Goal: Task Accomplishment & Management: Manage account settings

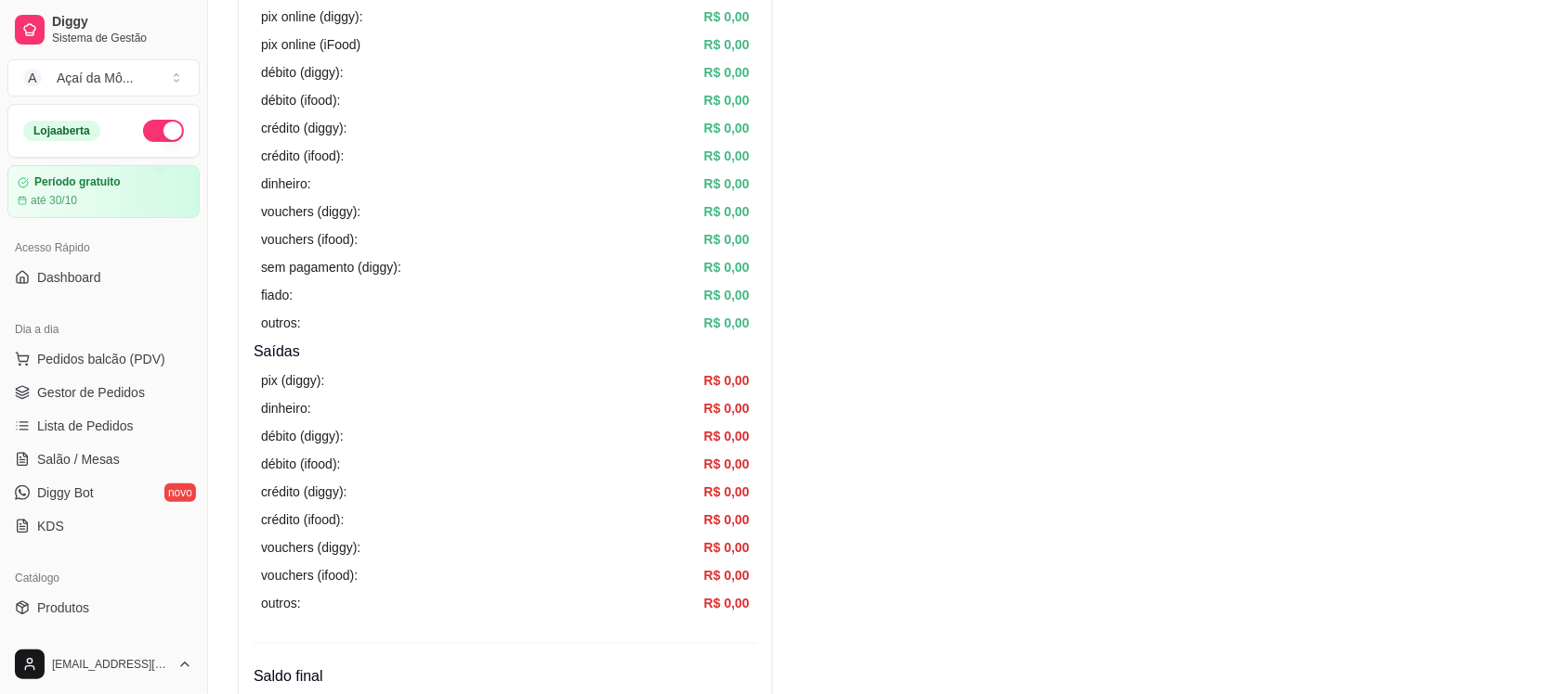
scroll to position [480, 0]
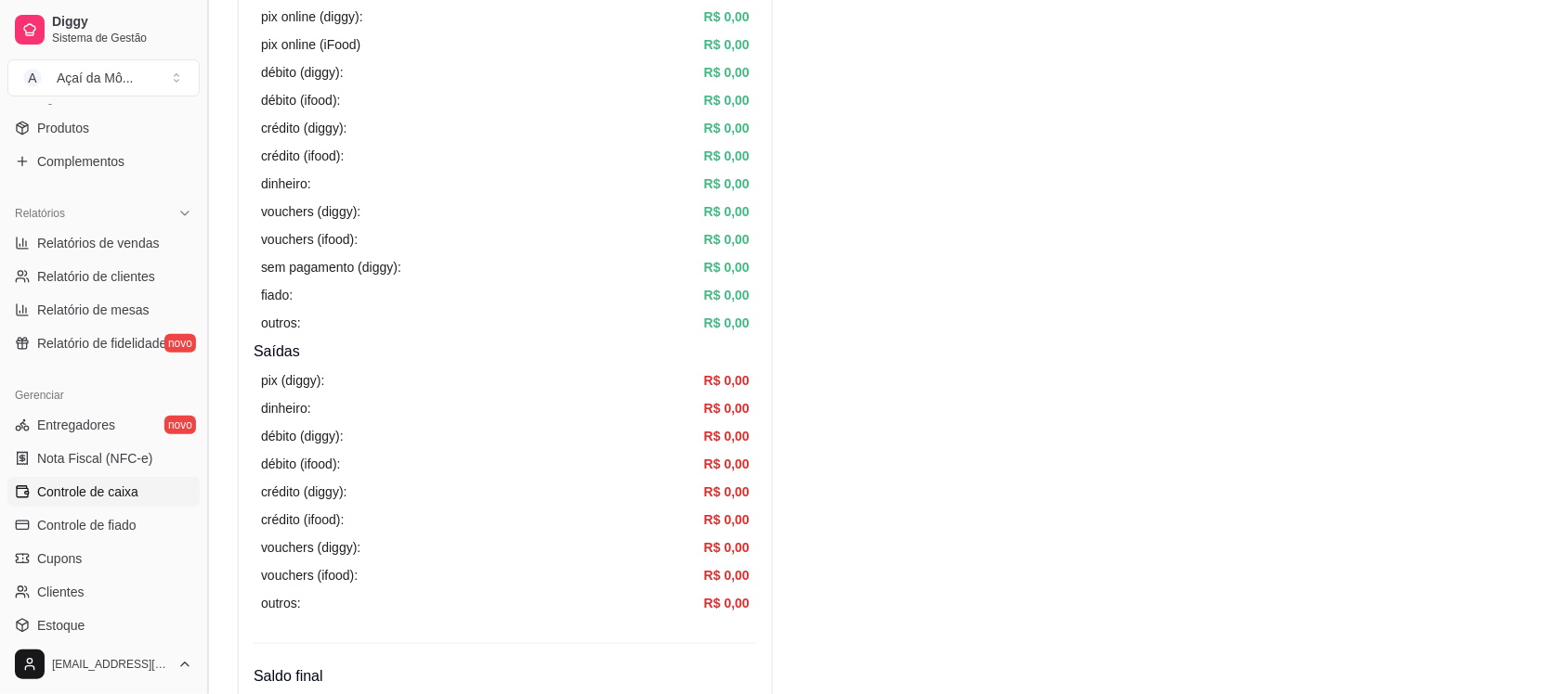
click at [203, 246] on button "Toggle Sidebar" at bounding box center [206, 347] width 14 height 694
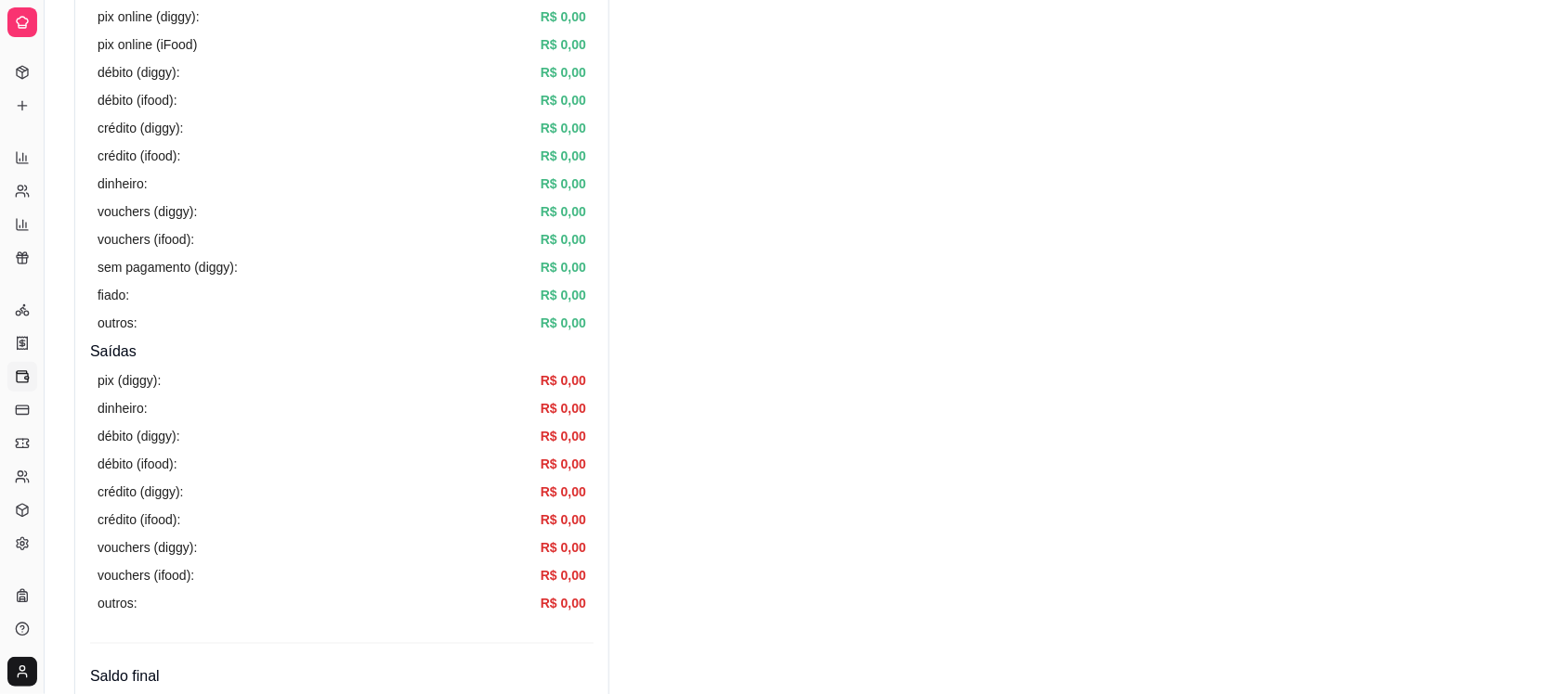
scroll to position [266, 0]
click at [46, 224] on button "Toggle Sidebar" at bounding box center [43, 347] width 14 height 694
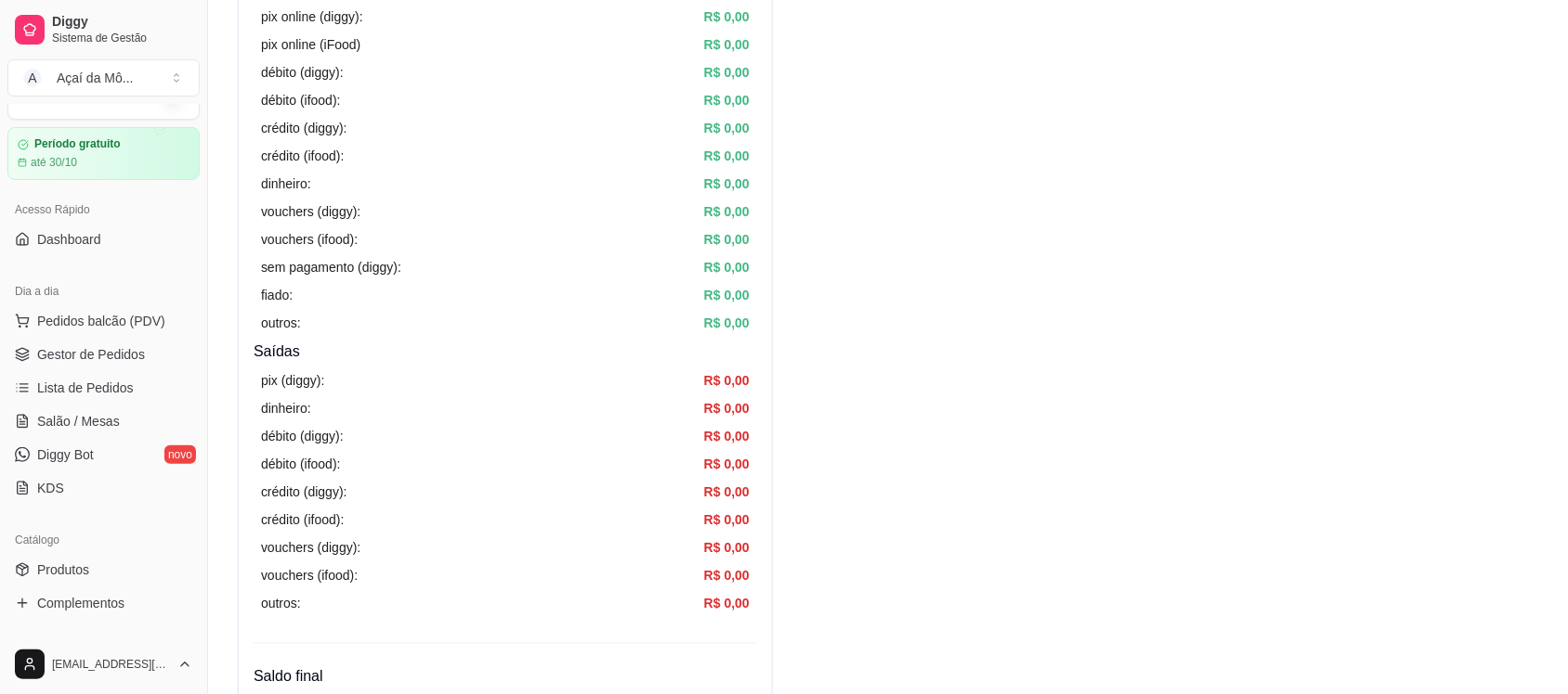
scroll to position [0, 0]
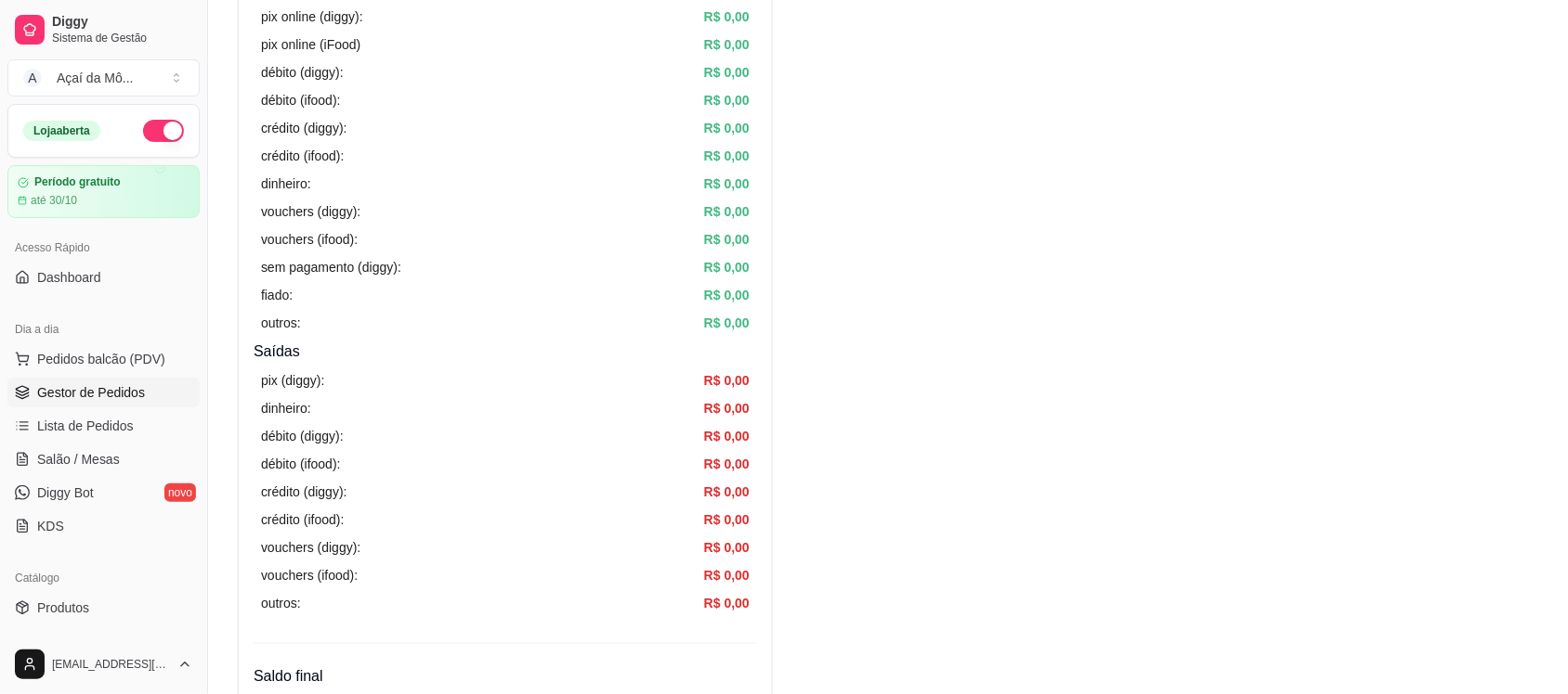
click at [124, 400] on span "Gestor de Pedidos" at bounding box center [91, 392] width 108 height 18
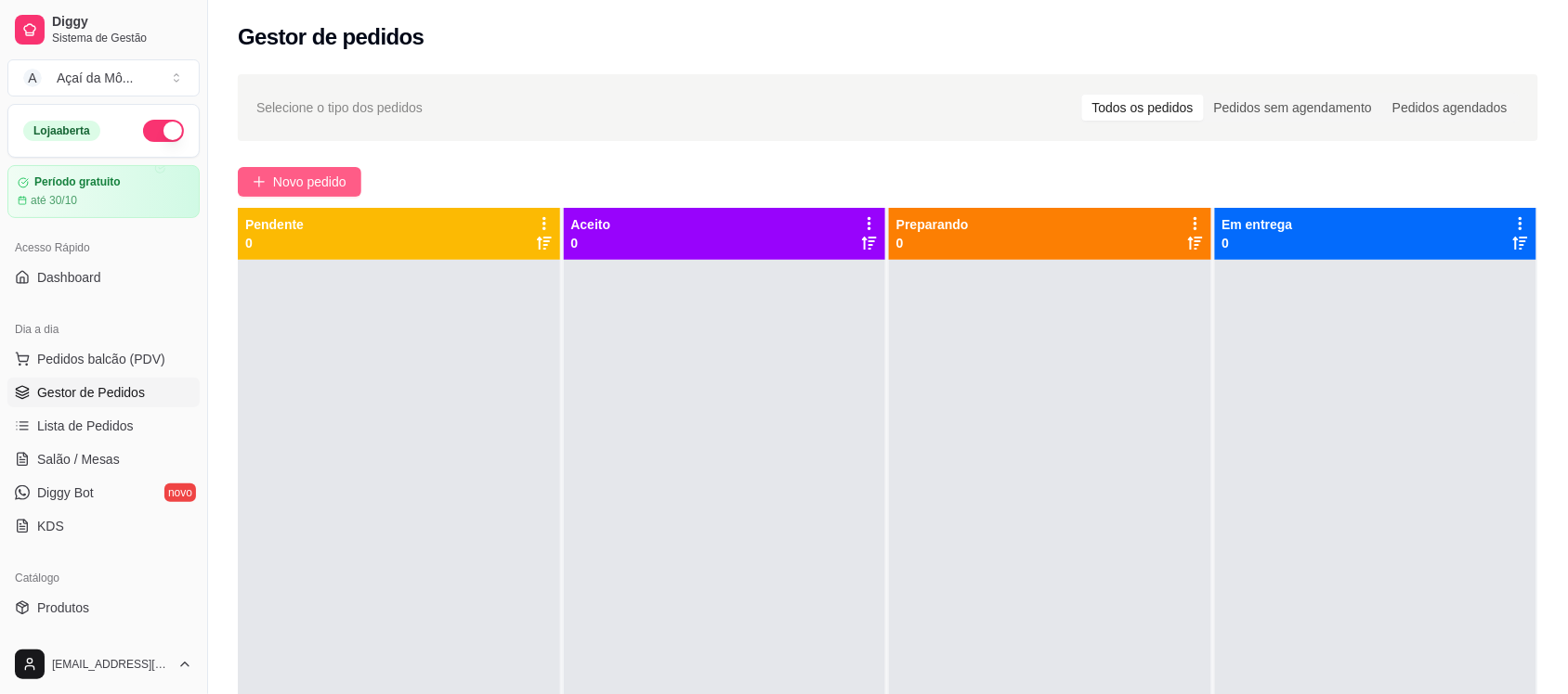
click at [311, 183] on span "Novo pedido" at bounding box center [309, 181] width 73 height 20
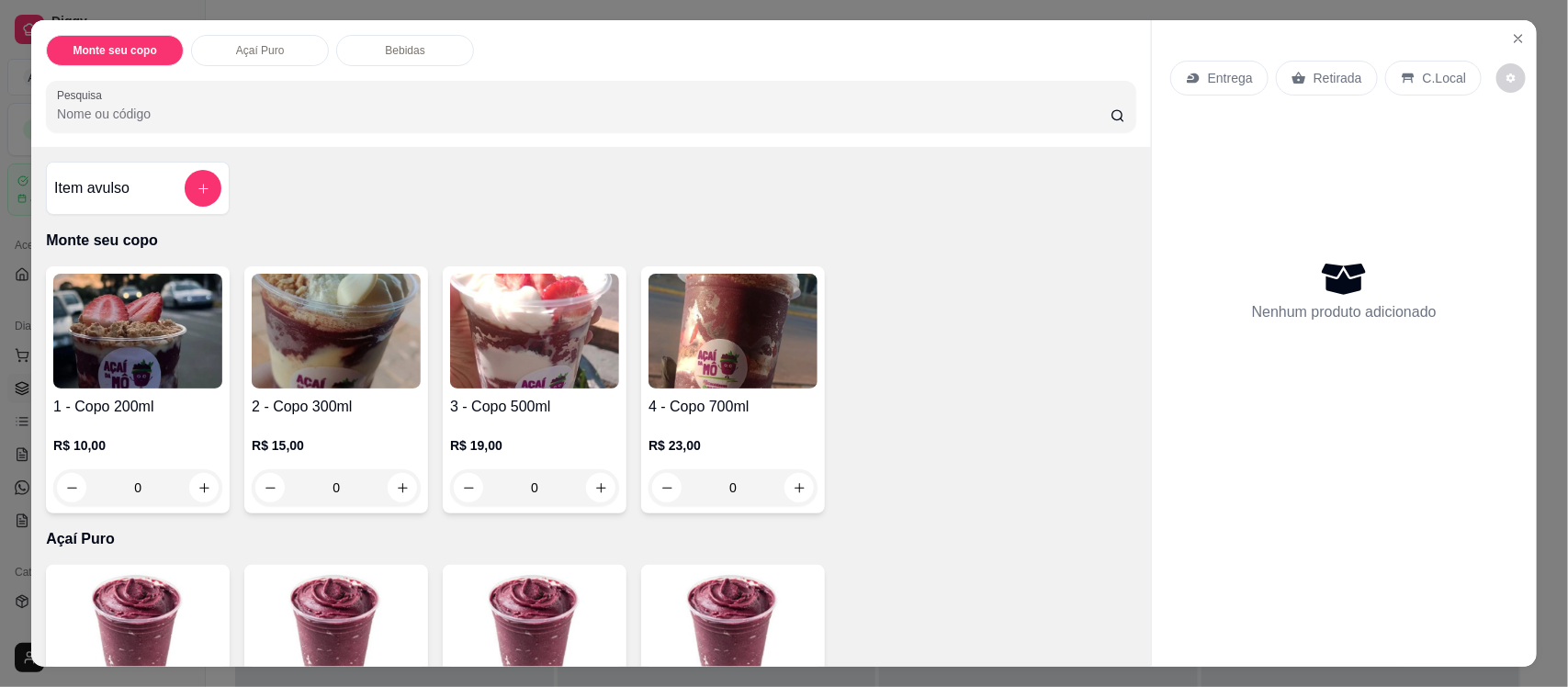
click at [345, 354] on img at bounding box center [336, 331] width 169 height 115
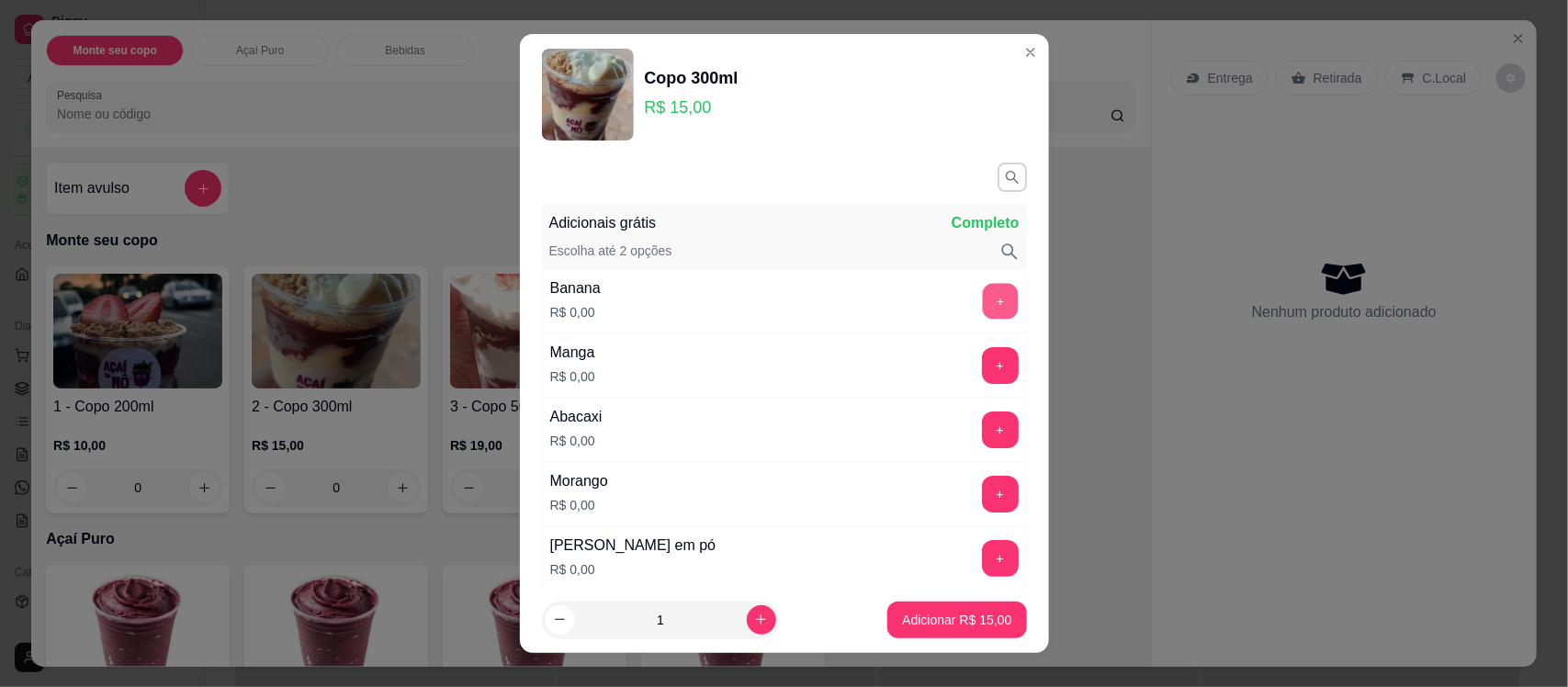
click at [982, 308] on button "+" at bounding box center [1000, 302] width 36 height 36
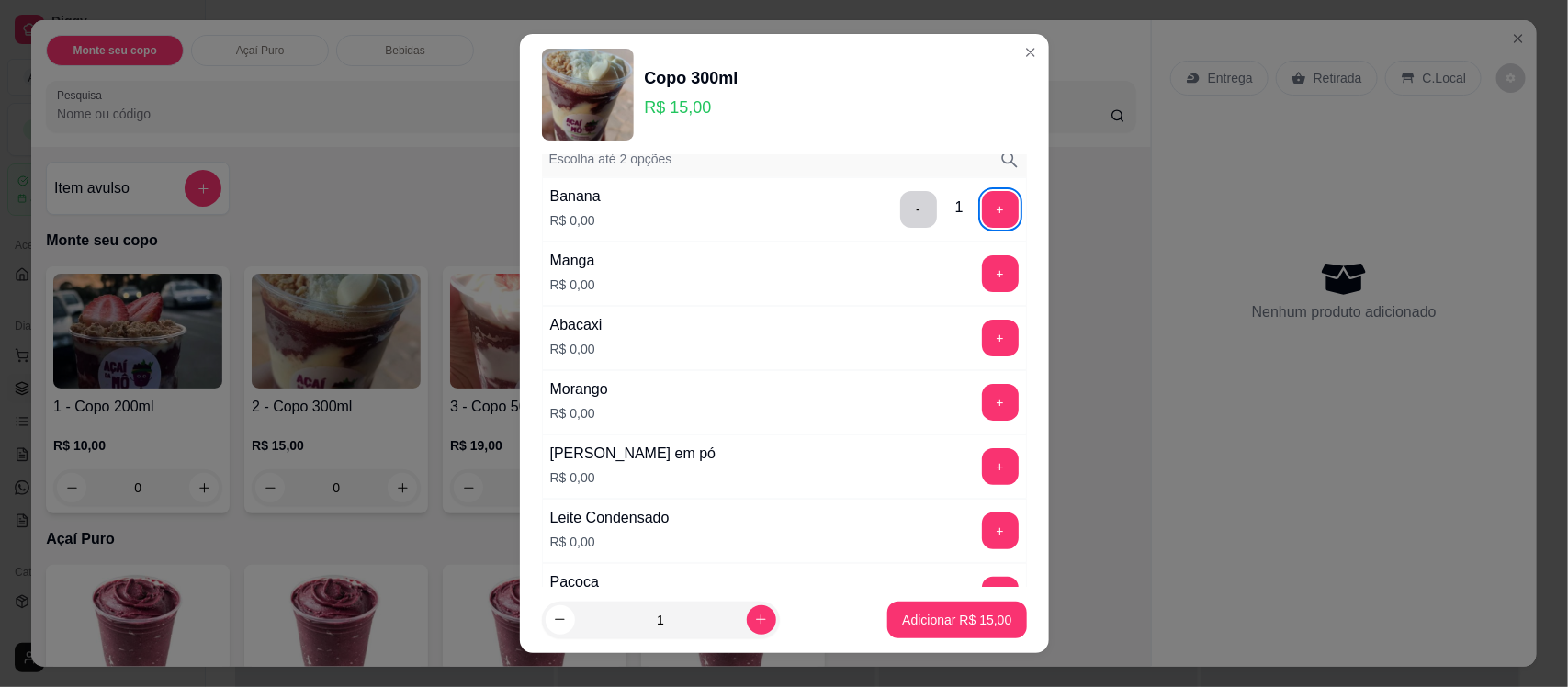
scroll to position [138, 0]
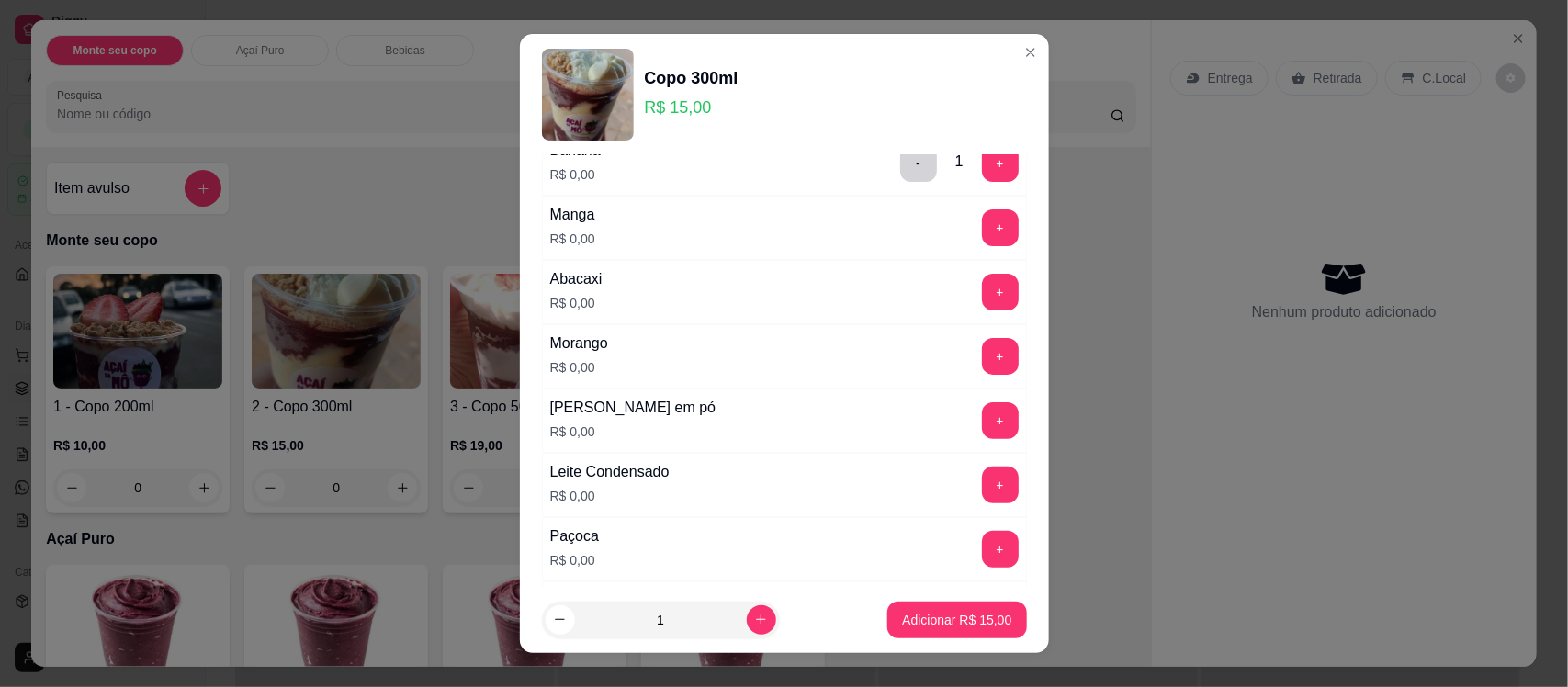
click at [974, 553] on div "+" at bounding box center [1000, 549] width 51 height 37
click at [982, 552] on button "+" at bounding box center [1000, 550] width 36 height 36
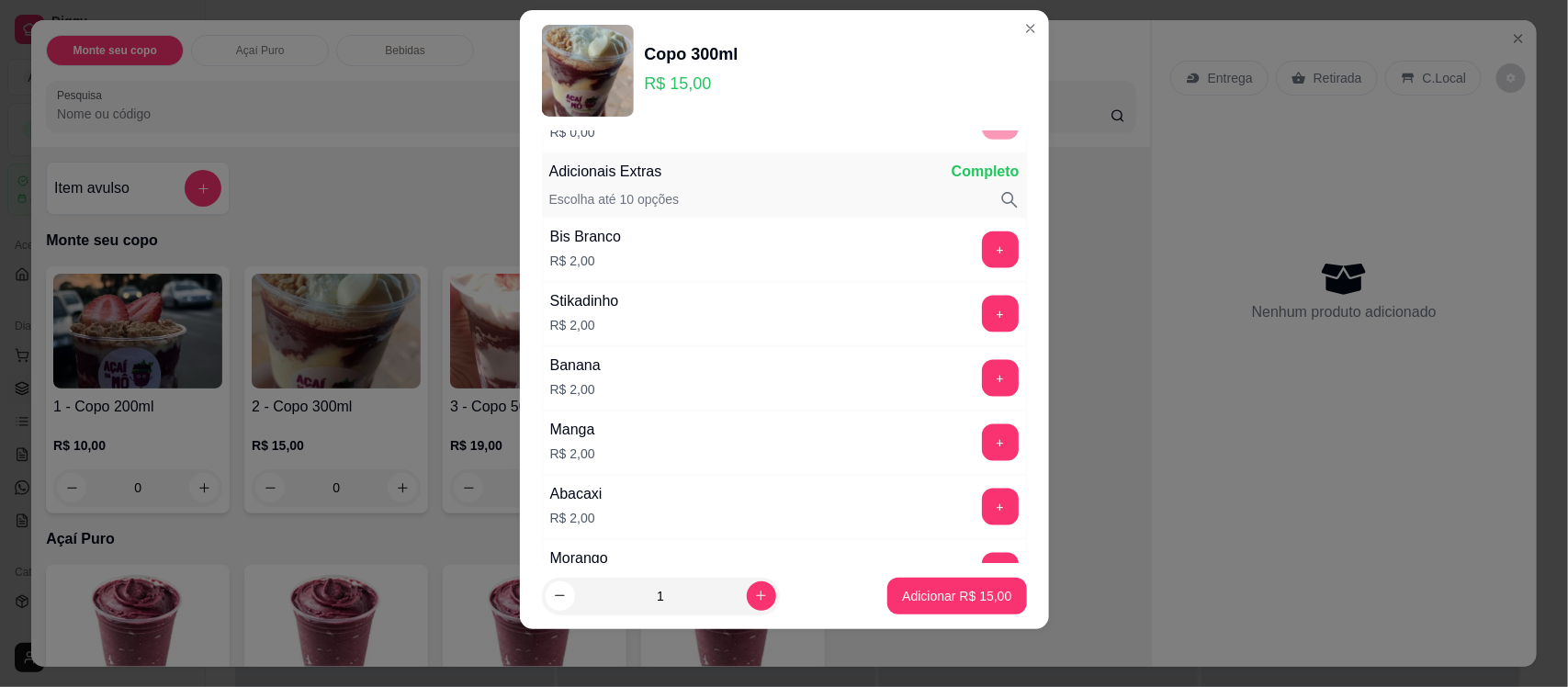
scroll to position [1085, 0]
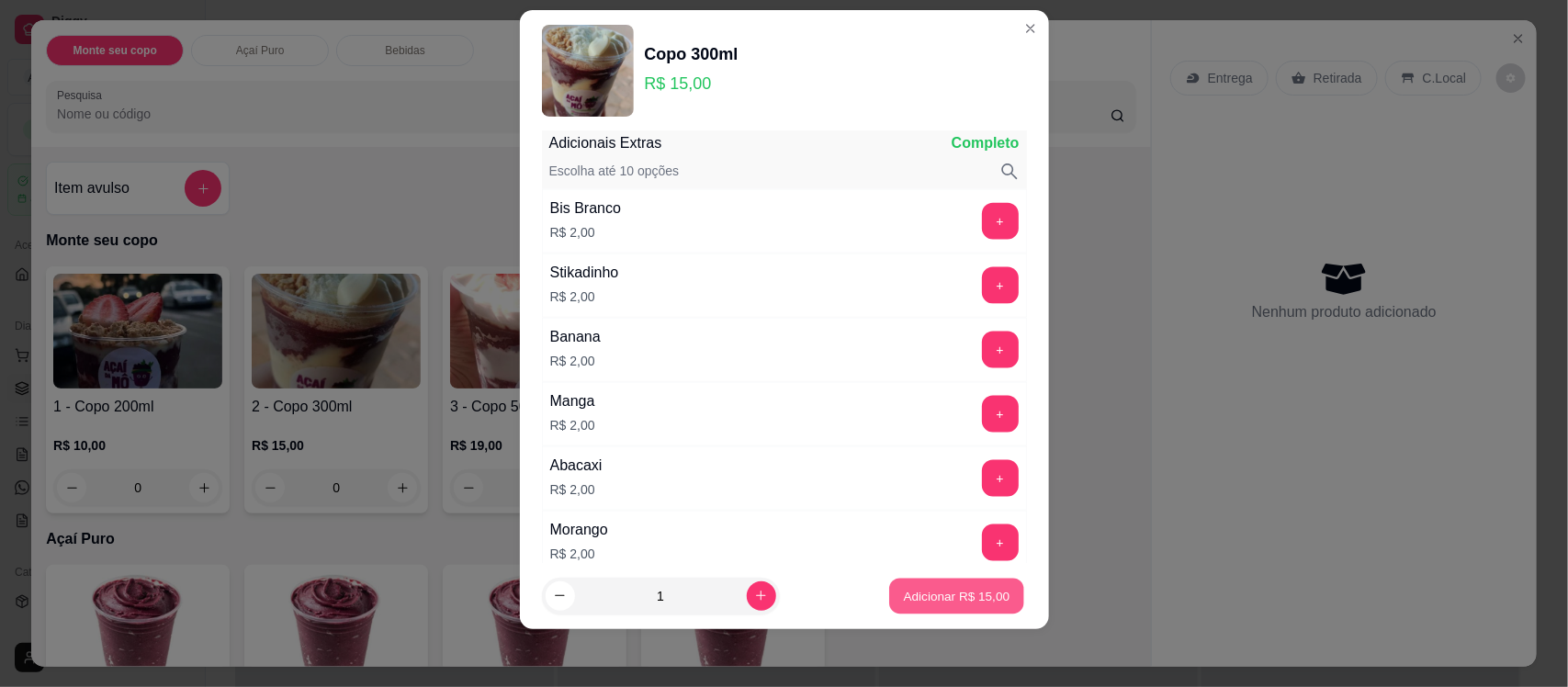
click at [966, 601] on p "Adicionar R$ 15,00" at bounding box center [957, 596] width 106 height 17
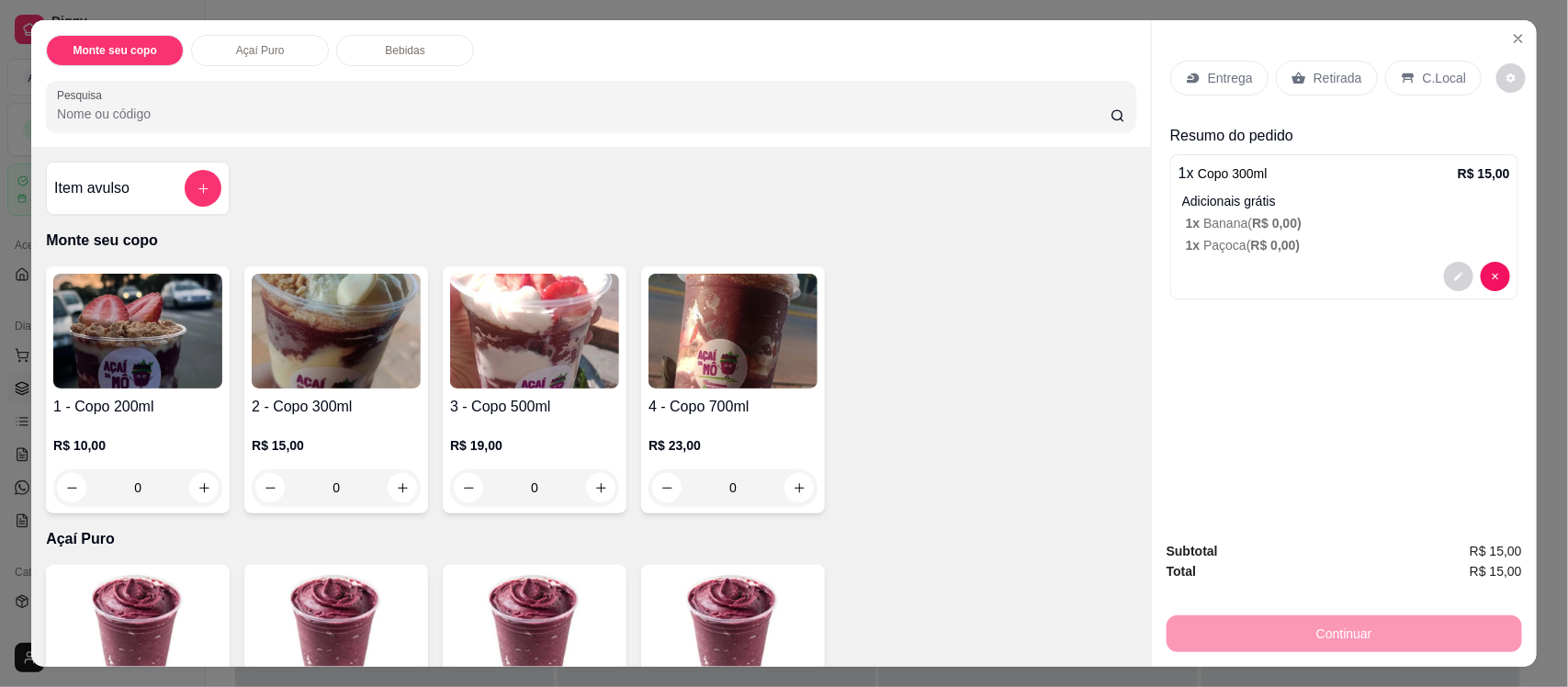
click at [1410, 66] on div "C.Local" at bounding box center [1433, 78] width 97 height 35
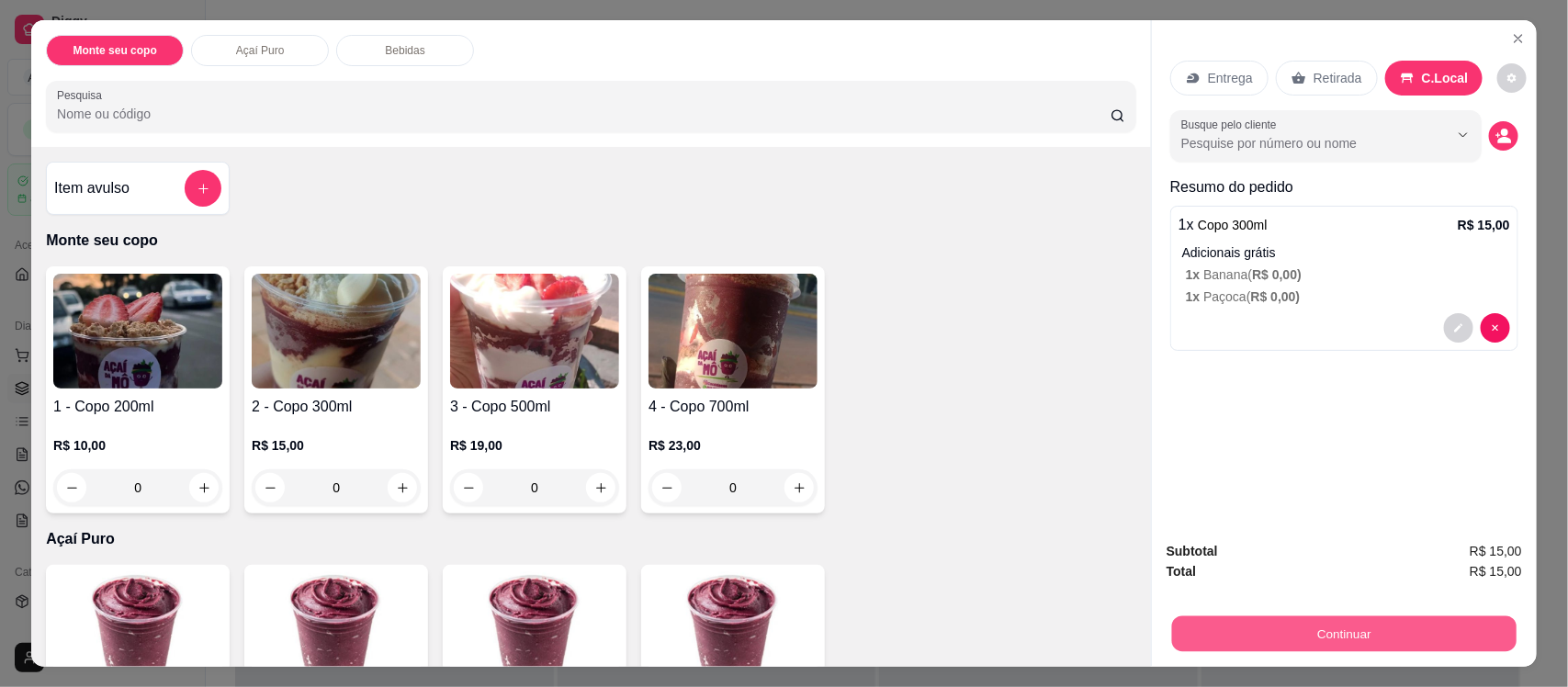
click at [1371, 631] on button "Continuar" at bounding box center [1344, 634] width 345 height 36
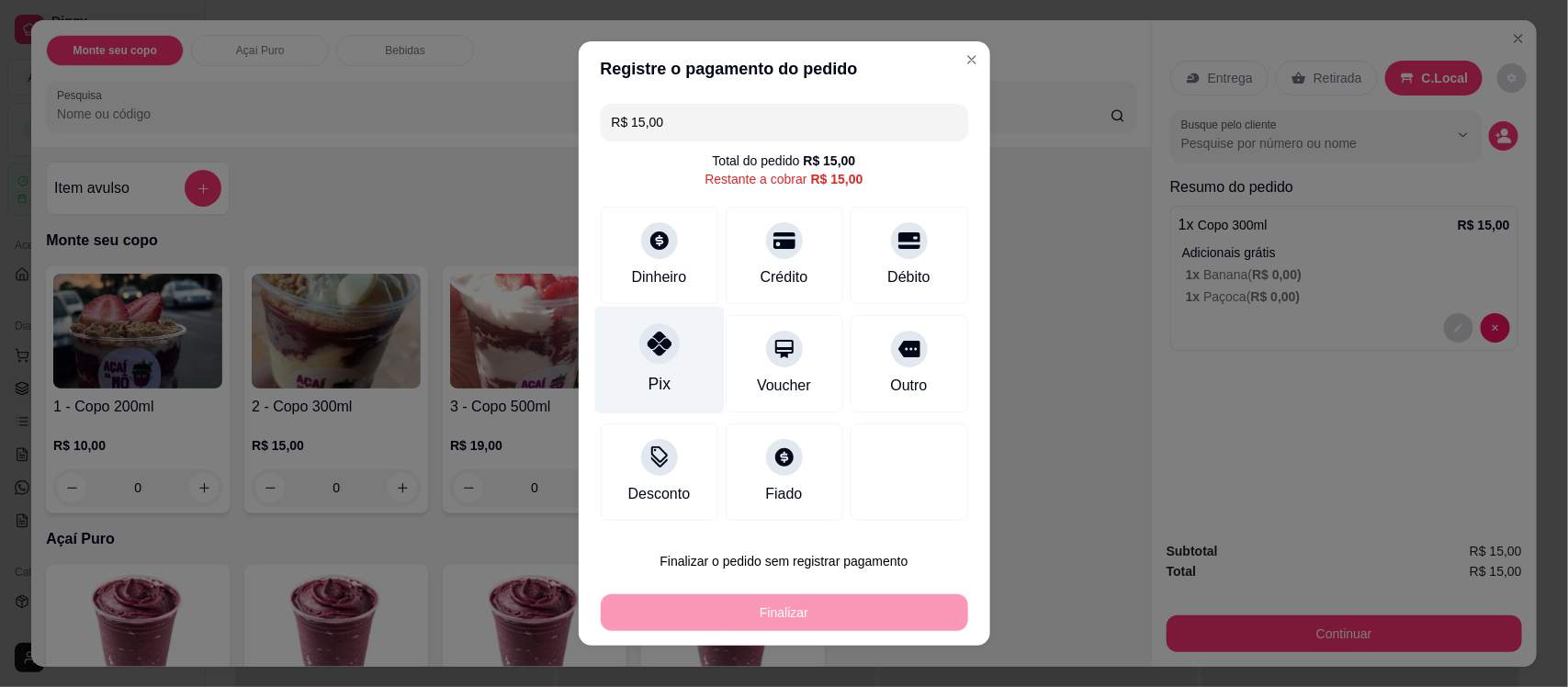
click at [663, 373] on div "Pix" at bounding box center [659, 360] width 129 height 107
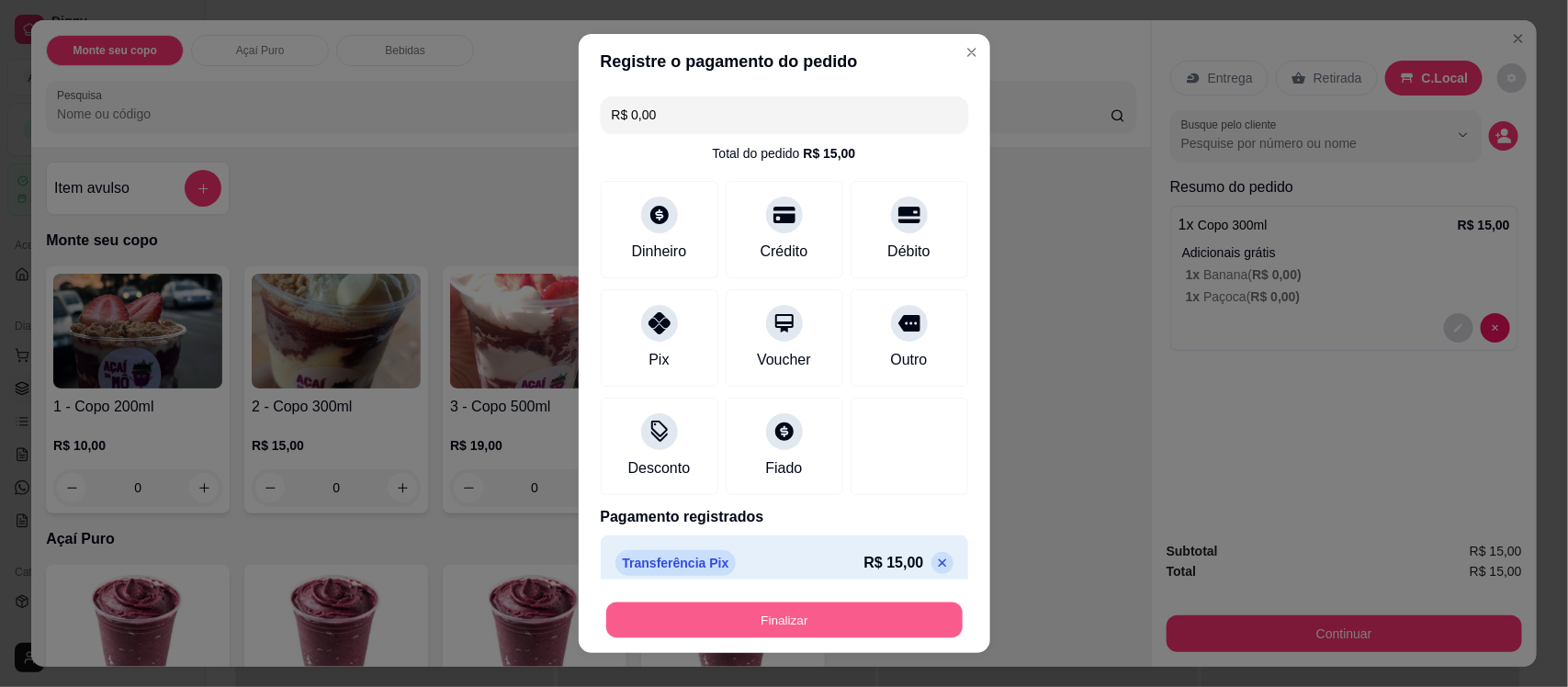
click at [808, 627] on button "Finalizar" at bounding box center [784, 620] width 356 height 36
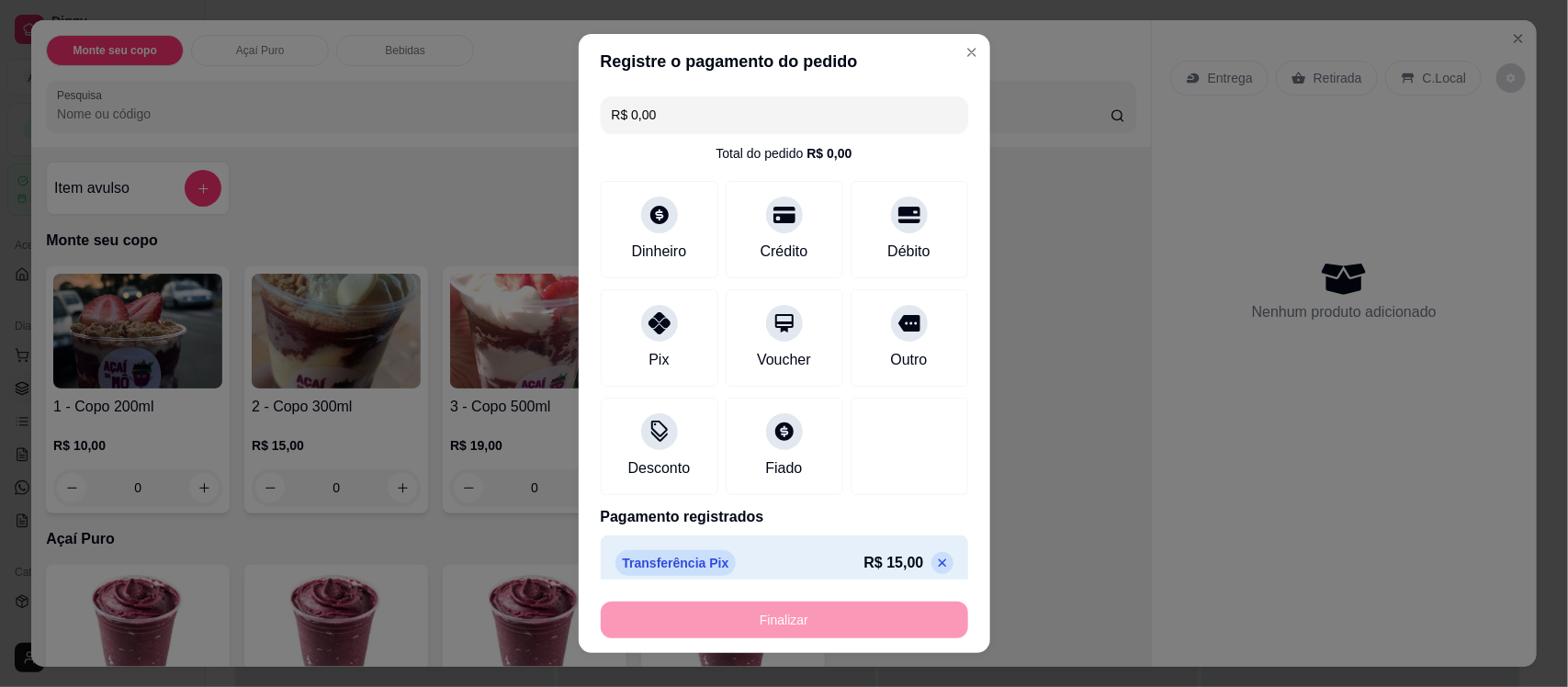
type input "-R$ 15,00"
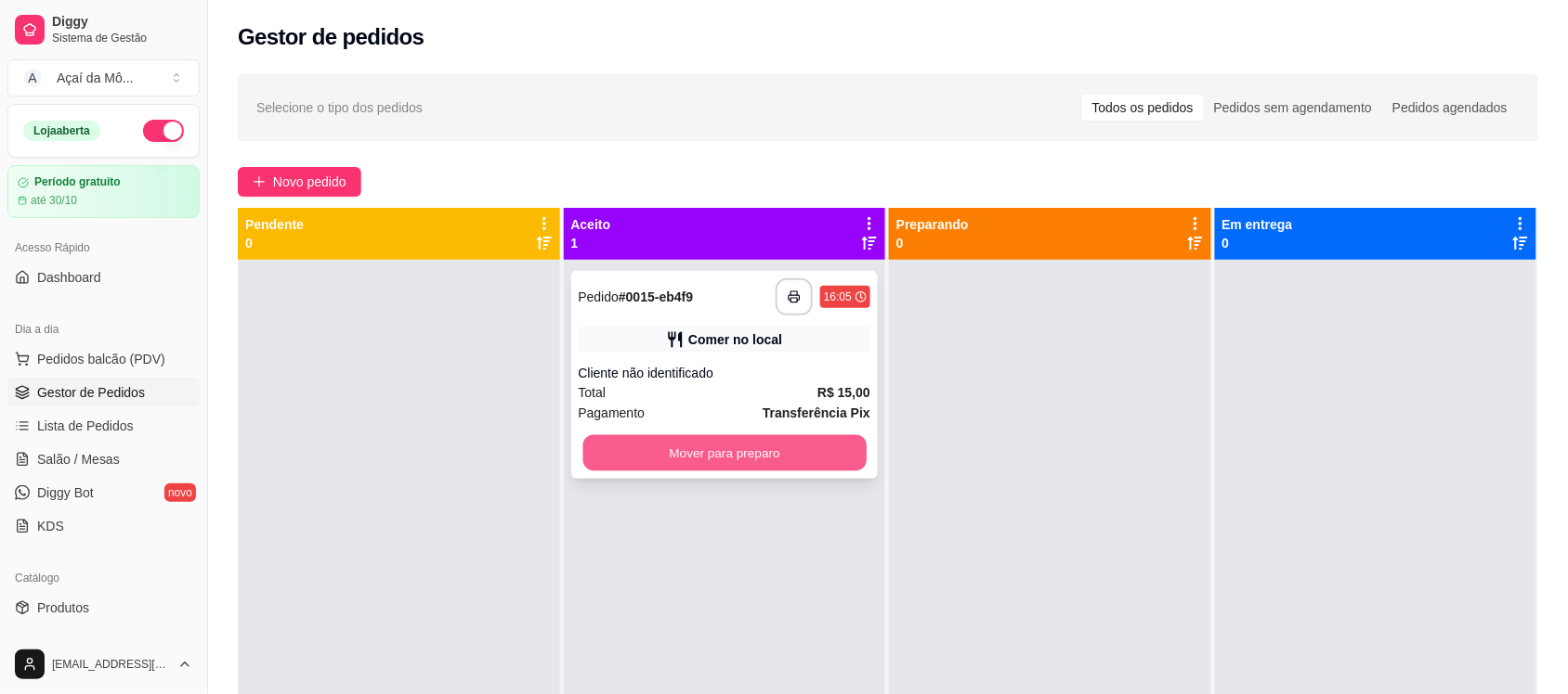
click at [712, 461] on button "Mover para preparo" at bounding box center [723, 454] width 283 height 36
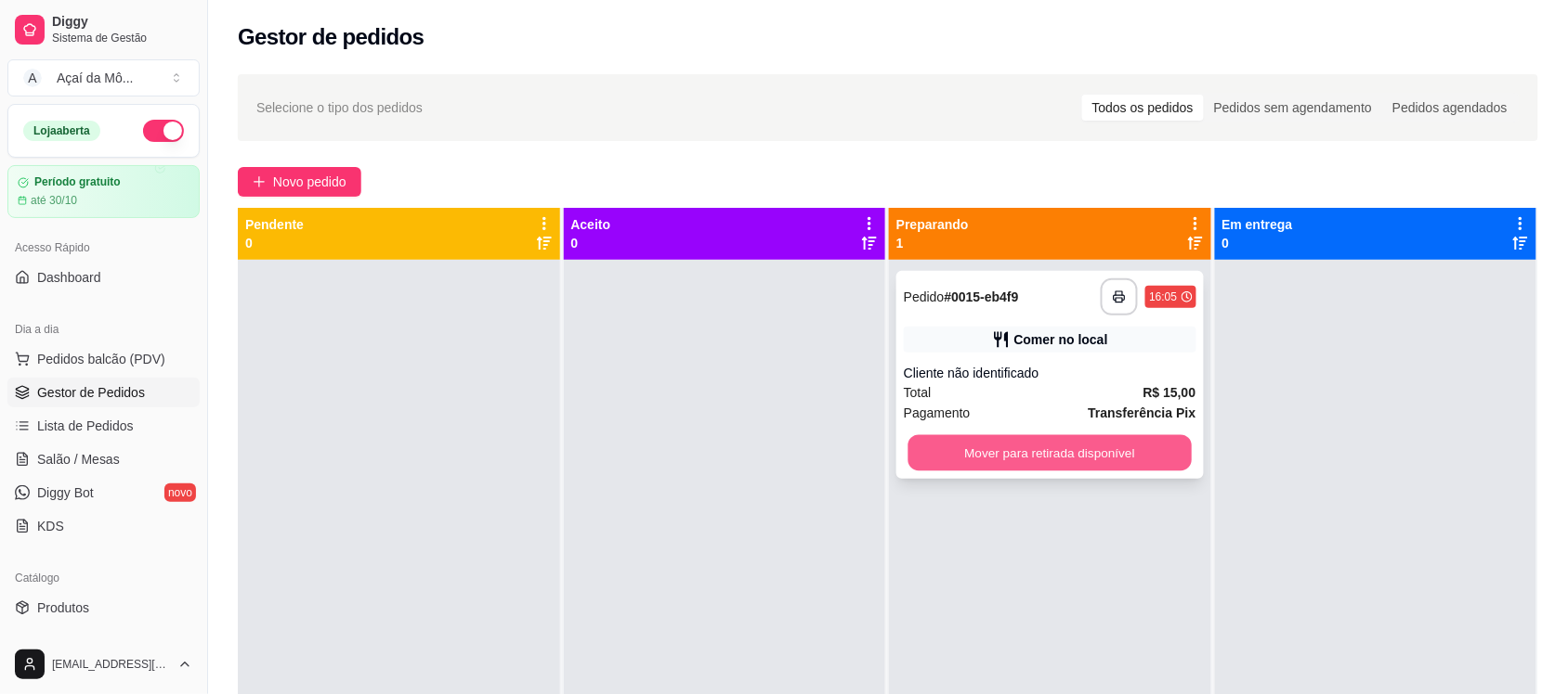
click at [1012, 456] on button "Mover para retirada disponível" at bounding box center [1049, 454] width 283 height 36
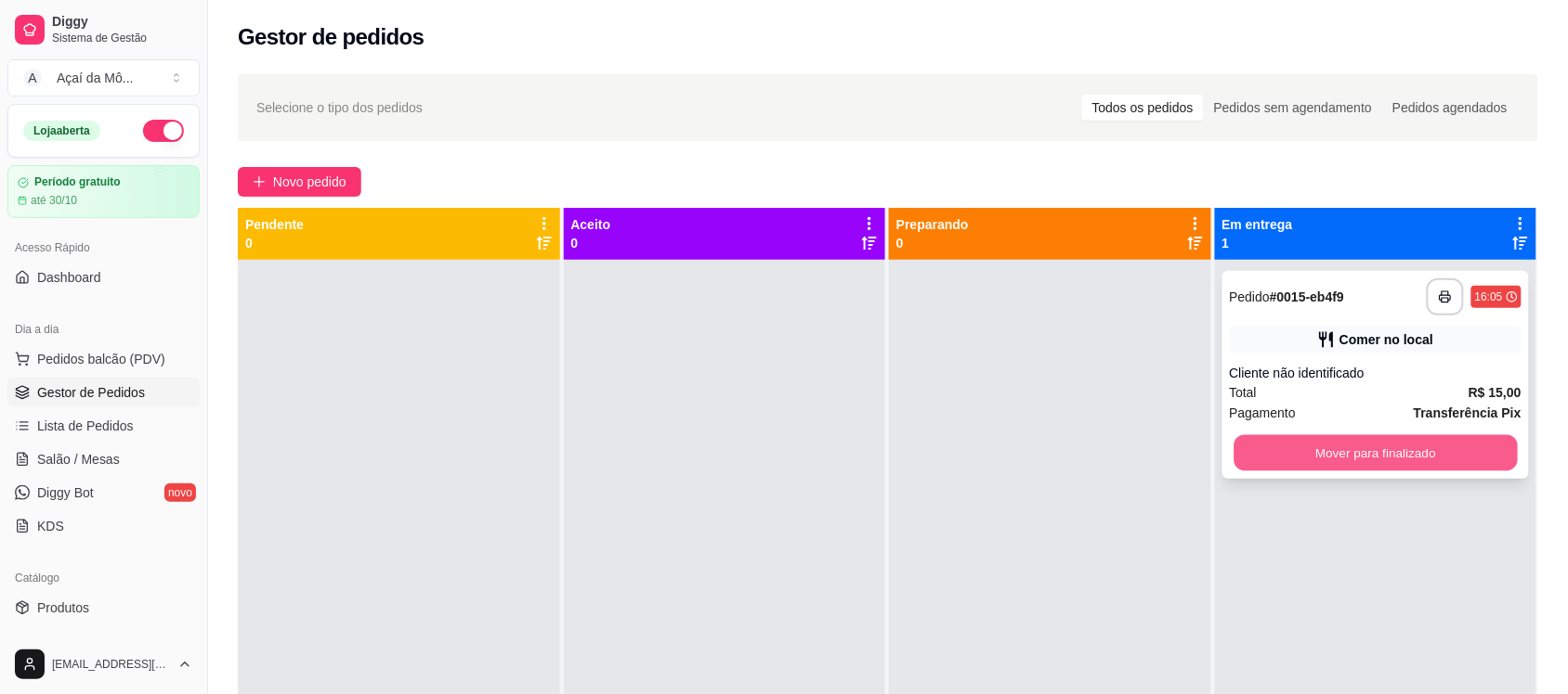
click at [1391, 463] on button "Mover para finalizado" at bounding box center [1374, 454] width 283 height 36
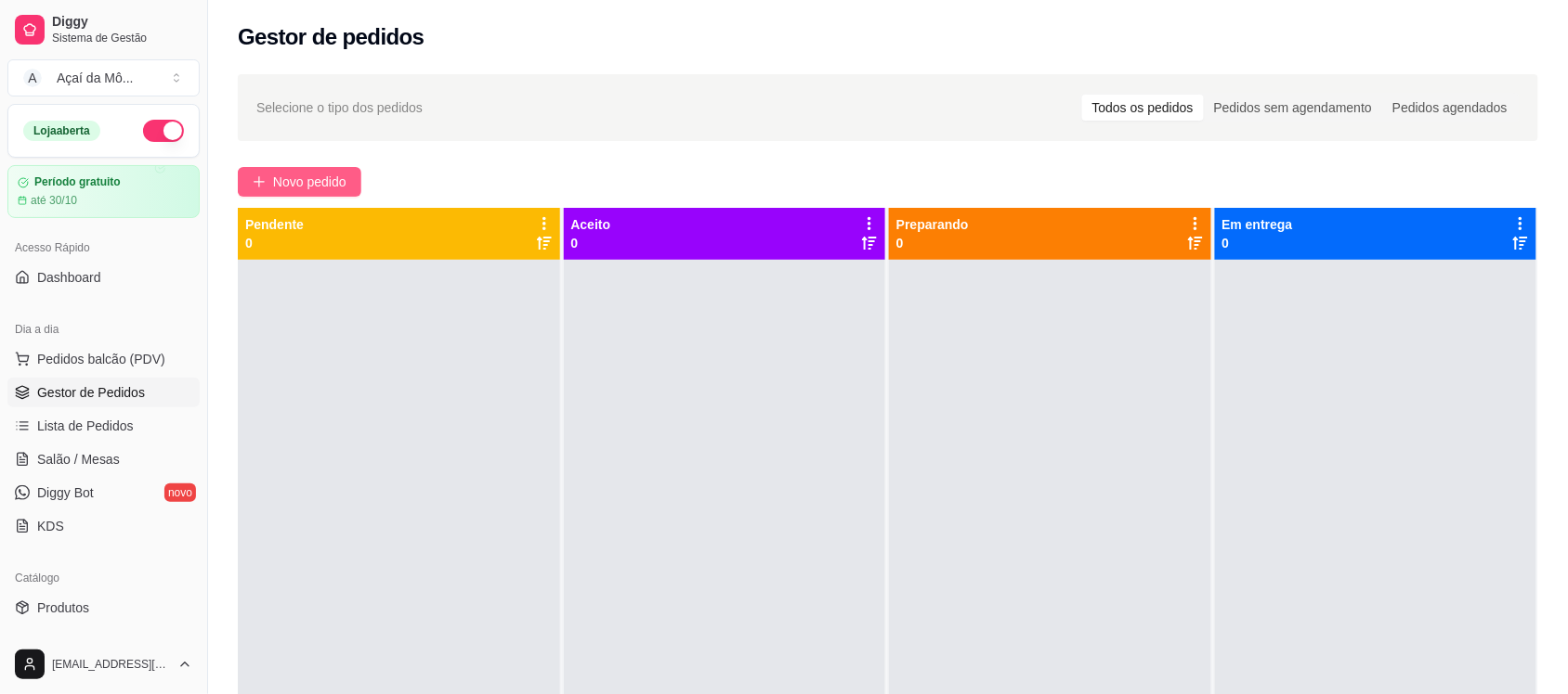
click at [284, 179] on span "Novo pedido" at bounding box center [309, 181] width 73 height 20
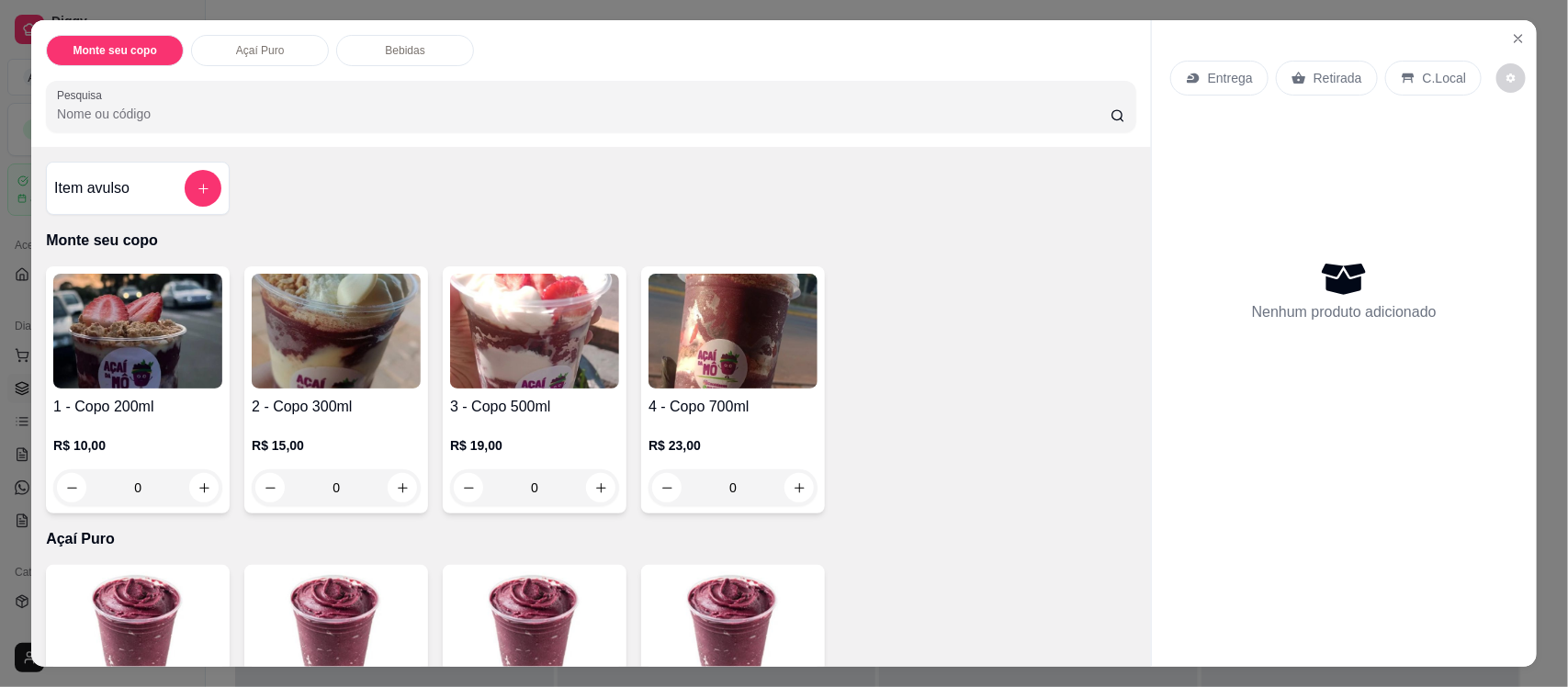
click at [350, 353] on img at bounding box center [336, 331] width 169 height 115
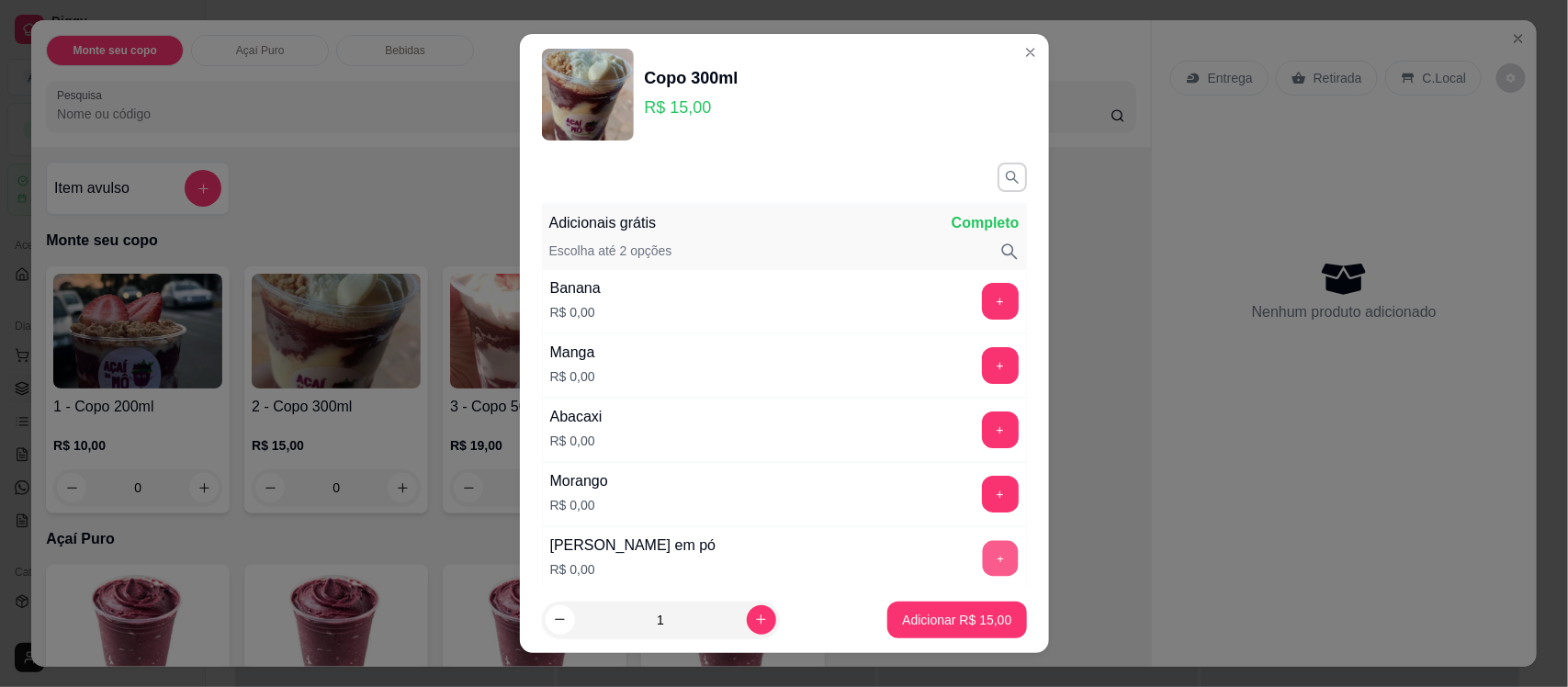
click at [982, 556] on button "+" at bounding box center [1000, 560] width 36 height 36
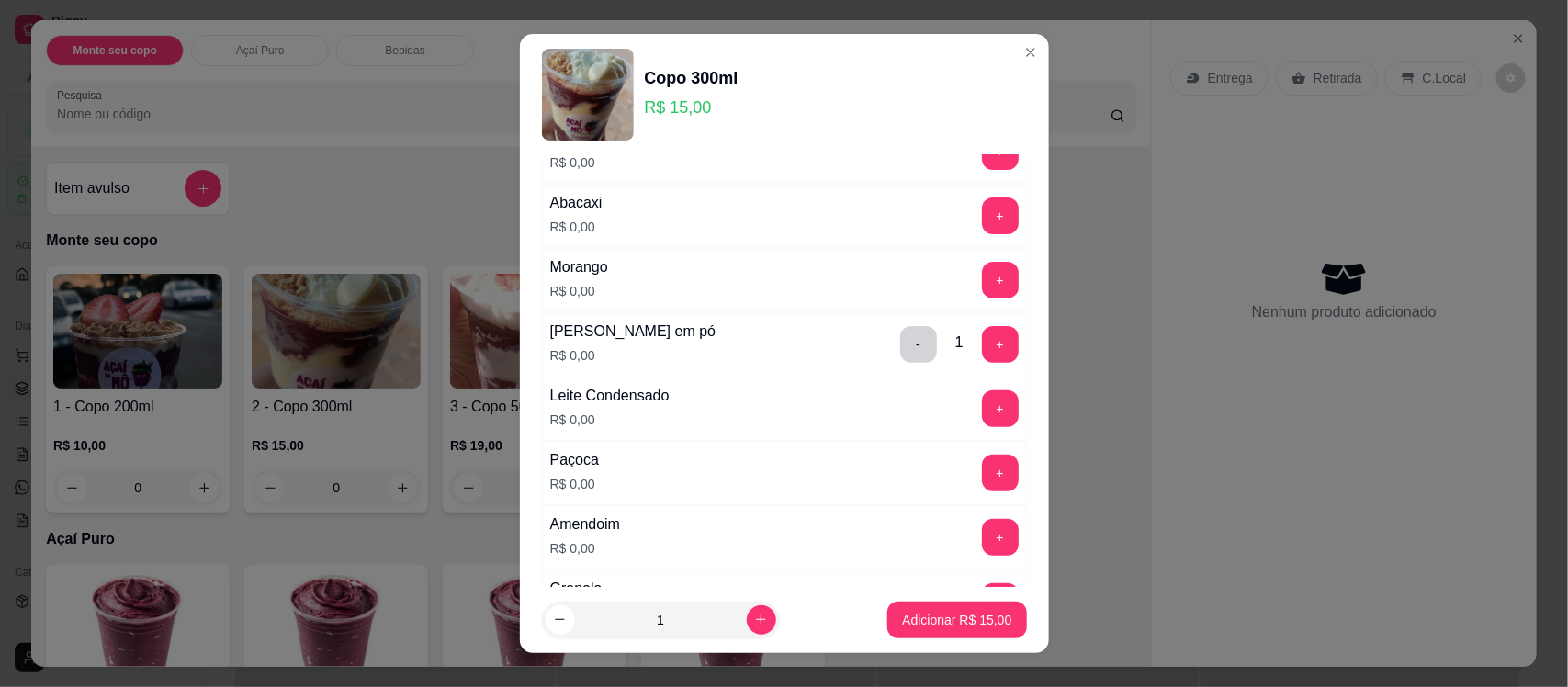
scroll to position [230, 0]
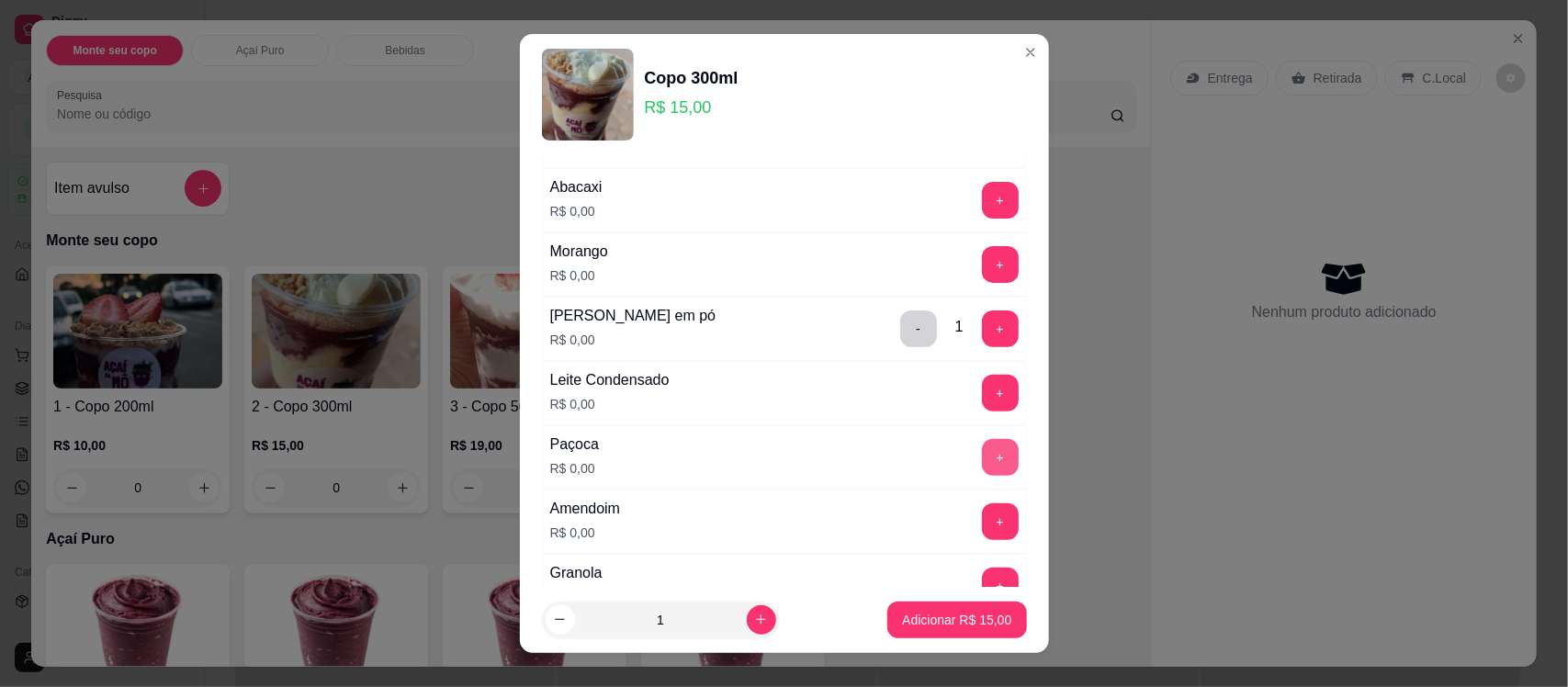
click at [982, 461] on button "+" at bounding box center [1000, 457] width 37 height 37
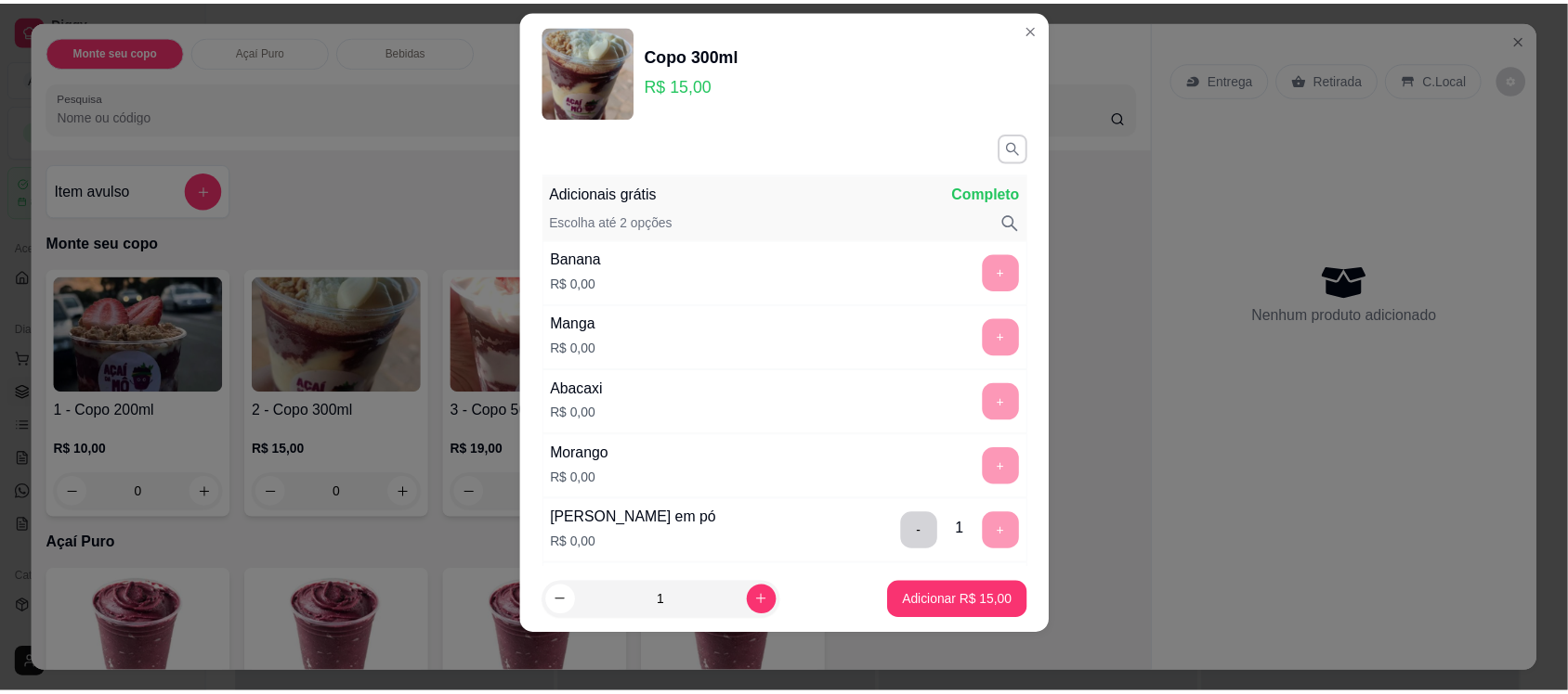
scroll to position [0, 0]
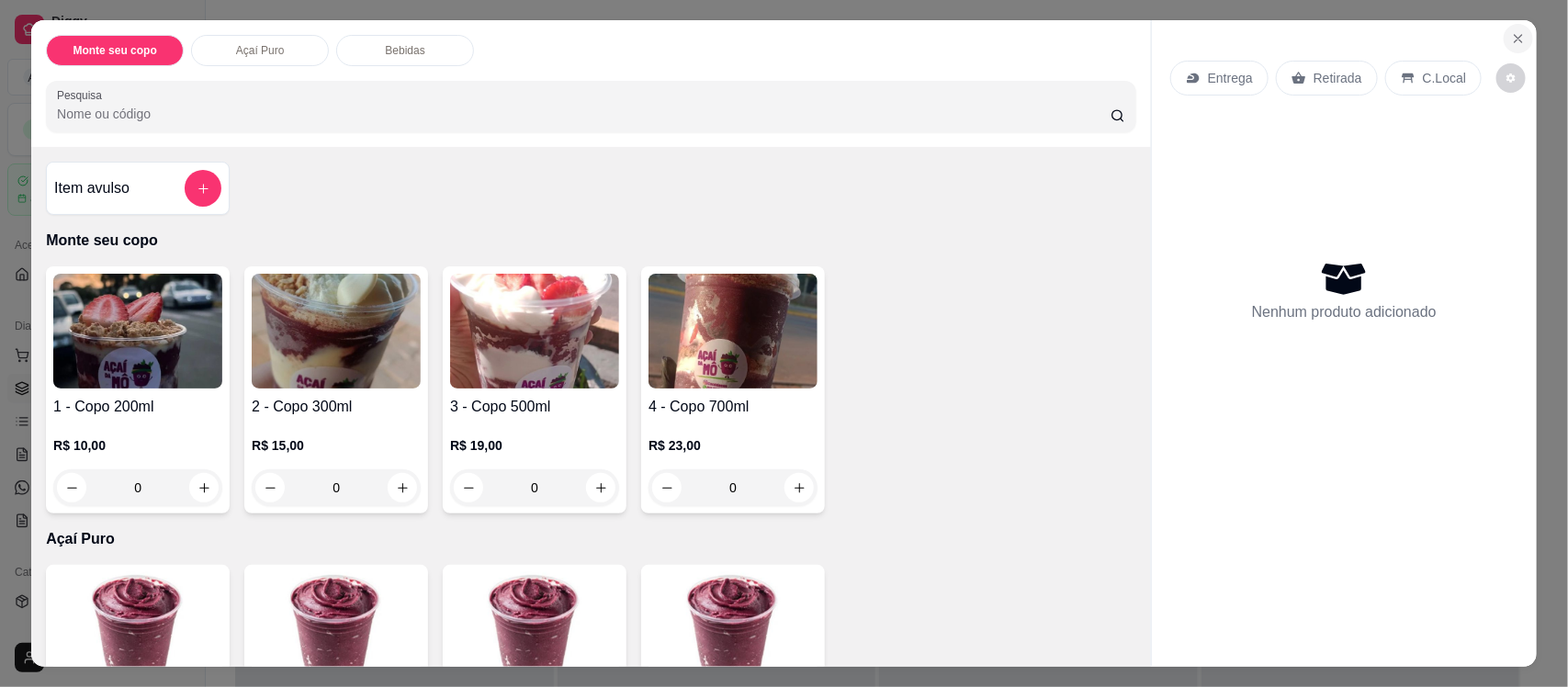
click at [1512, 34] on icon "Close" at bounding box center [1518, 38] width 14 height 14
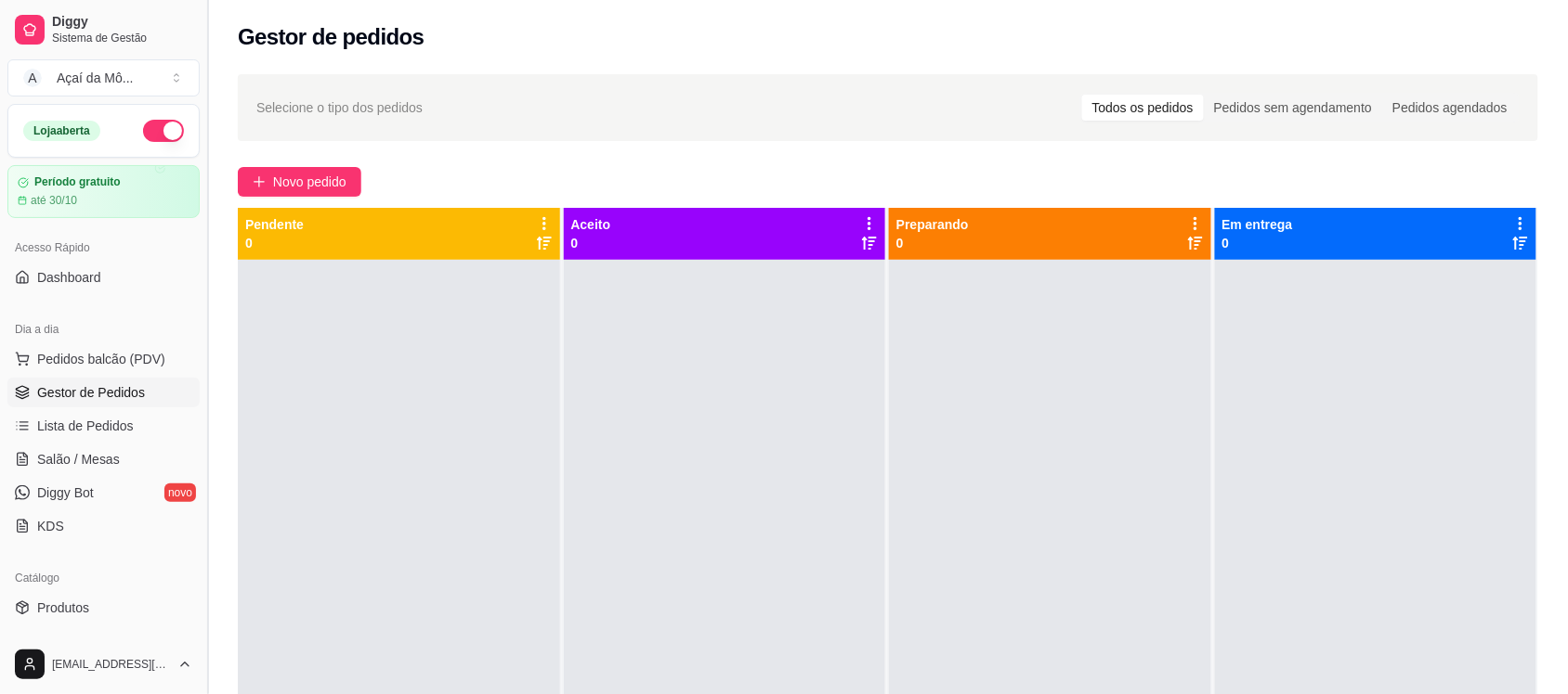
click at [200, 318] on button "Toggle Sidebar" at bounding box center [206, 347] width 14 height 694
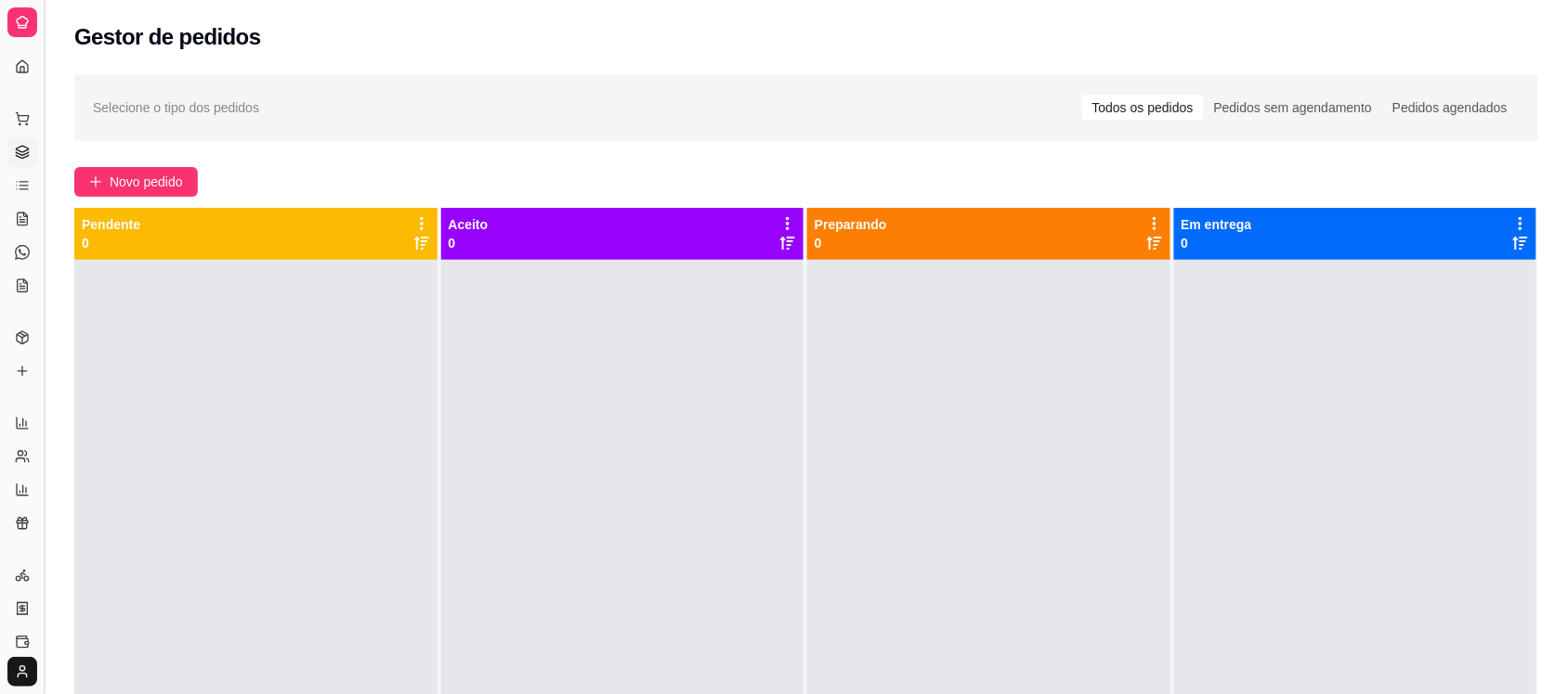
click at [40, 289] on button "Toggle Sidebar" at bounding box center [43, 347] width 14 height 694
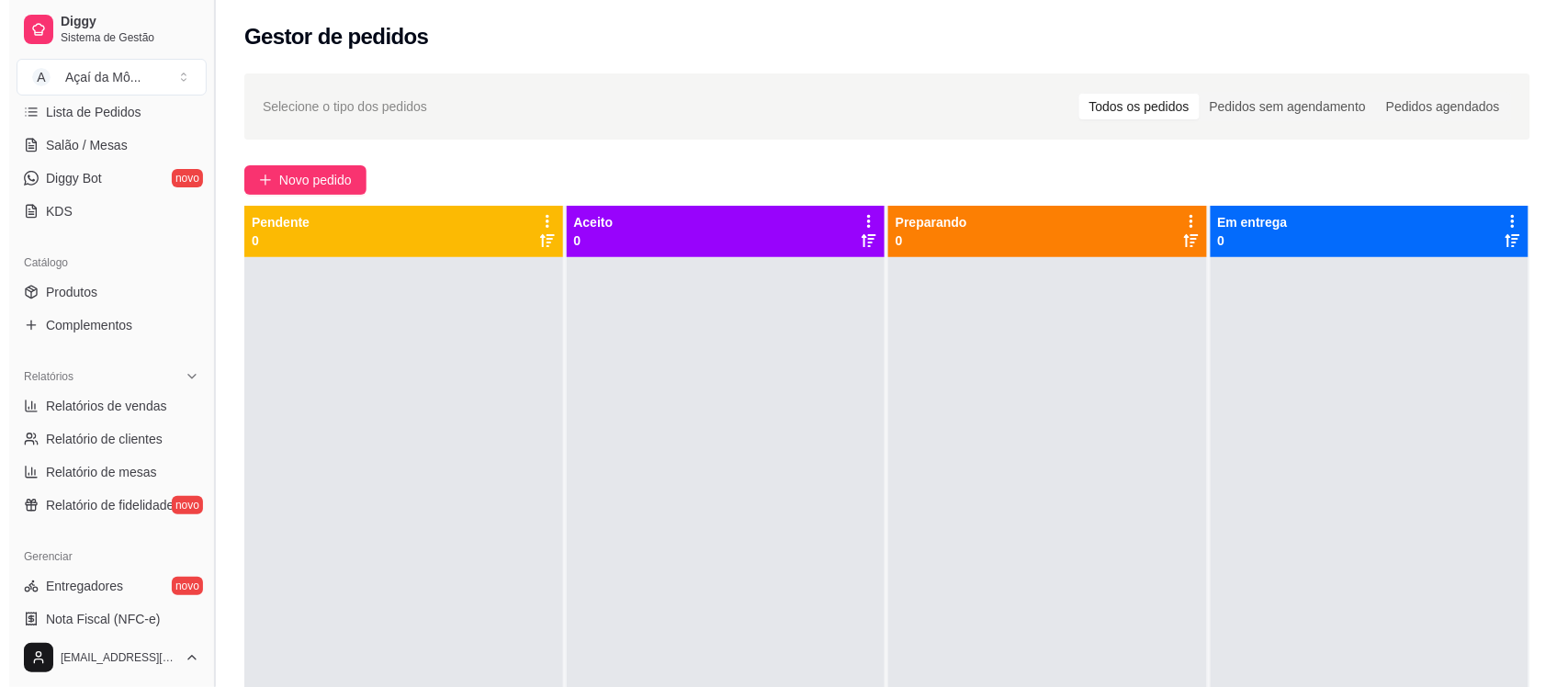
scroll to position [314, 0]
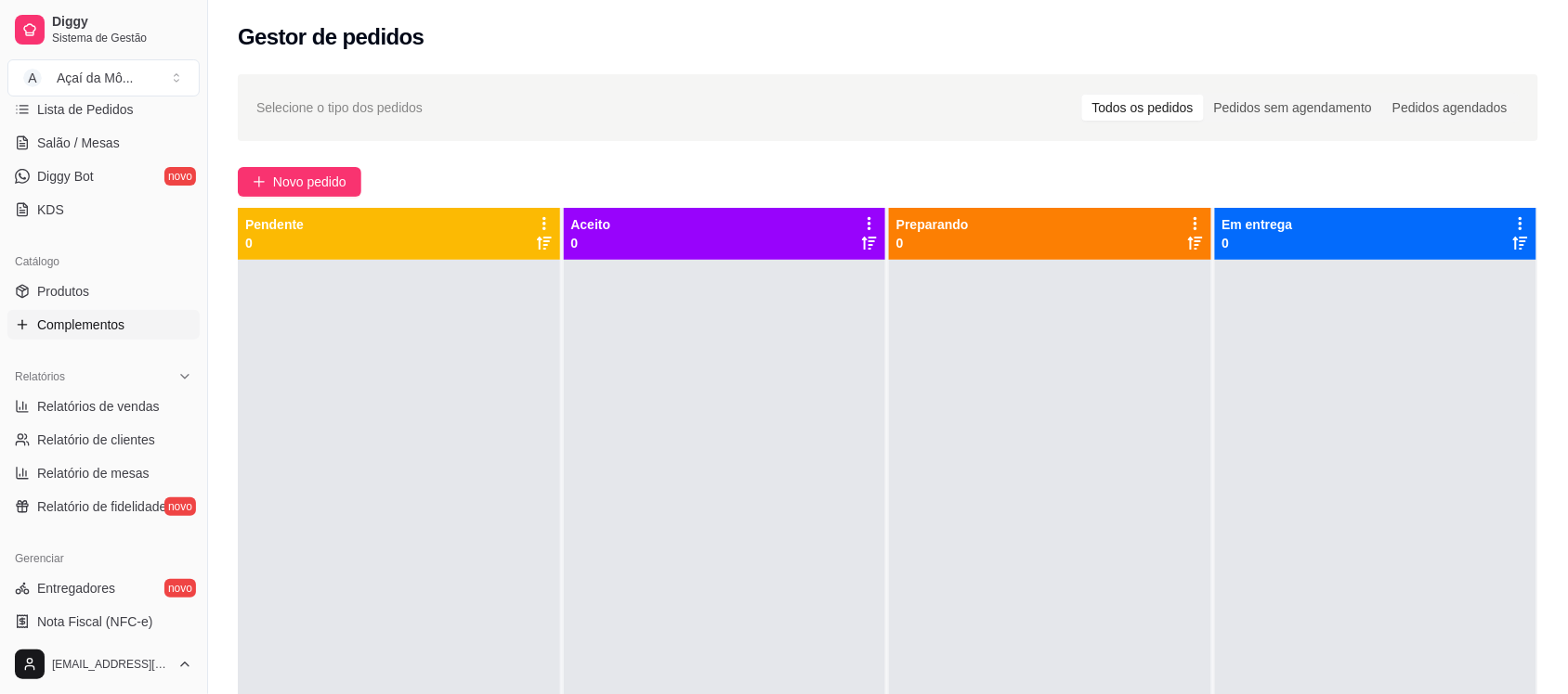
click at [156, 313] on link "Complementos" at bounding box center [104, 324] width 192 height 30
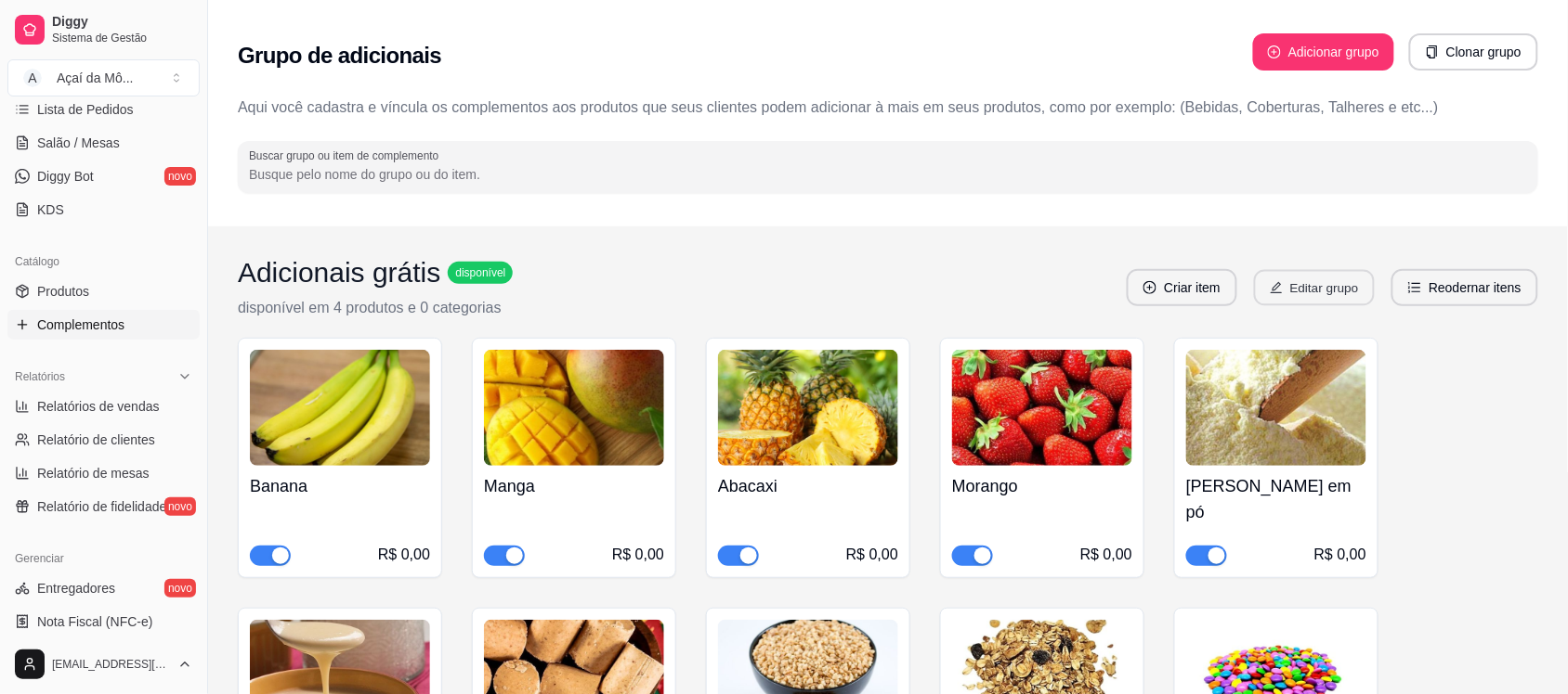
click at [1358, 280] on button "Editar grupo" at bounding box center [1315, 288] width 121 height 36
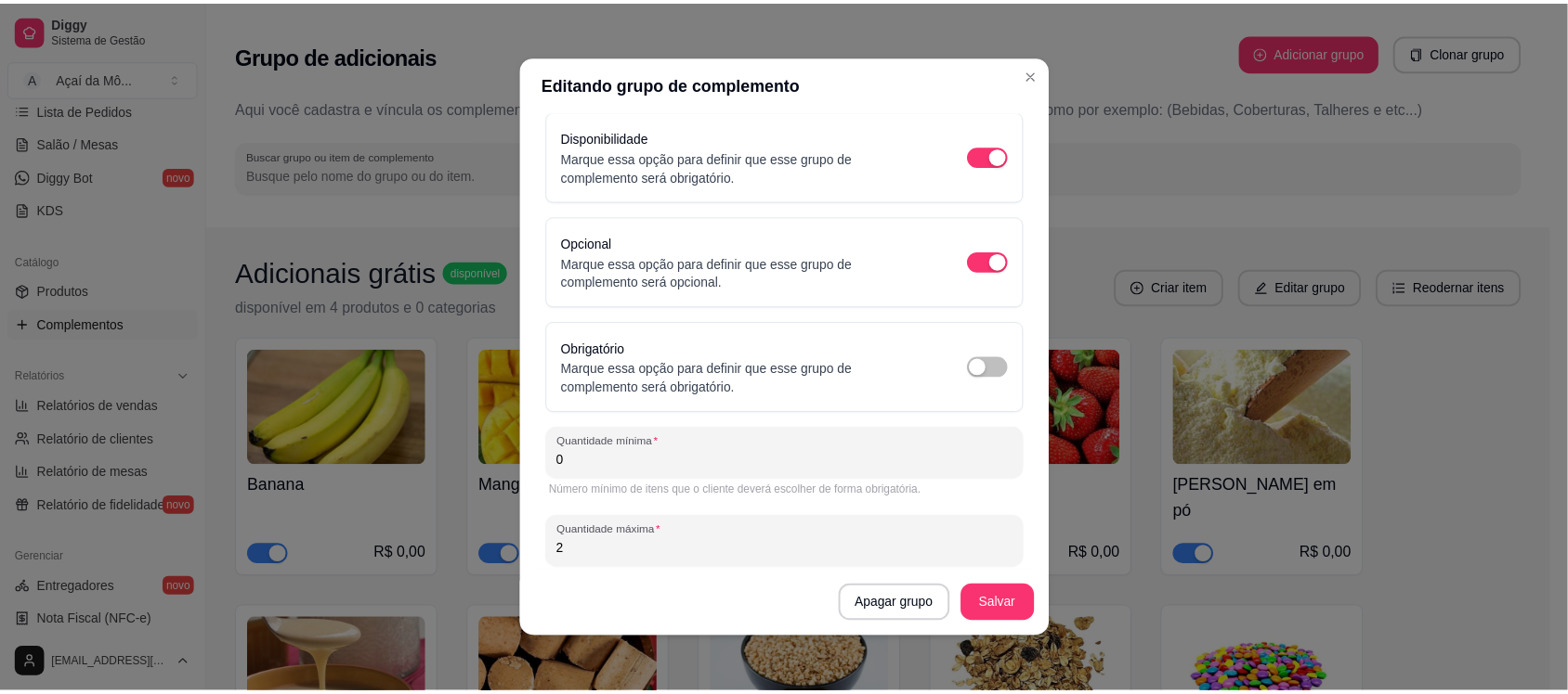
scroll to position [165, 0]
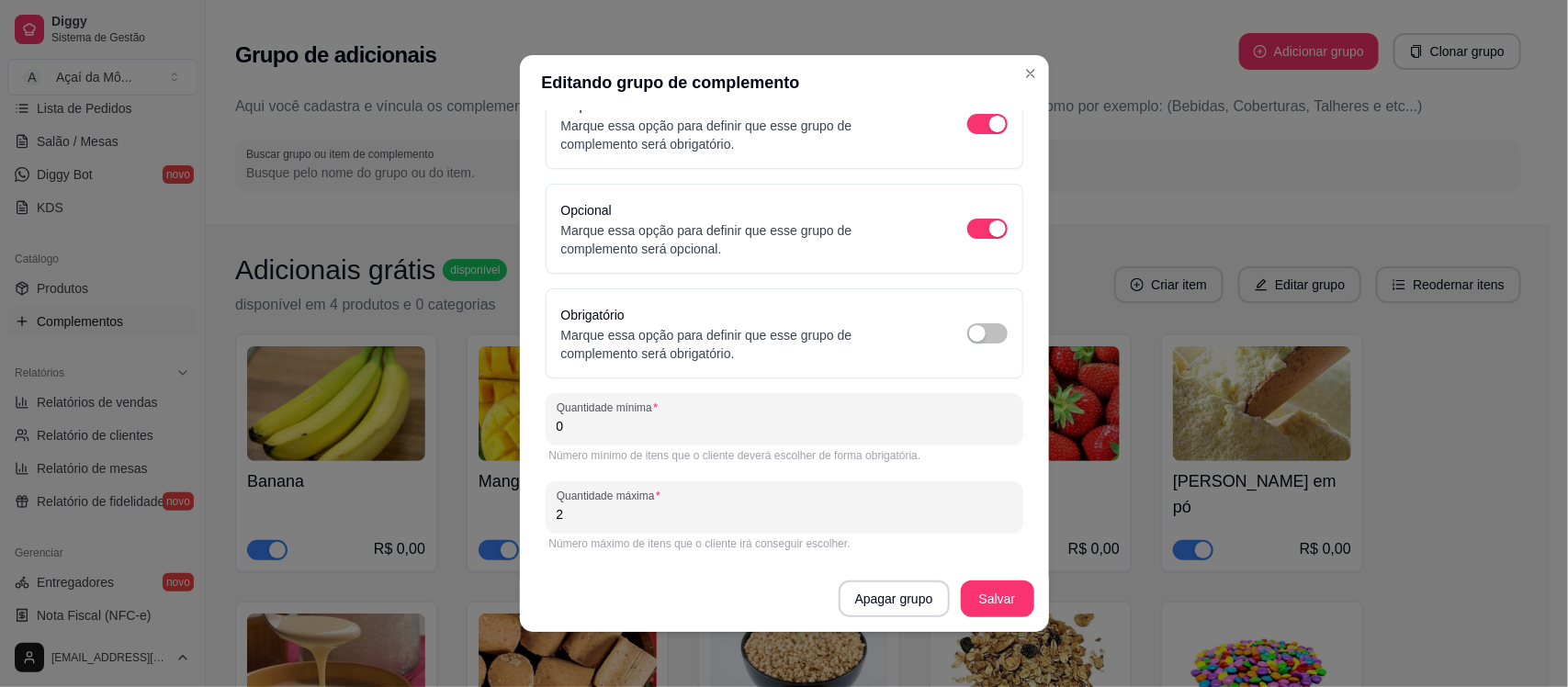
click at [640, 520] on input "2" at bounding box center [784, 514] width 456 height 18
type input "3"
click at [1017, 601] on button "Salvar" at bounding box center [997, 600] width 71 height 36
click at [1022, 601] on button "Salvar" at bounding box center [997, 599] width 73 height 37
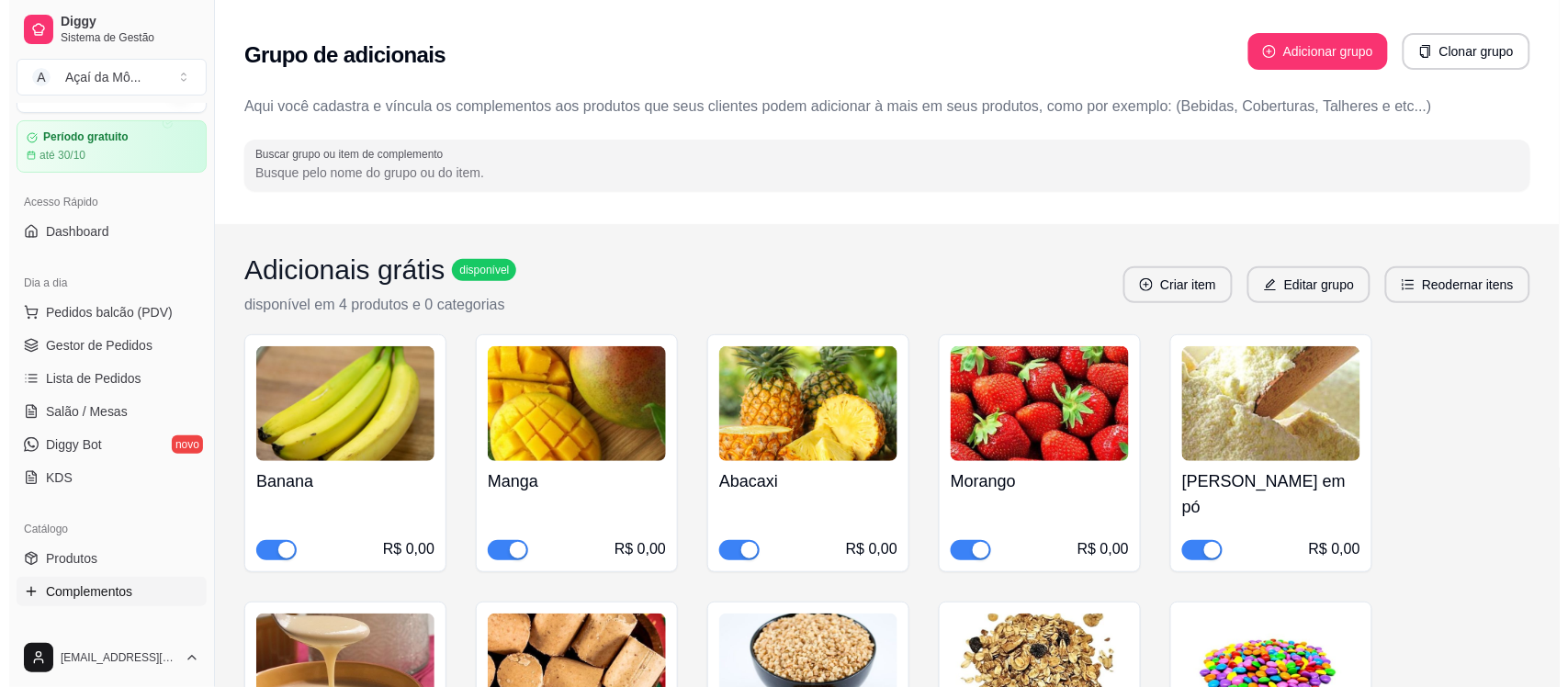
scroll to position [0, 0]
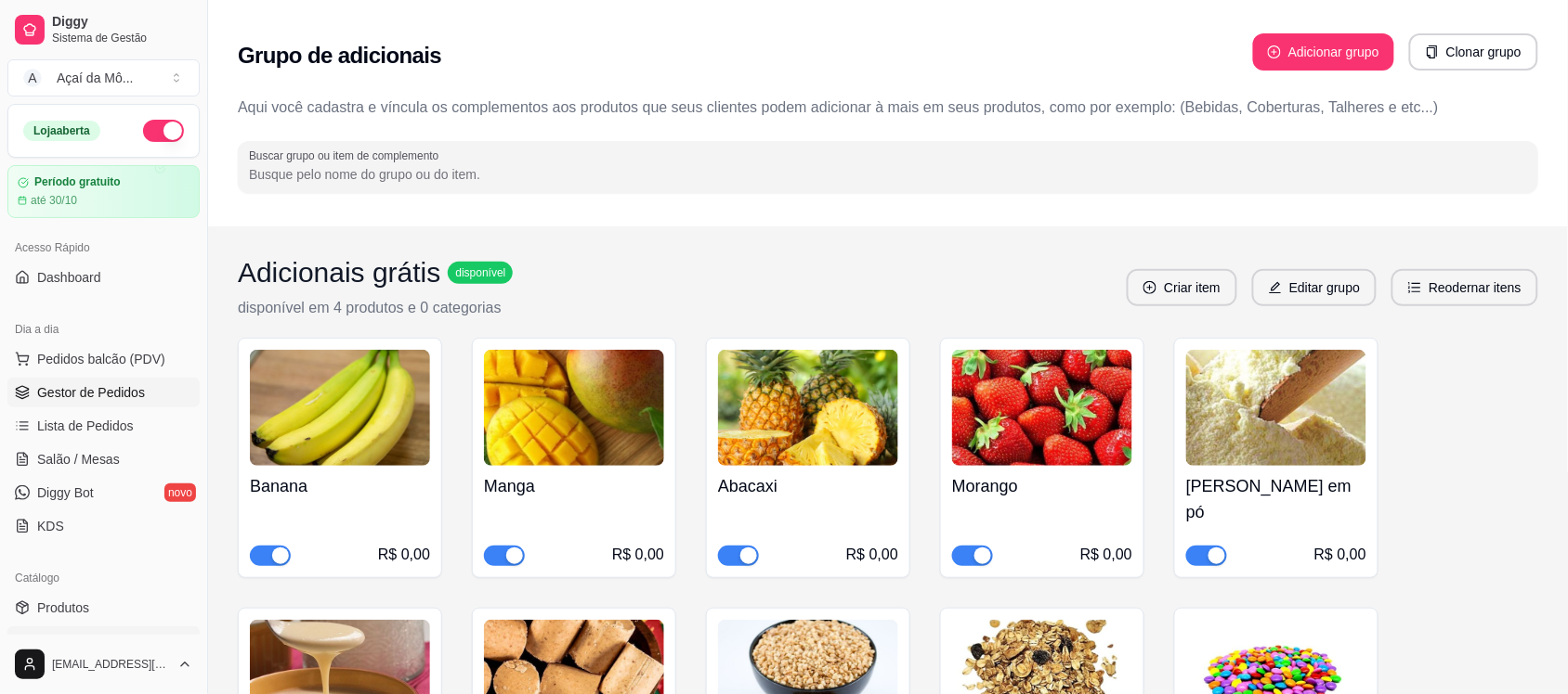
click at [144, 387] on link "Gestor de Pedidos" at bounding box center [104, 393] width 192 height 30
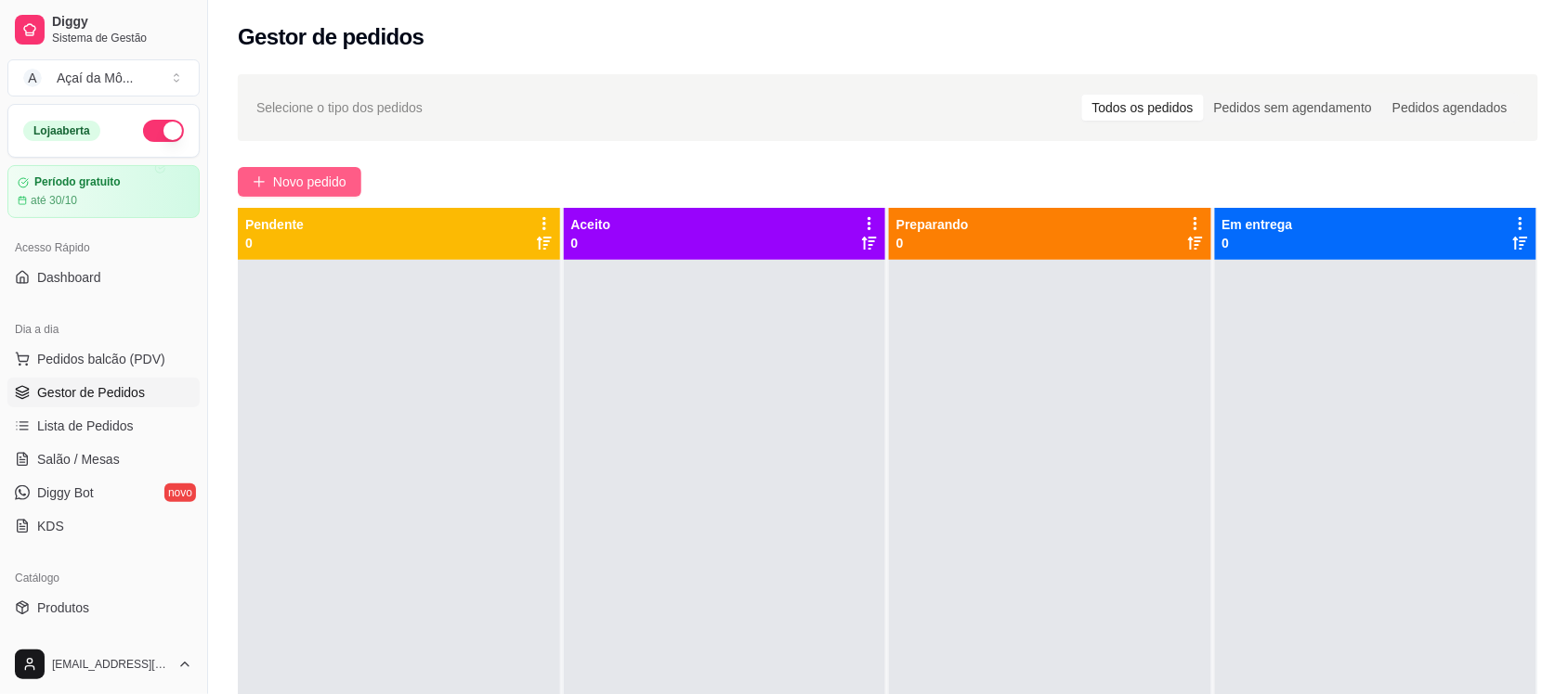
click at [353, 172] on button "Novo pedido" at bounding box center [300, 181] width 124 height 30
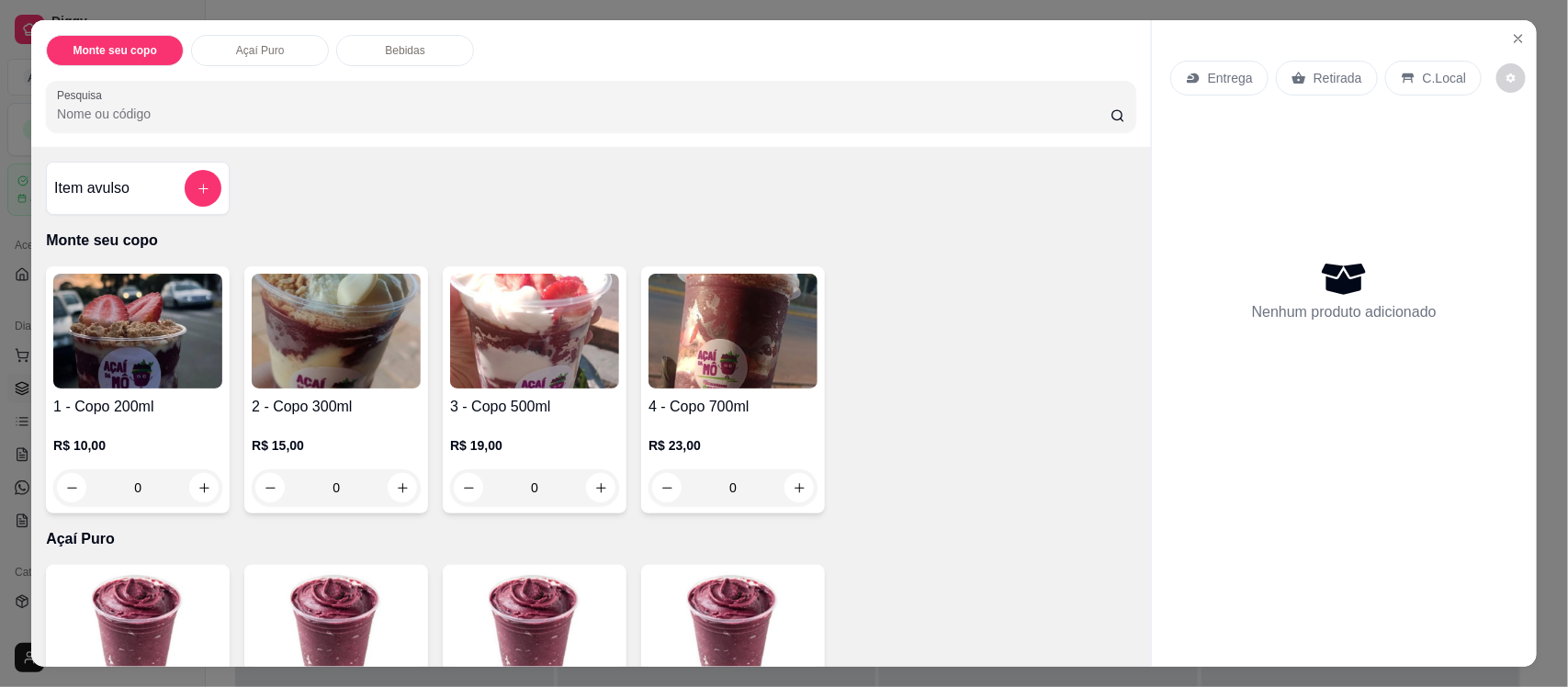
click at [320, 358] on img at bounding box center [336, 331] width 169 height 115
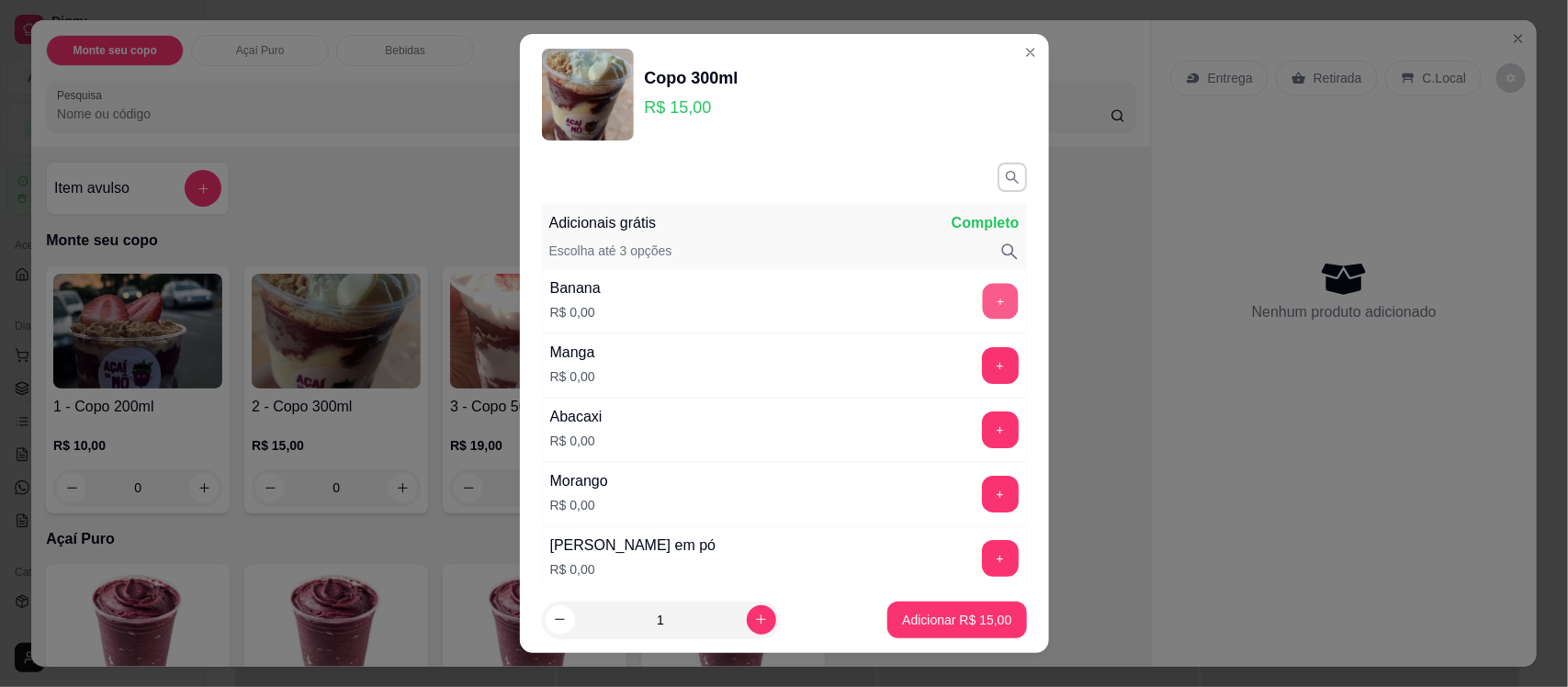
click at [982, 308] on button "+" at bounding box center [1000, 302] width 36 height 36
click at [900, 305] on button "-" at bounding box center [918, 302] width 36 height 36
click at [982, 554] on button "+" at bounding box center [1000, 560] width 36 height 36
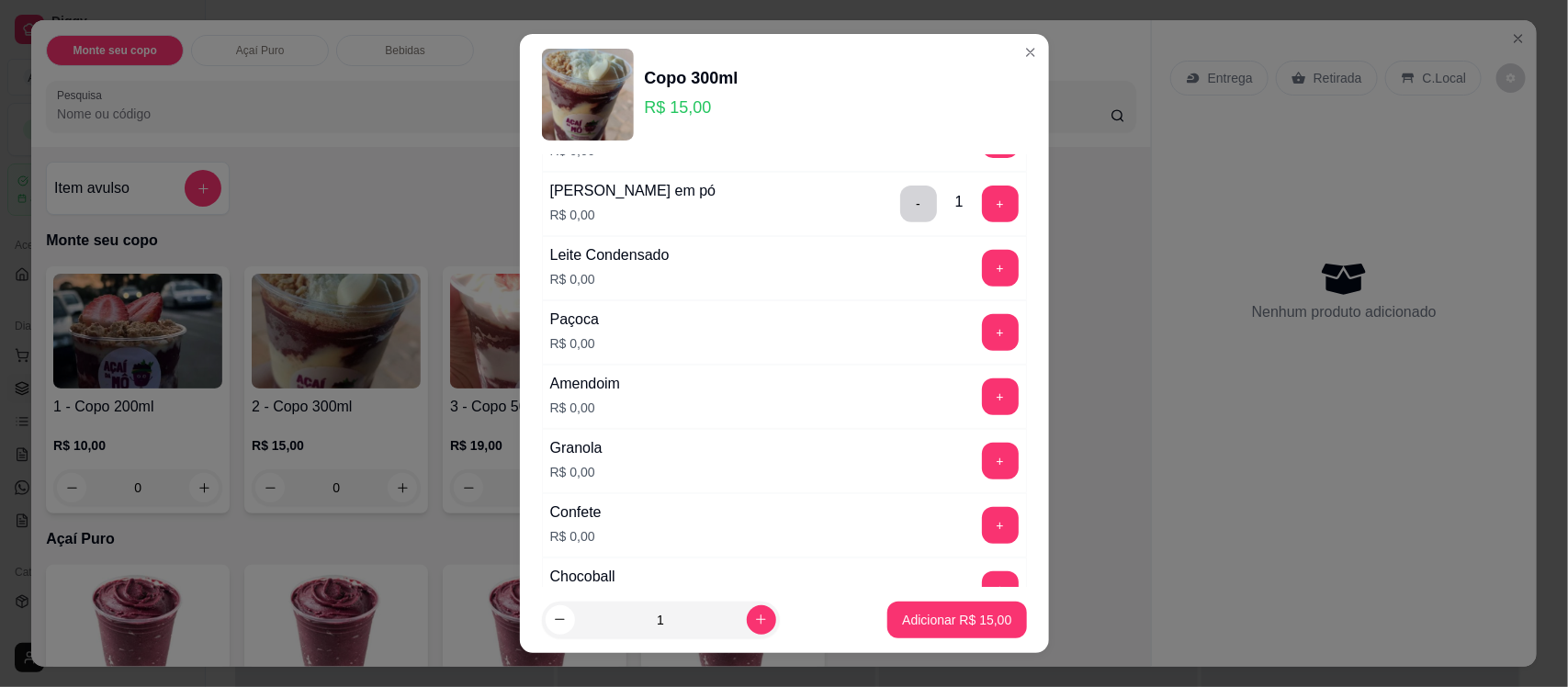
scroll to position [368, 0]
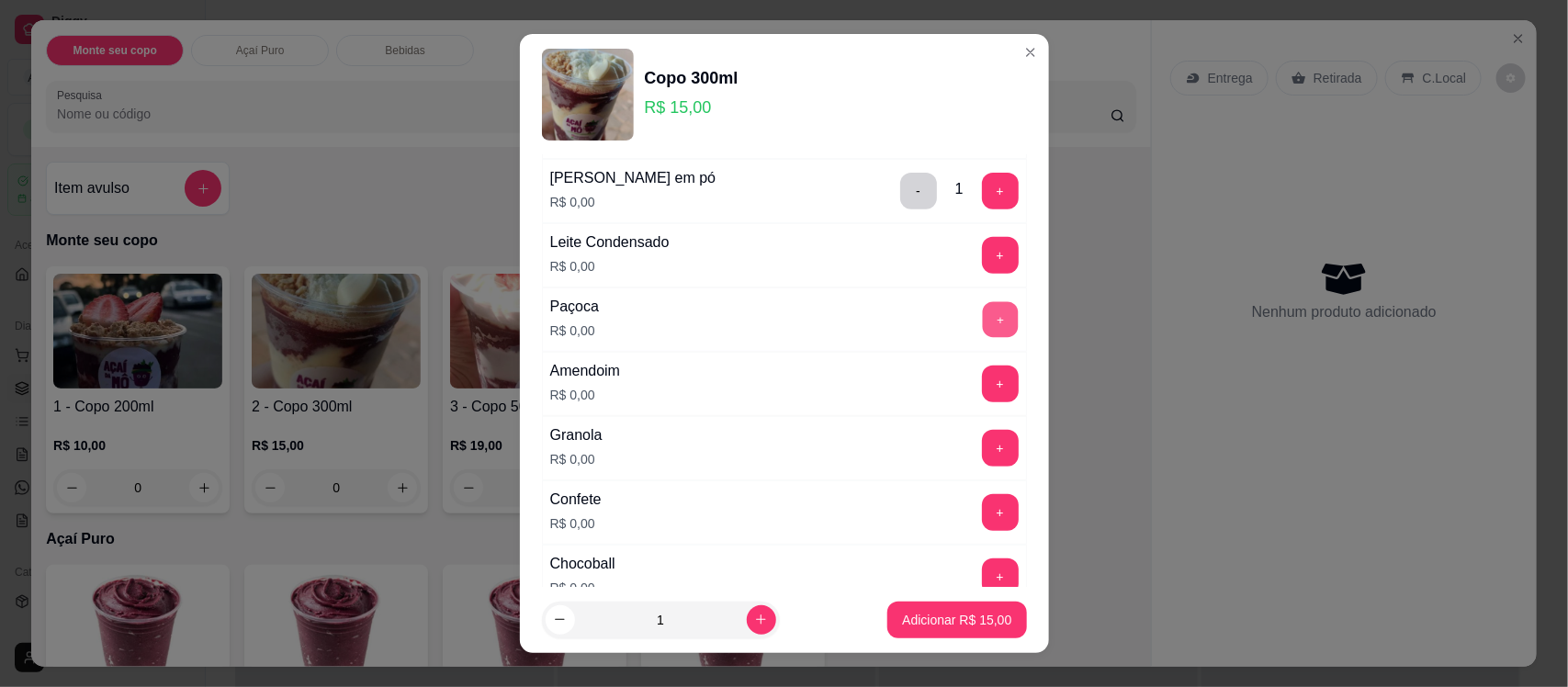
click at [982, 308] on button "+" at bounding box center [1000, 320] width 36 height 36
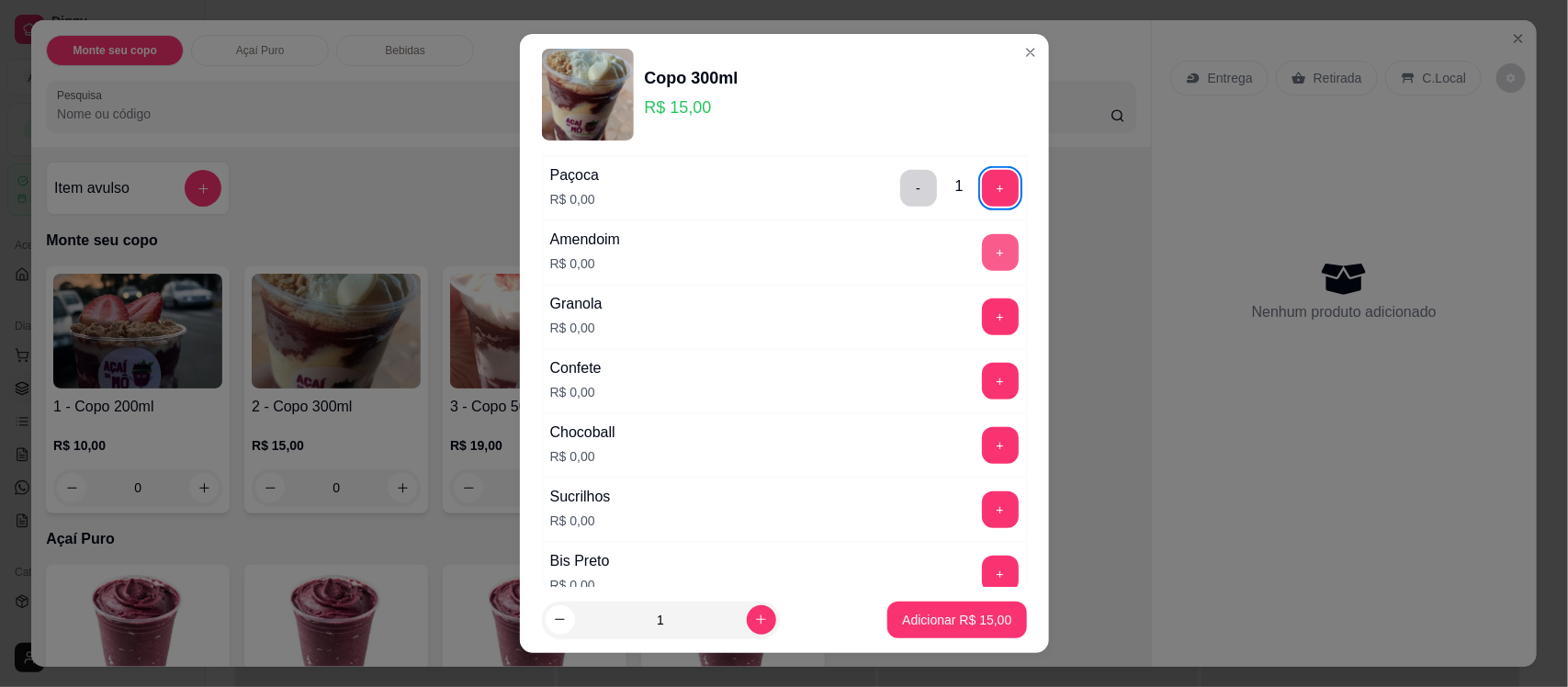
scroll to position [506, 0]
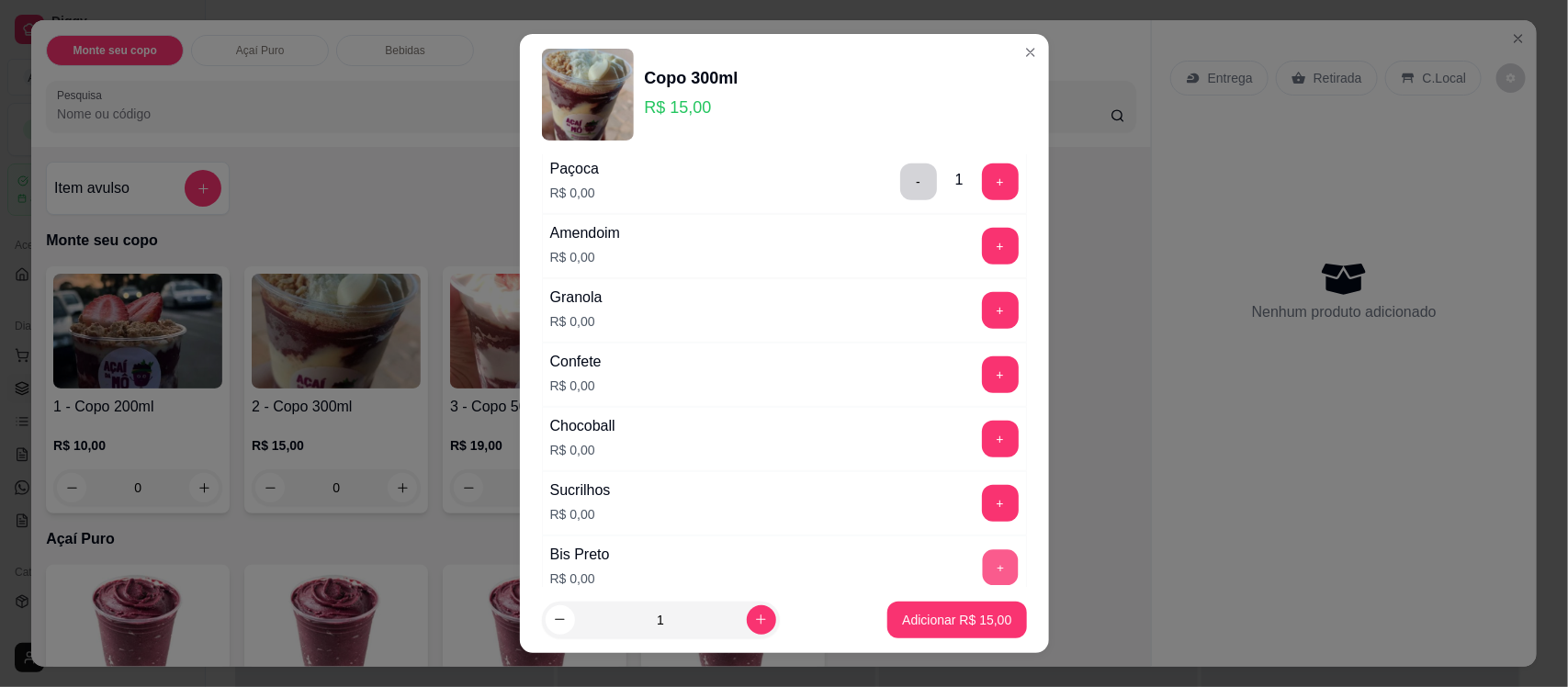
click at [982, 566] on button "+" at bounding box center [1000, 568] width 36 height 36
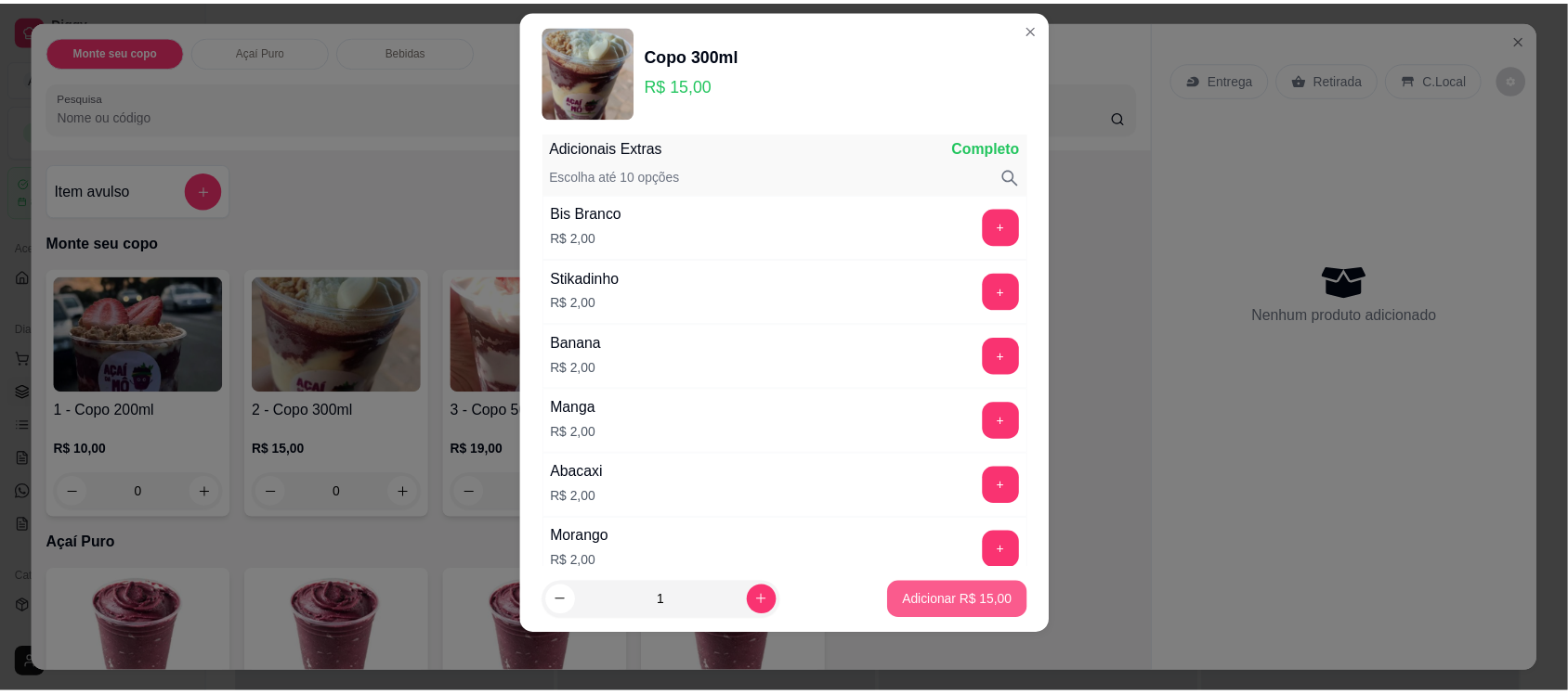
scroll to position [1096, 0]
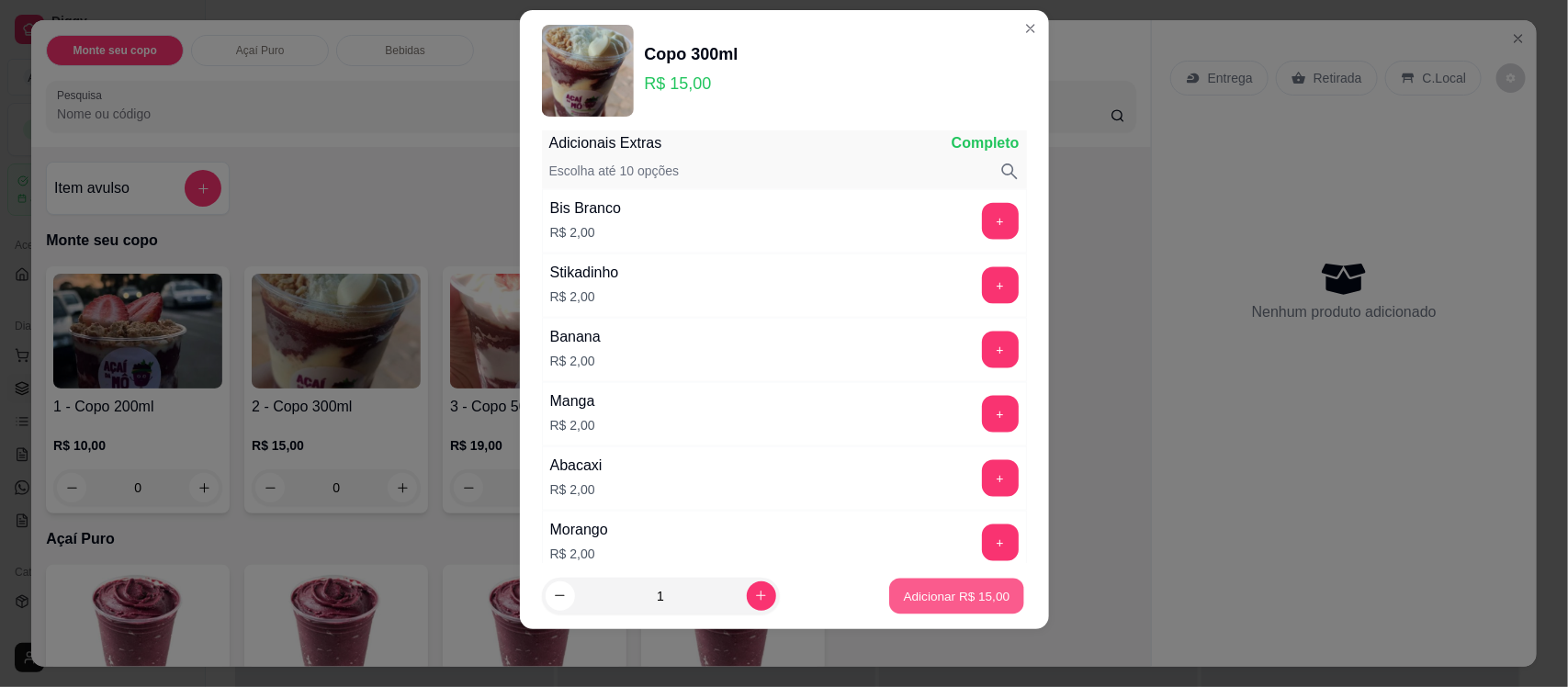
click at [942, 593] on p "Adicionar R$ 15,00" at bounding box center [957, 596] width 106 height 17
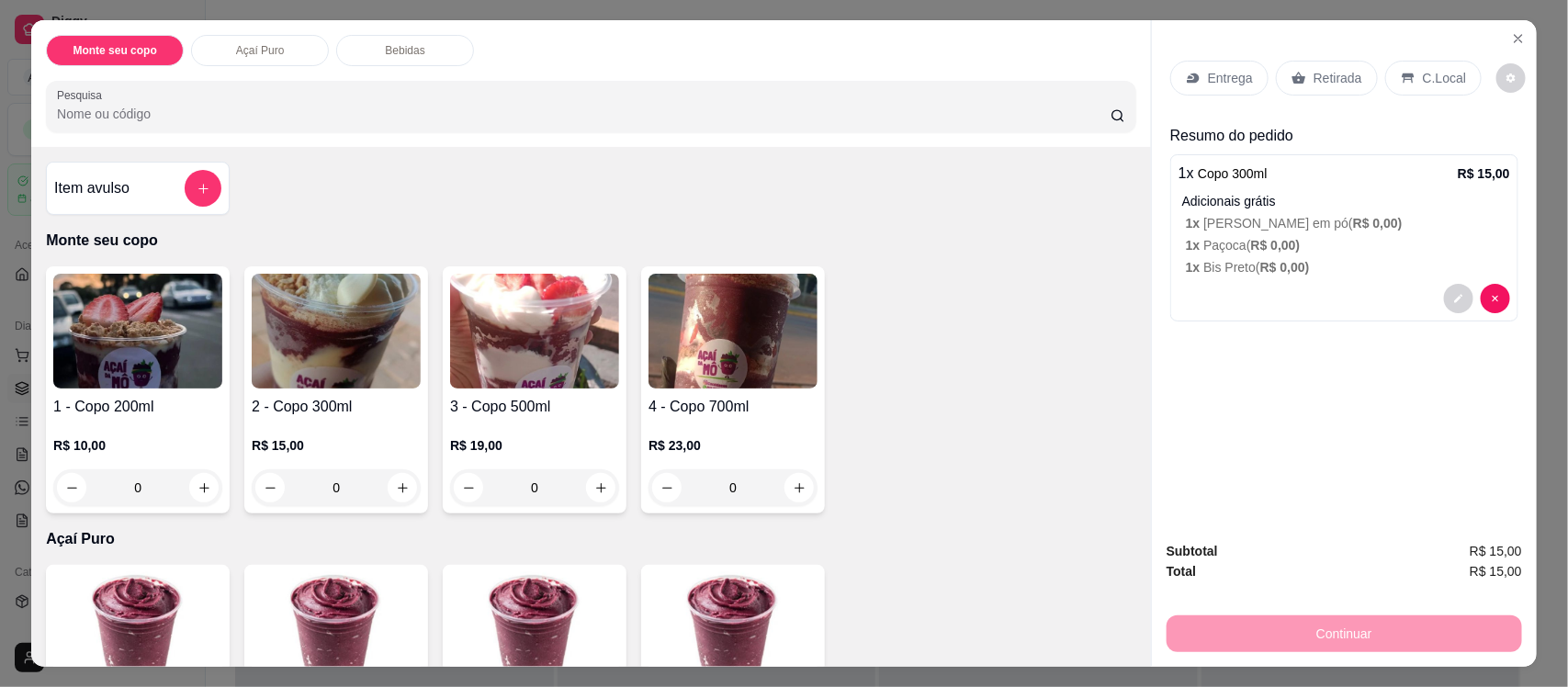
click at [1334, 63] on div "Retirada" at bounding box center [1326, 78] width 102 height 35
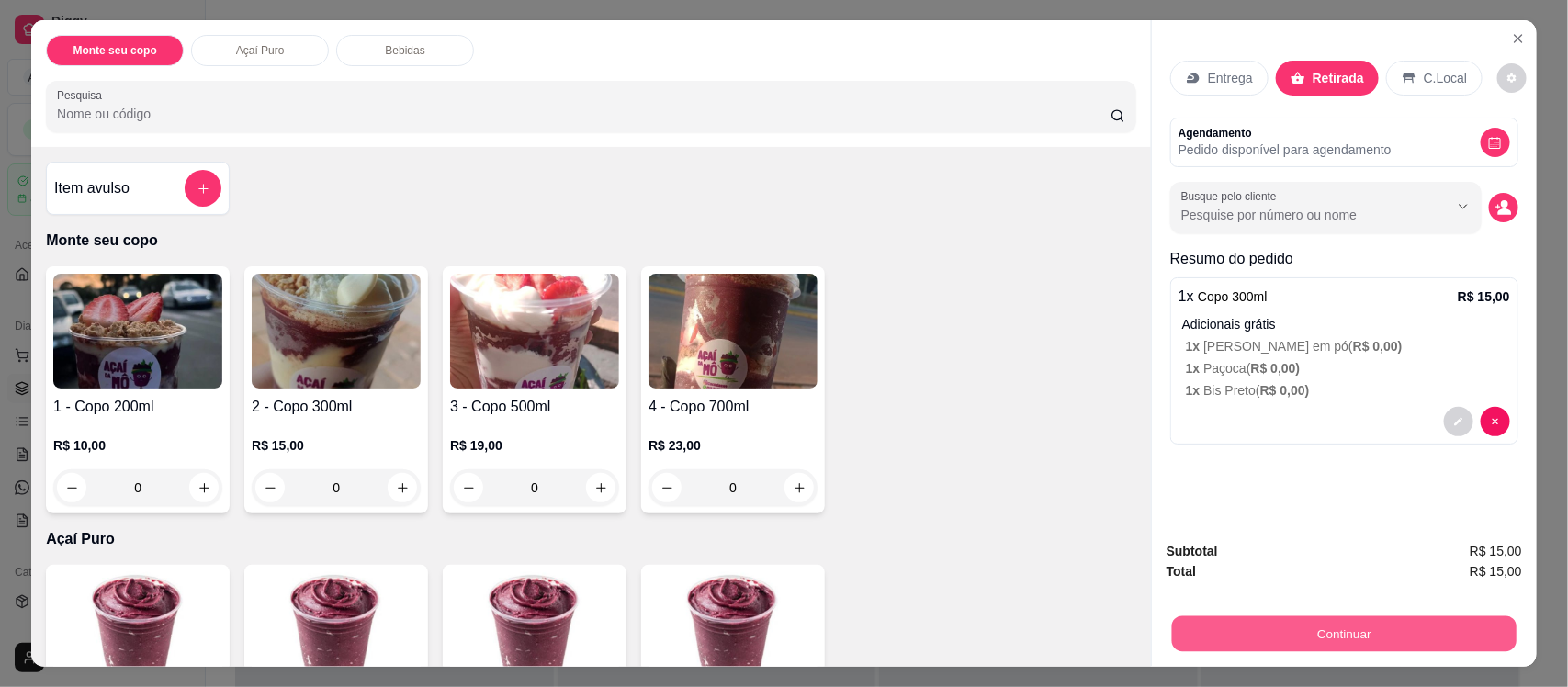
click at [1378, 630] on button "Continuar" at bounding box center [1344, 634] width 345 height 36
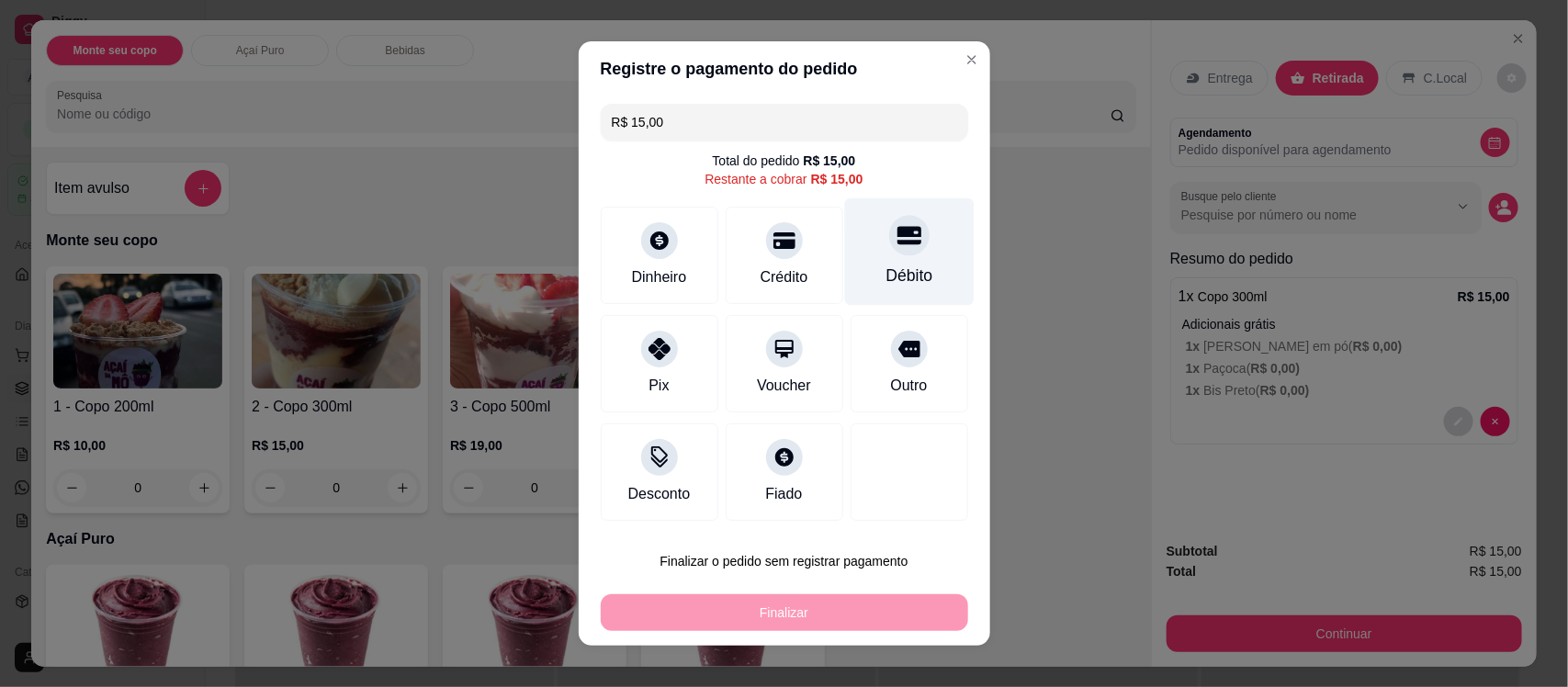
click at [909, 259] on div "Débito" at bounding box center [909, 252] width 129 height 107
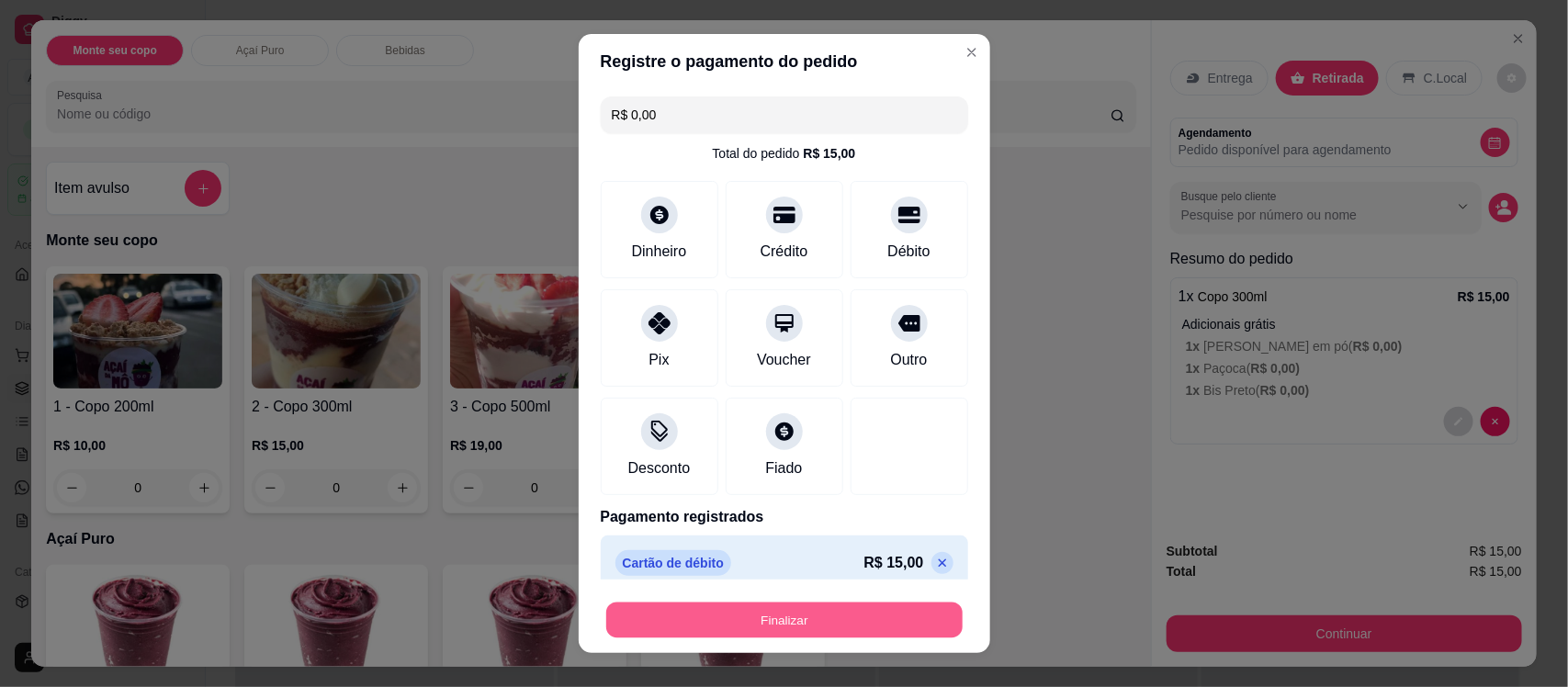
click at [892, 612] on button "Finalizar" at bounding box center [784, 620] width 356 height 36
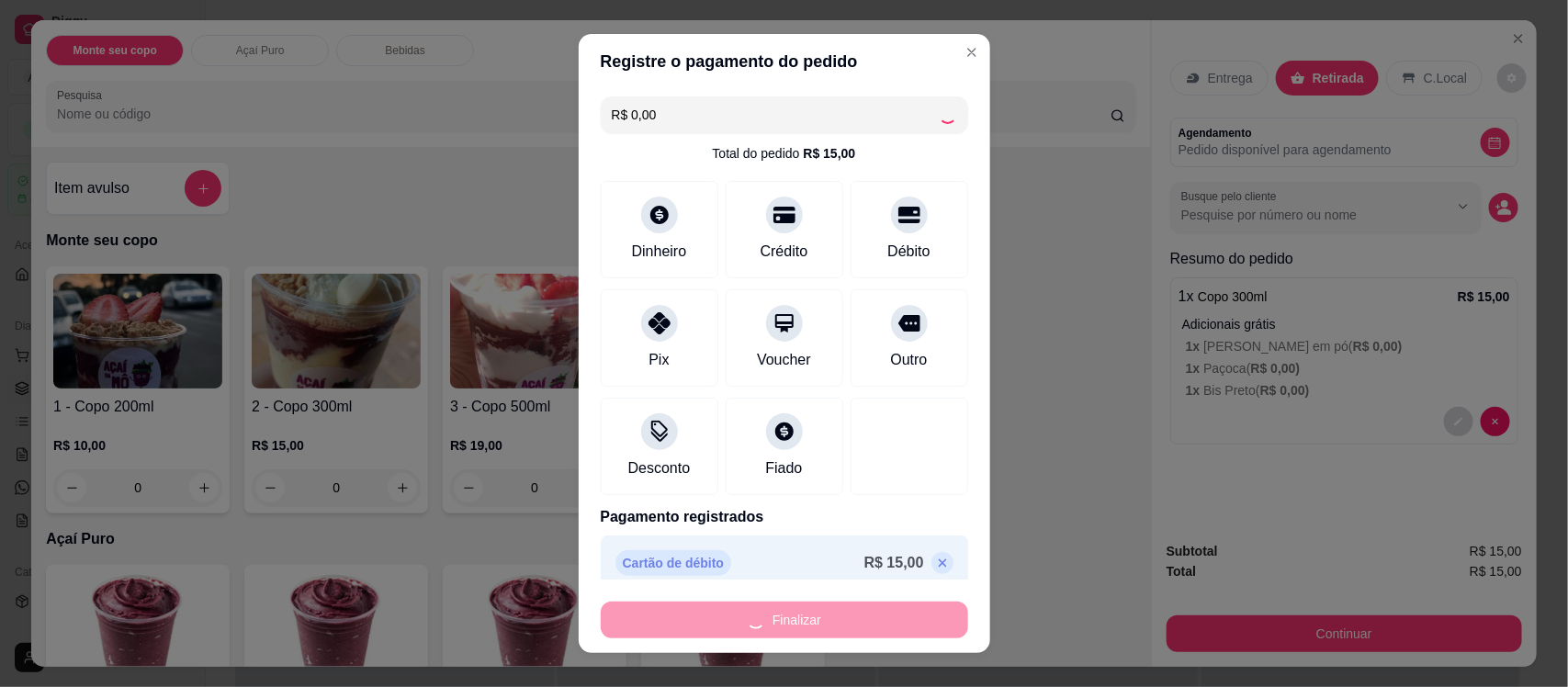
type input "-R$ 15,00"
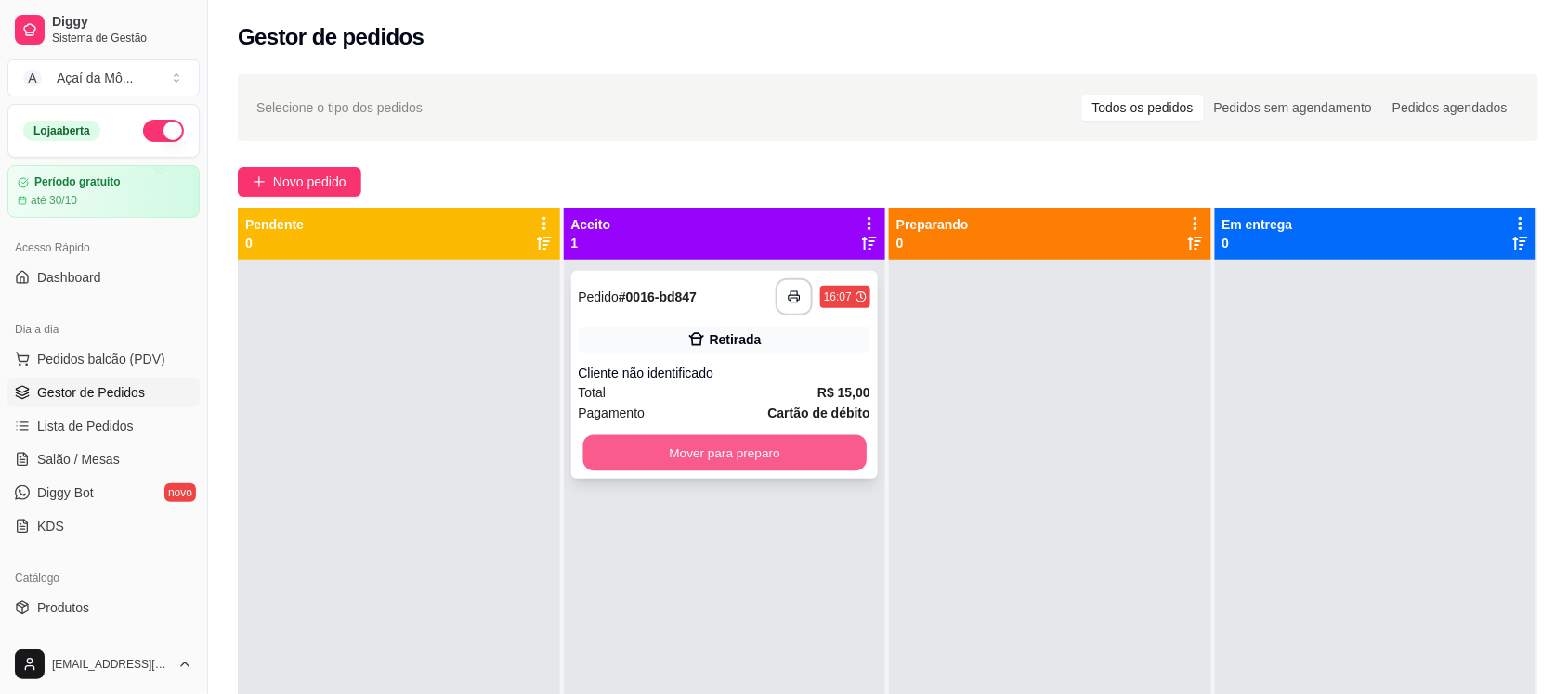
click at [750, 450] on button "Mover para preparo" at bounding box center [723, 454] width 283 height 36
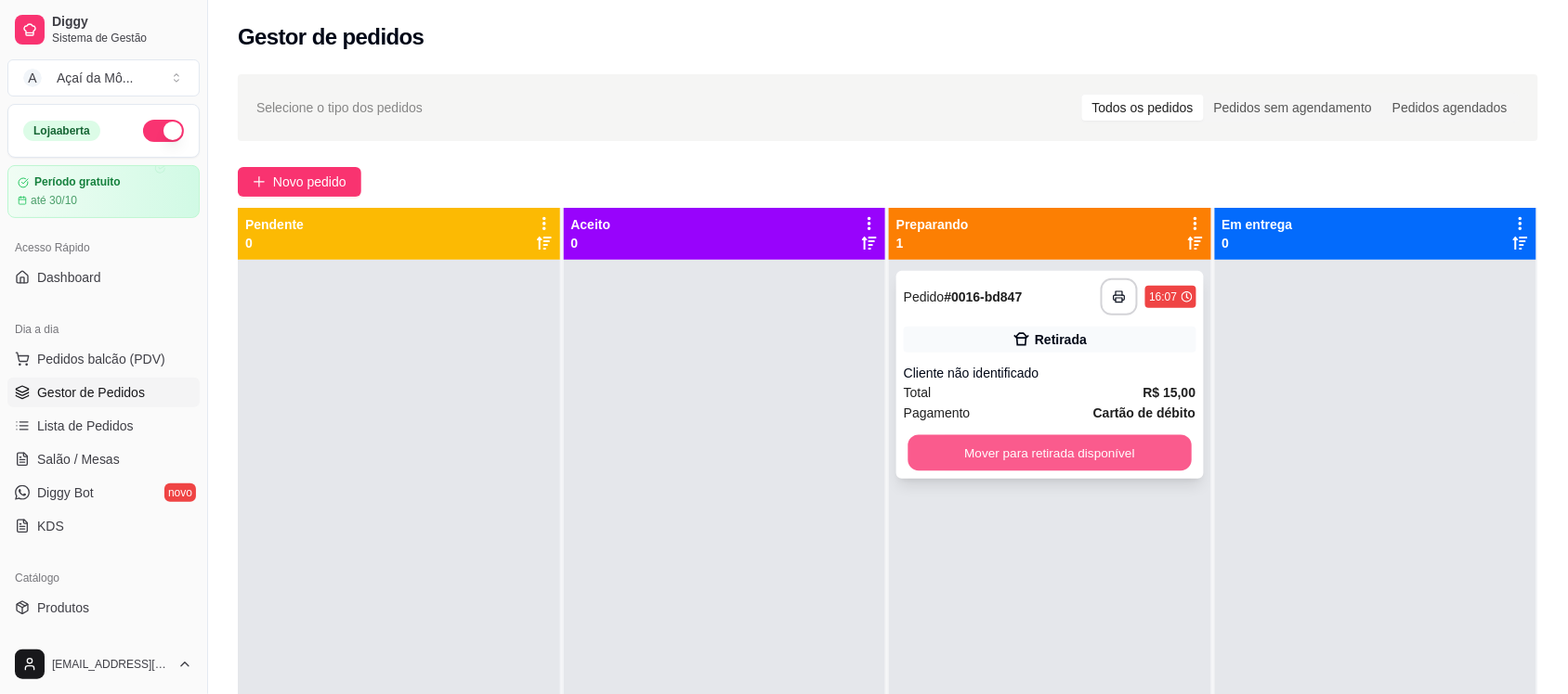
click at [1001, 470] on div "Mover para retirada disponível" at bounding box center [1049, 453] width 293 height 37
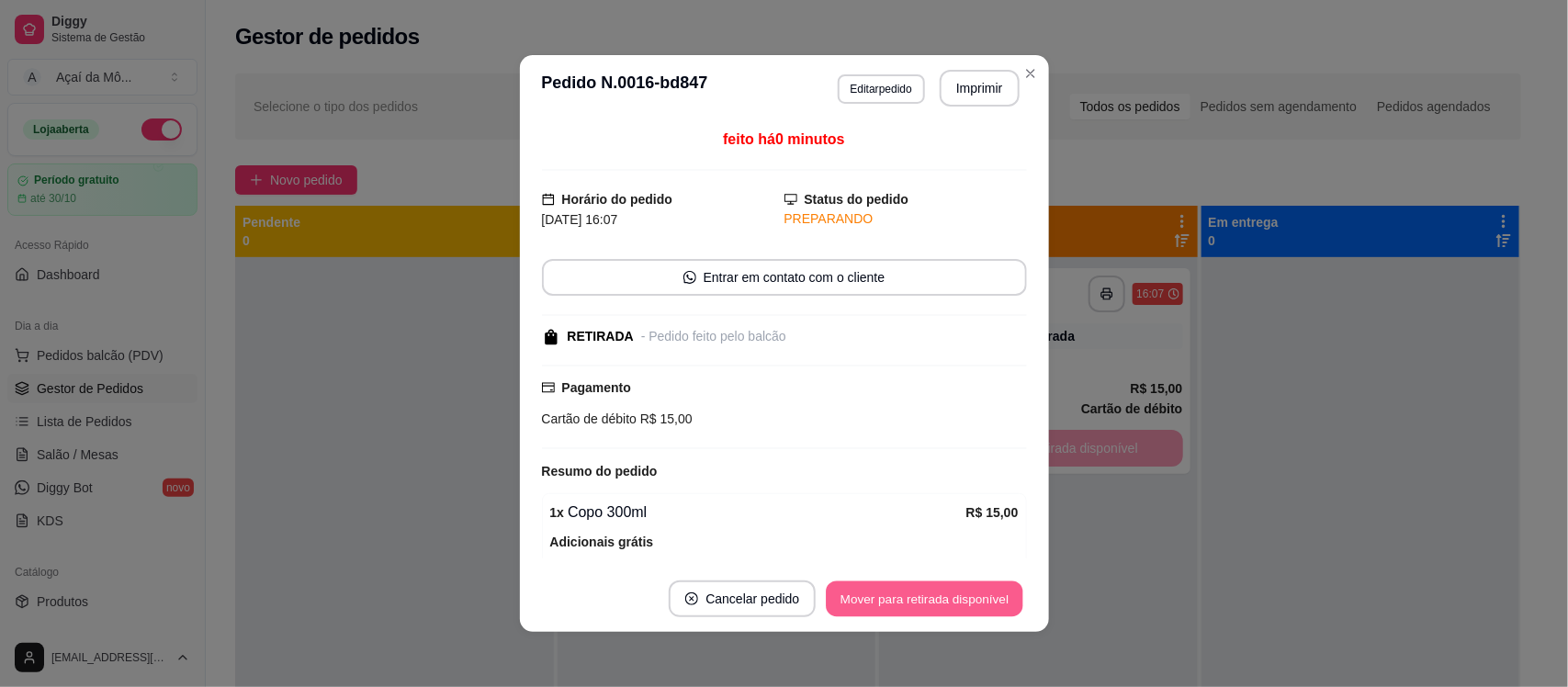
click at [946, 617] on button "Mover para retirada disponível" at bounding box center [924, 600] width 197 height 36
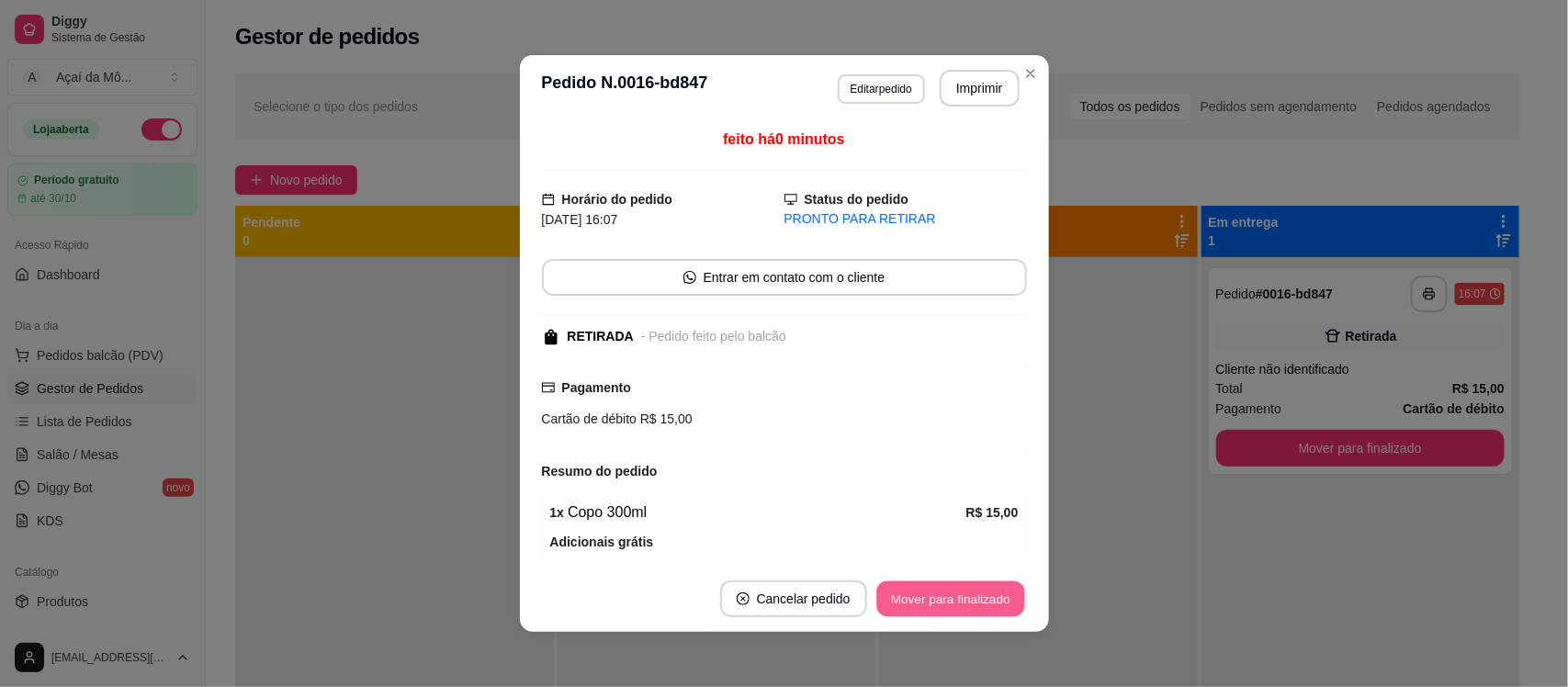
click at [965, 602] on button "Mover para finalizado" at bounding box center [951, 600] width 148 height 36
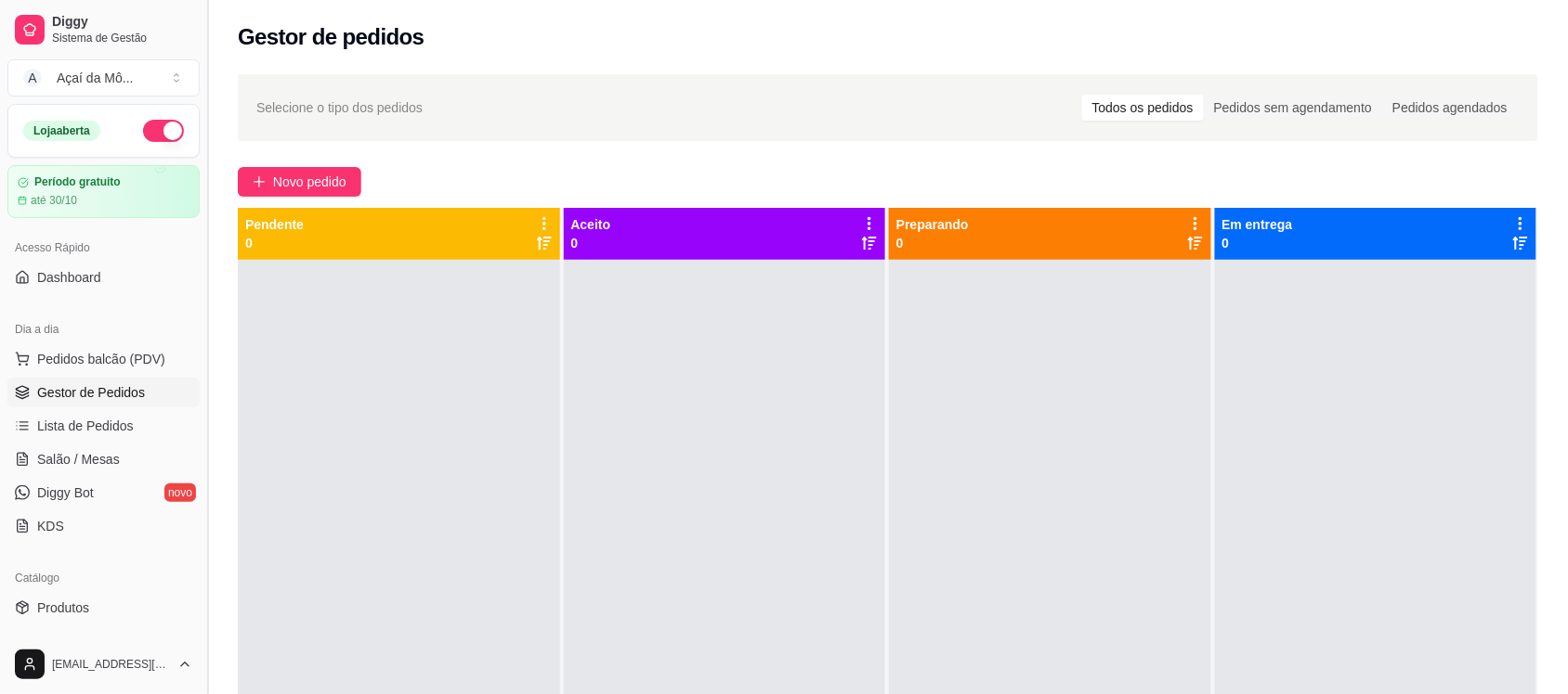
click at [200, 362] on button "Toggle Sidebar" at bounding box center [206, 347] width 14 height 694
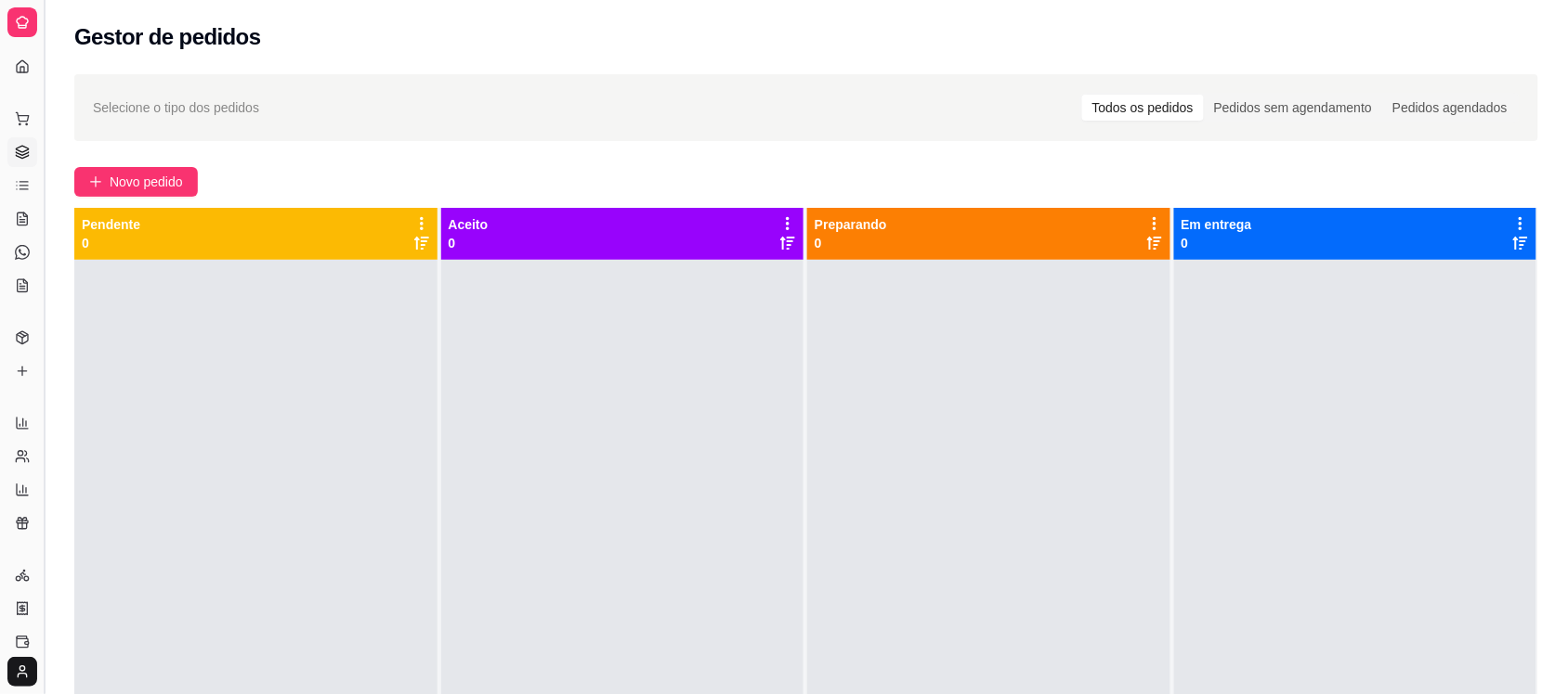
click at [42, 377] on button "Toggle Sidebar" at bounding box center [43, 347] width 14 height 694
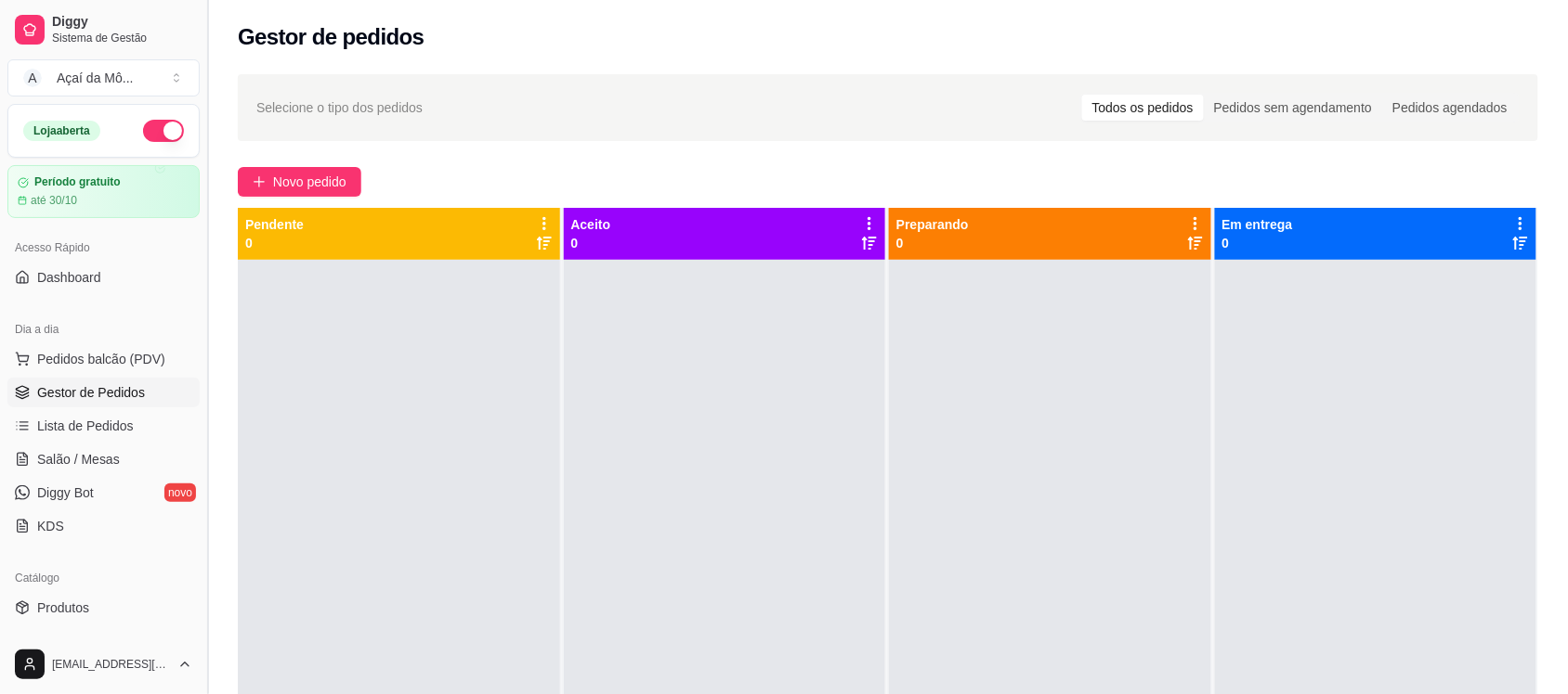
click at [201, 299] on button "Toggle Sidebar" at bounding box center [206, 347] width 14 height 694
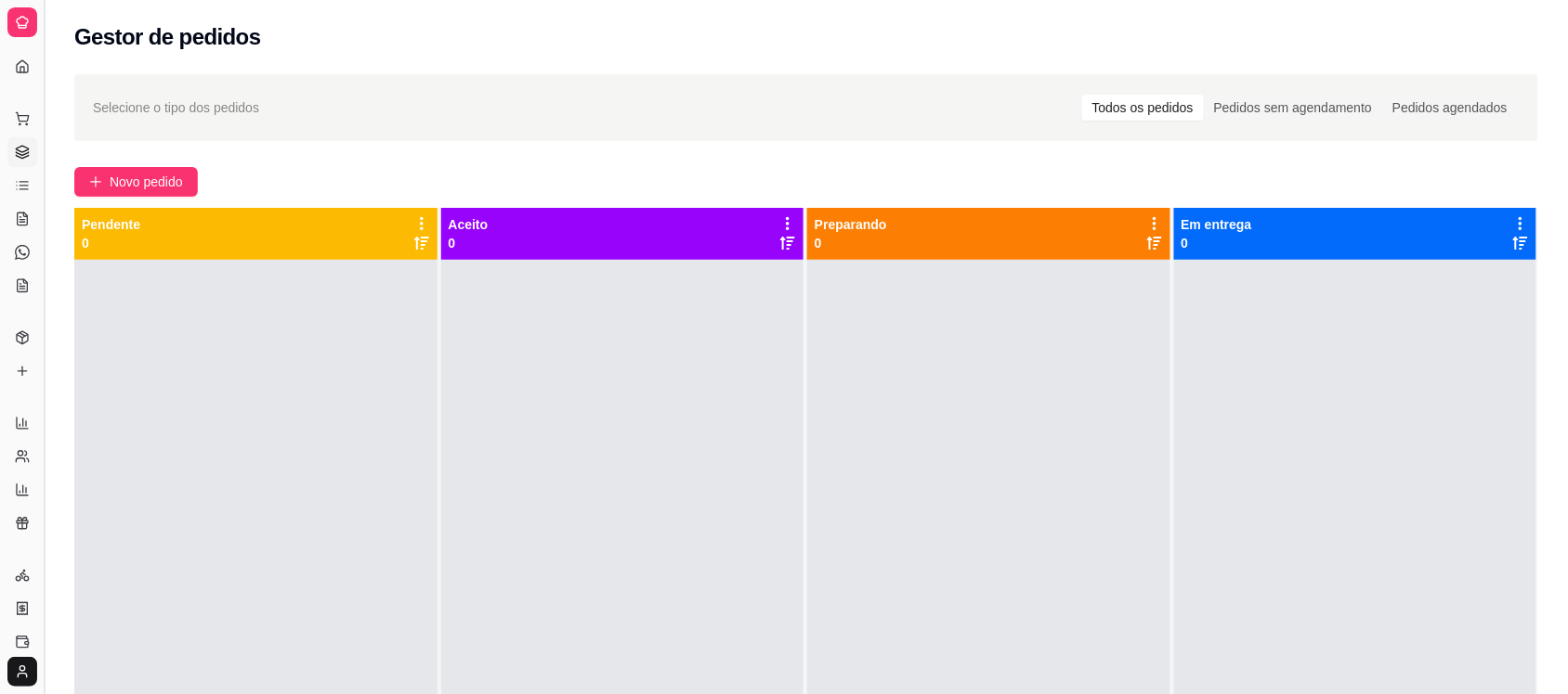
click at [40, 324] on button "Toggle Sidebar" at bounding box center [43, 347] width 14 height 694
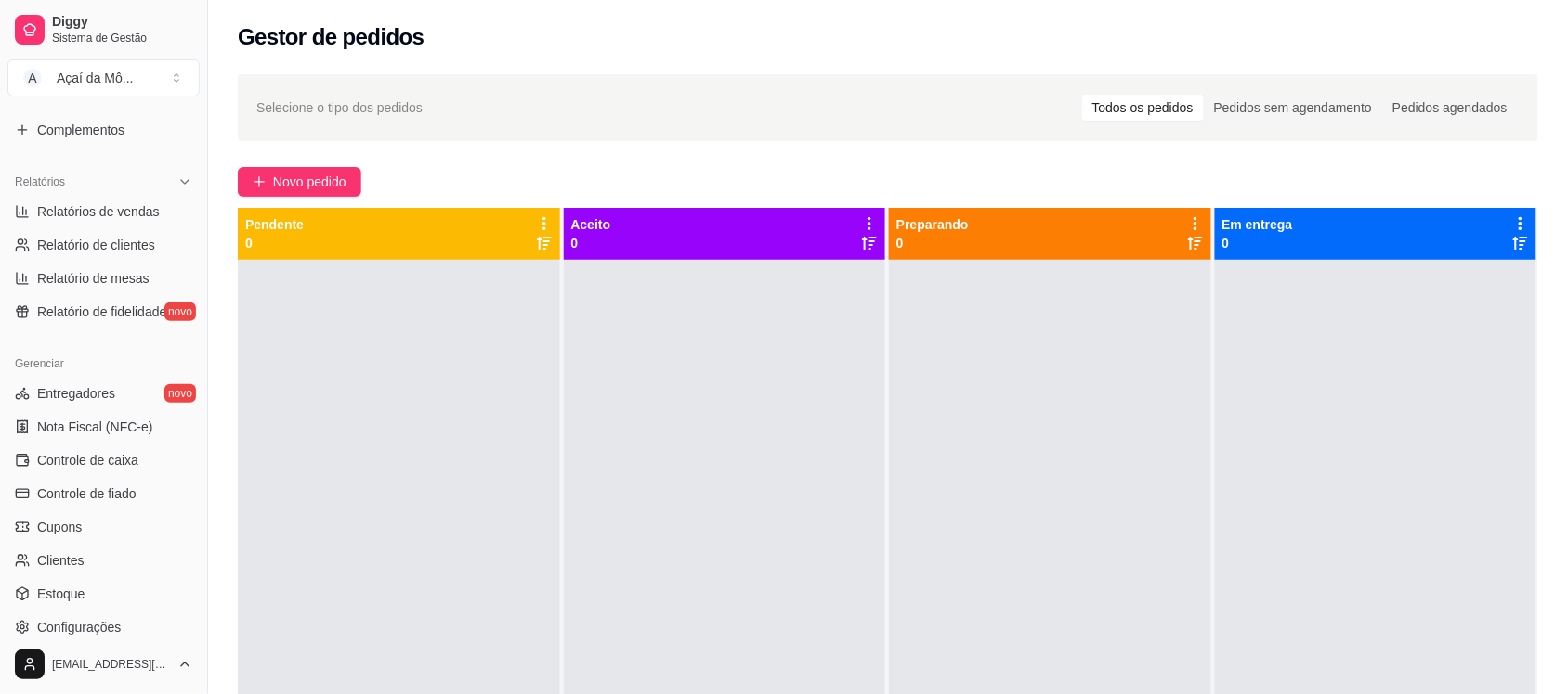
scroll to position [508, 0]
click at [130, 474] on link "Controle de caixa" at bounding box center [104, 464] width 192 height 30
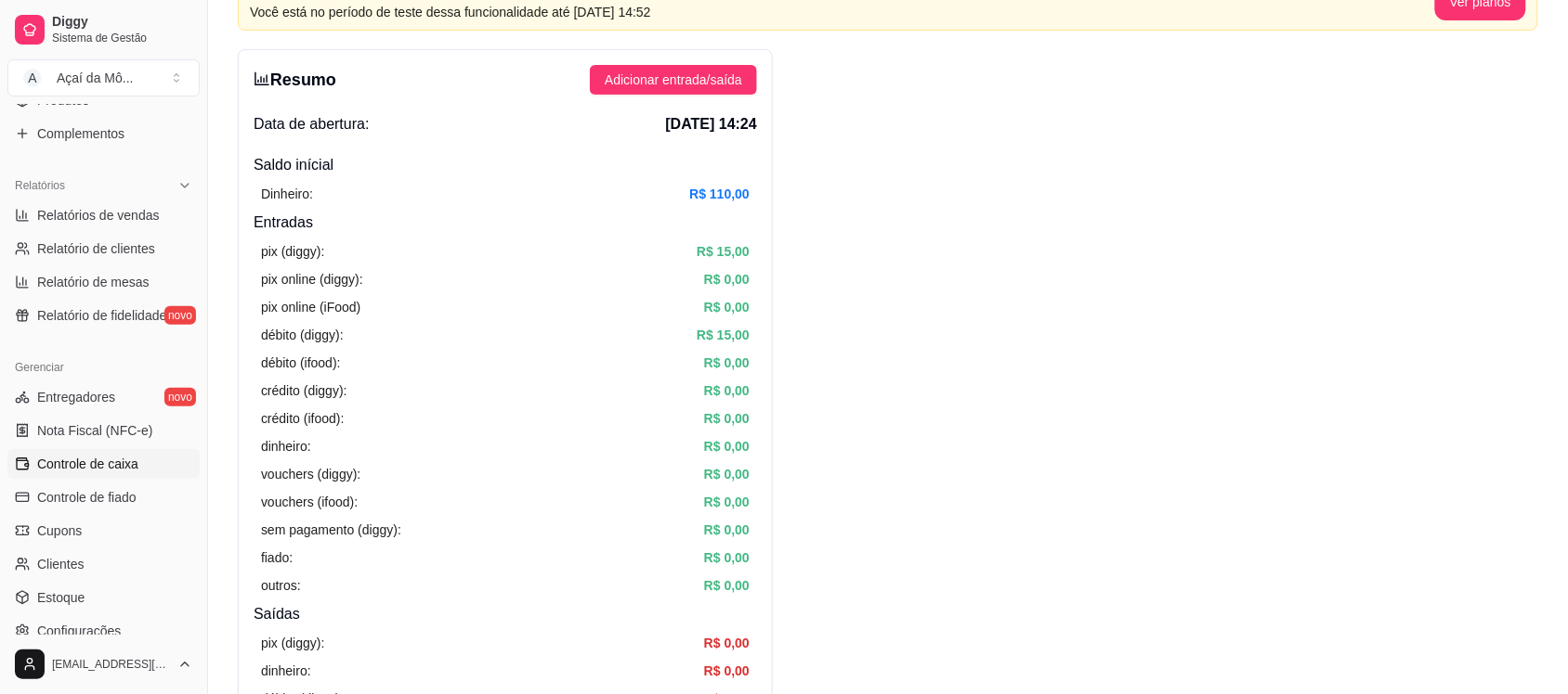
scroll to position [2, 0]
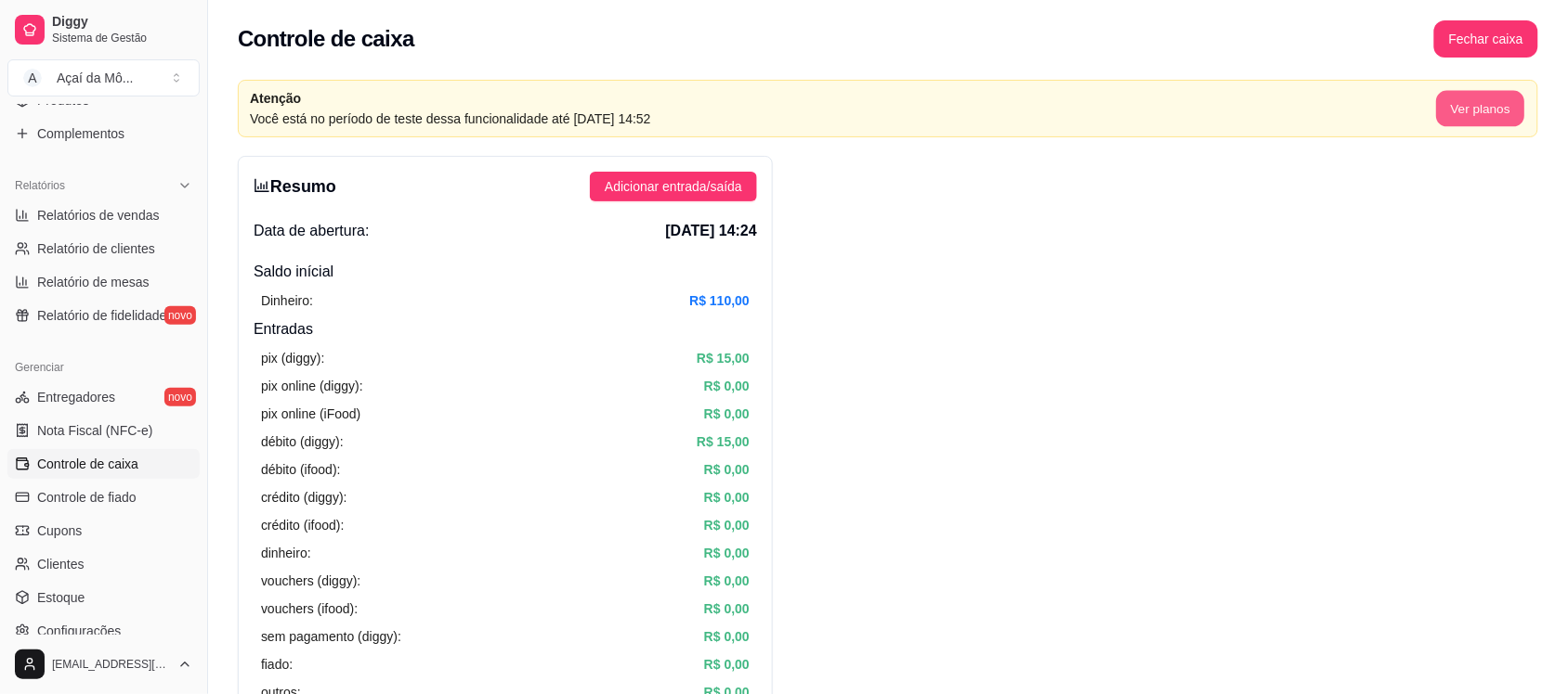
click at [1468, 108] on button "Ver planos" at bounding box center [1480, 109] width 88 height 36
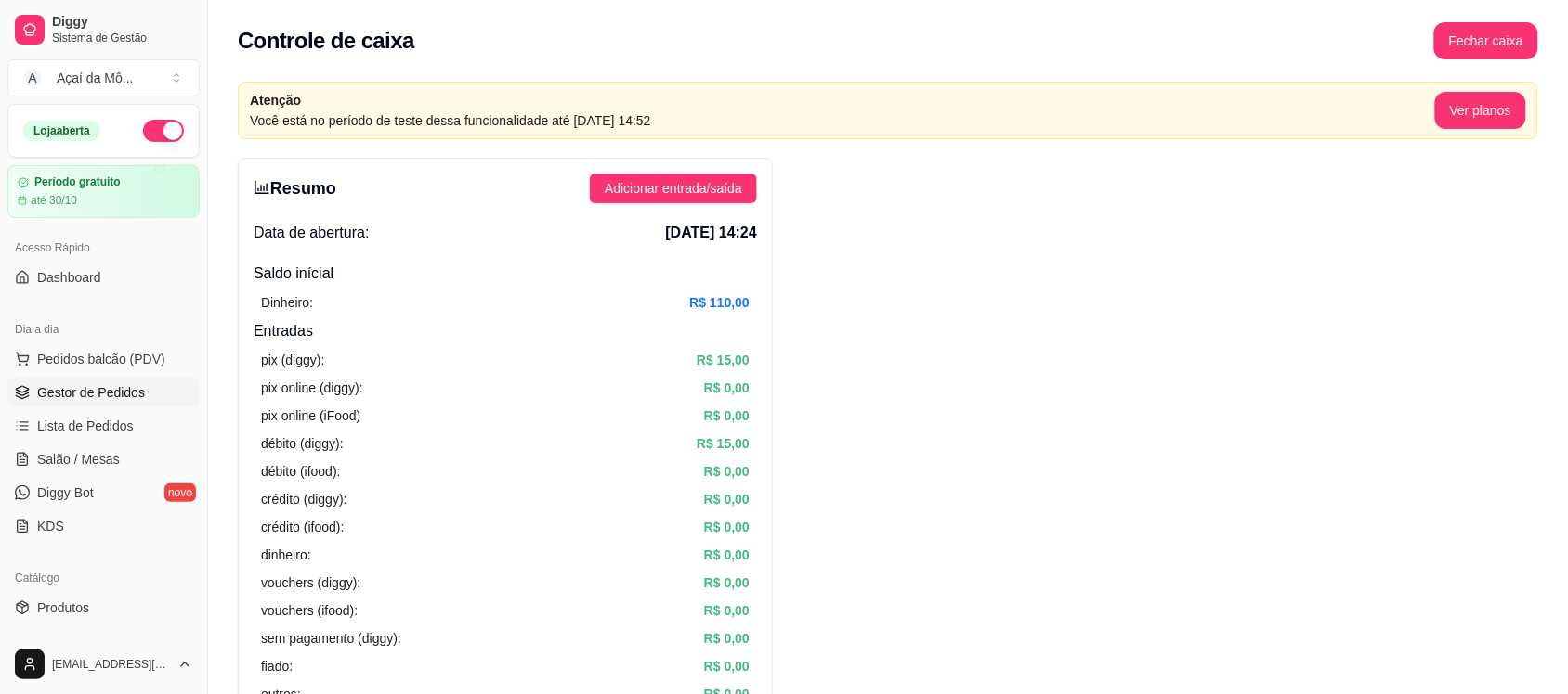
click at [111, 392] on span "Gestor de Pedidos" at bounding box center [91, 392] width 108 height 18
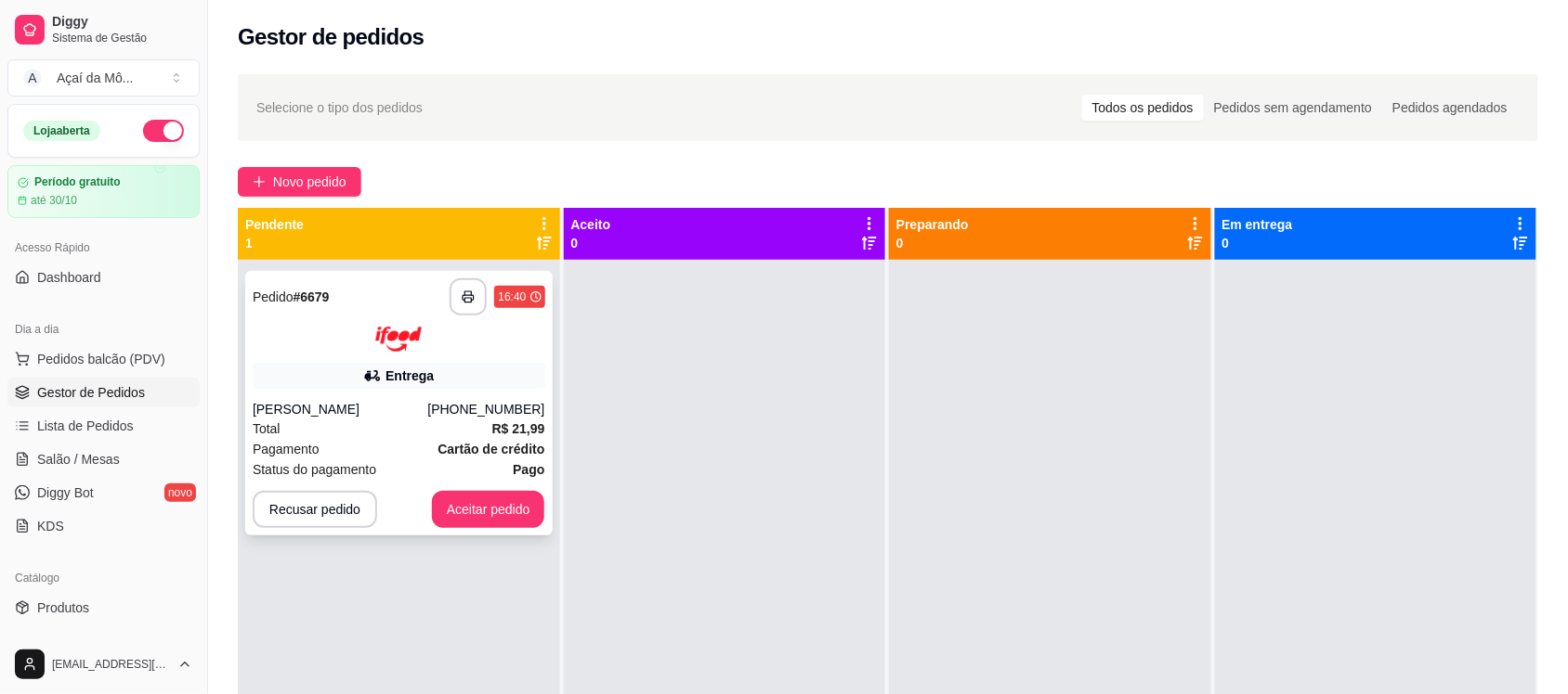
click at [391, 334] on img at bounding box center [398, 339] width 46 height 25
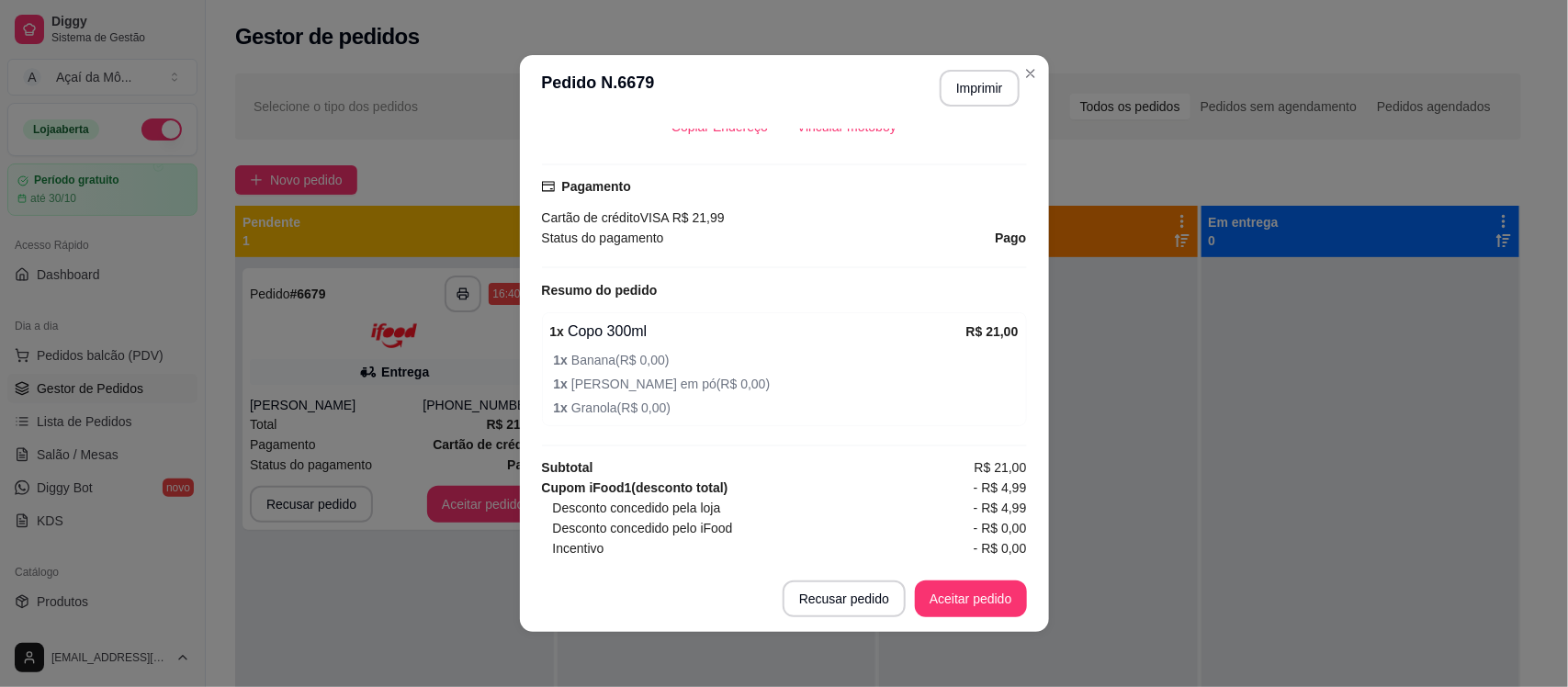
scroll to position [611, 0]
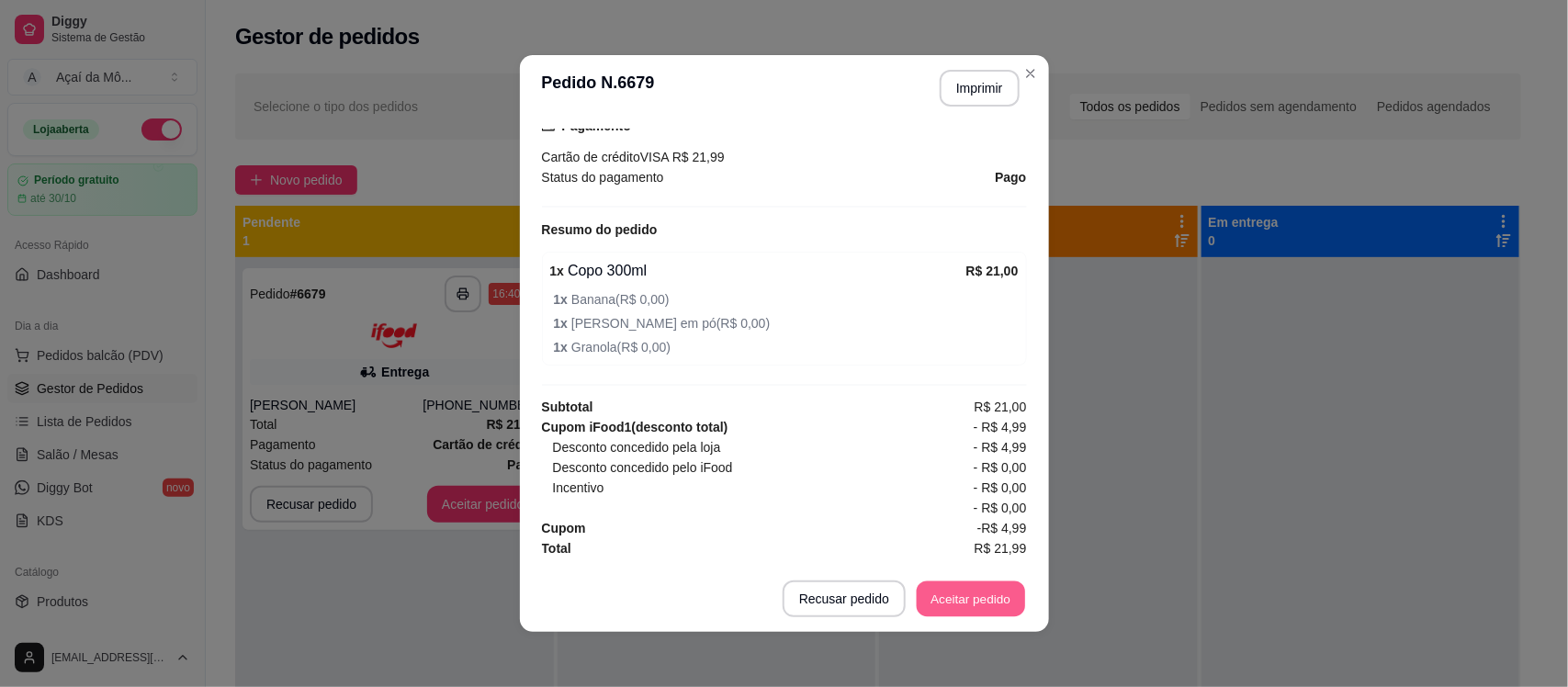
click at [966, 606] on button "Aceitar pedido" at bounding box center [971, 600] width 108 height 36
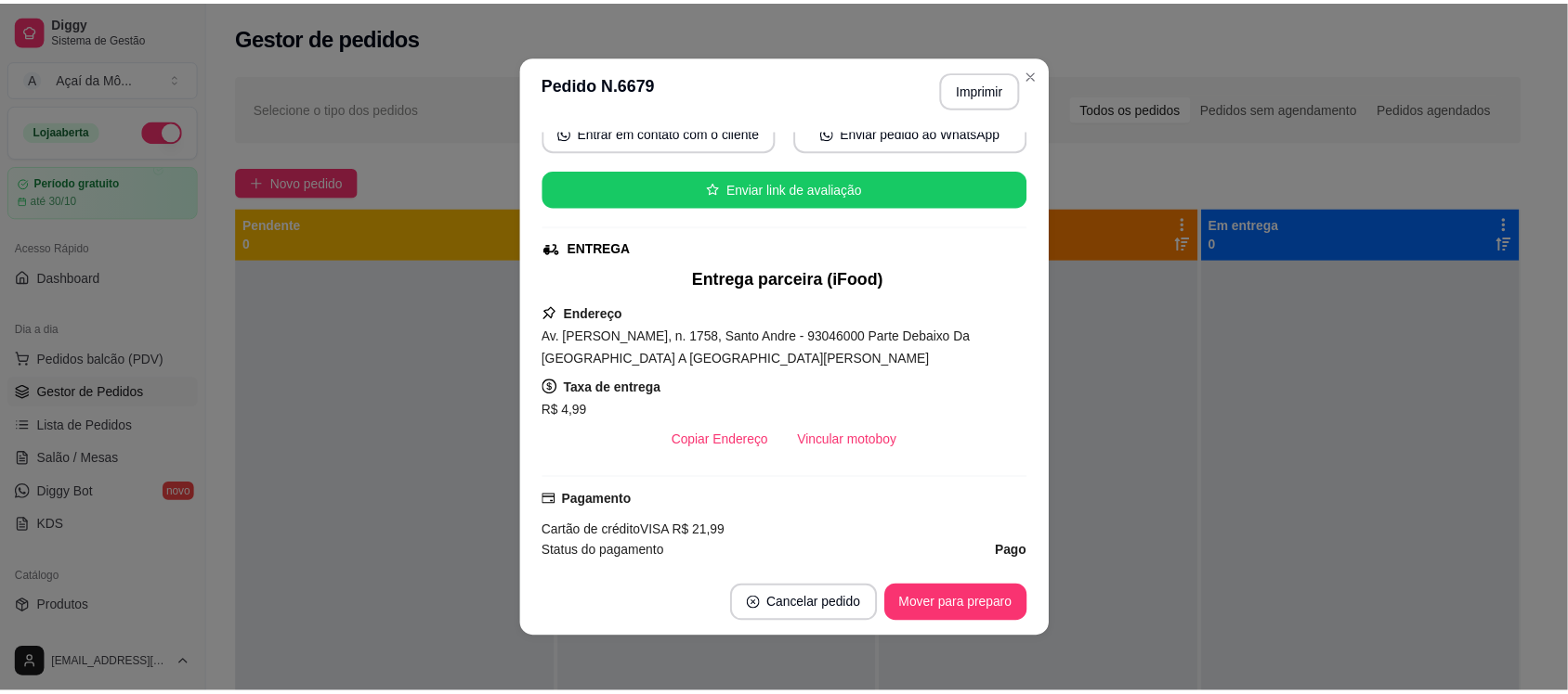
scroll to position [0, 0]
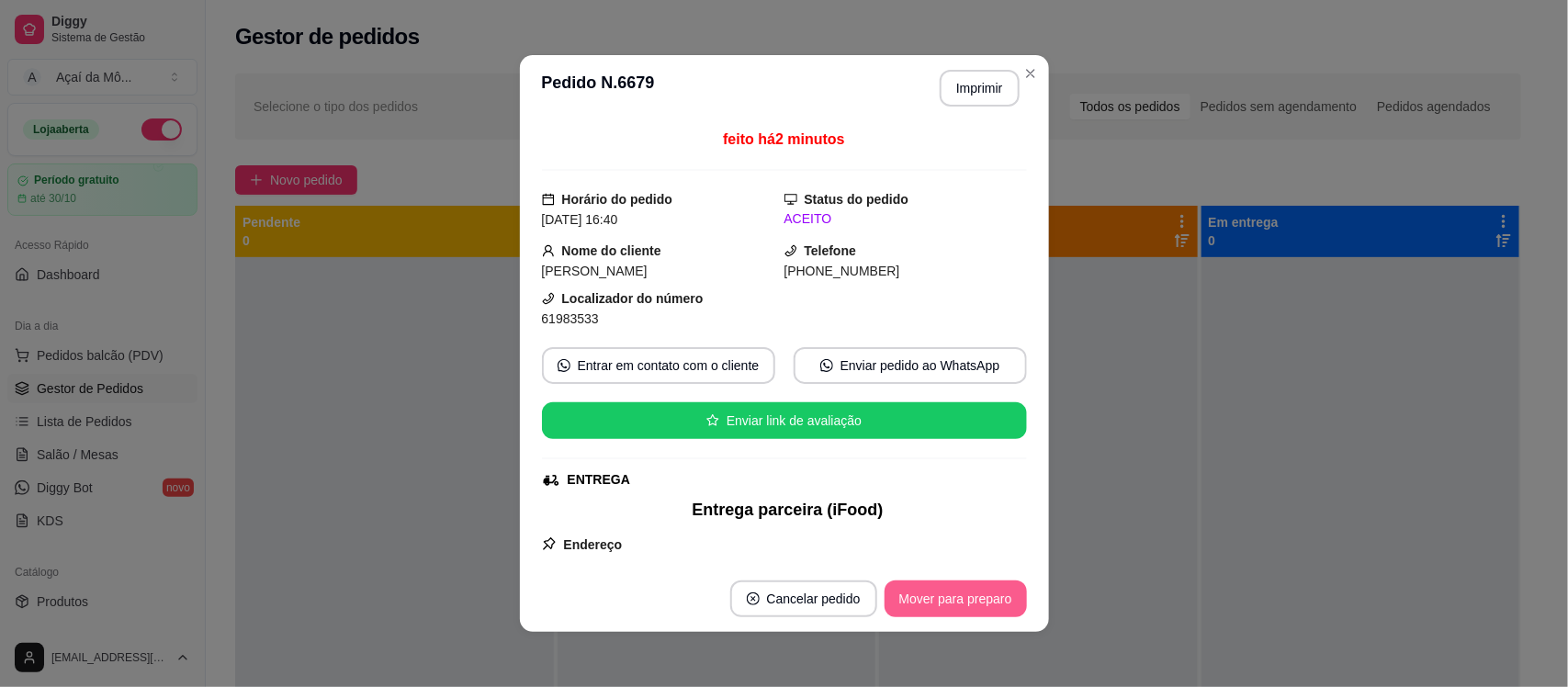
click at [938, 614] on button "Mover para preparo" at bounding box center [955, 599] width 142 height 37
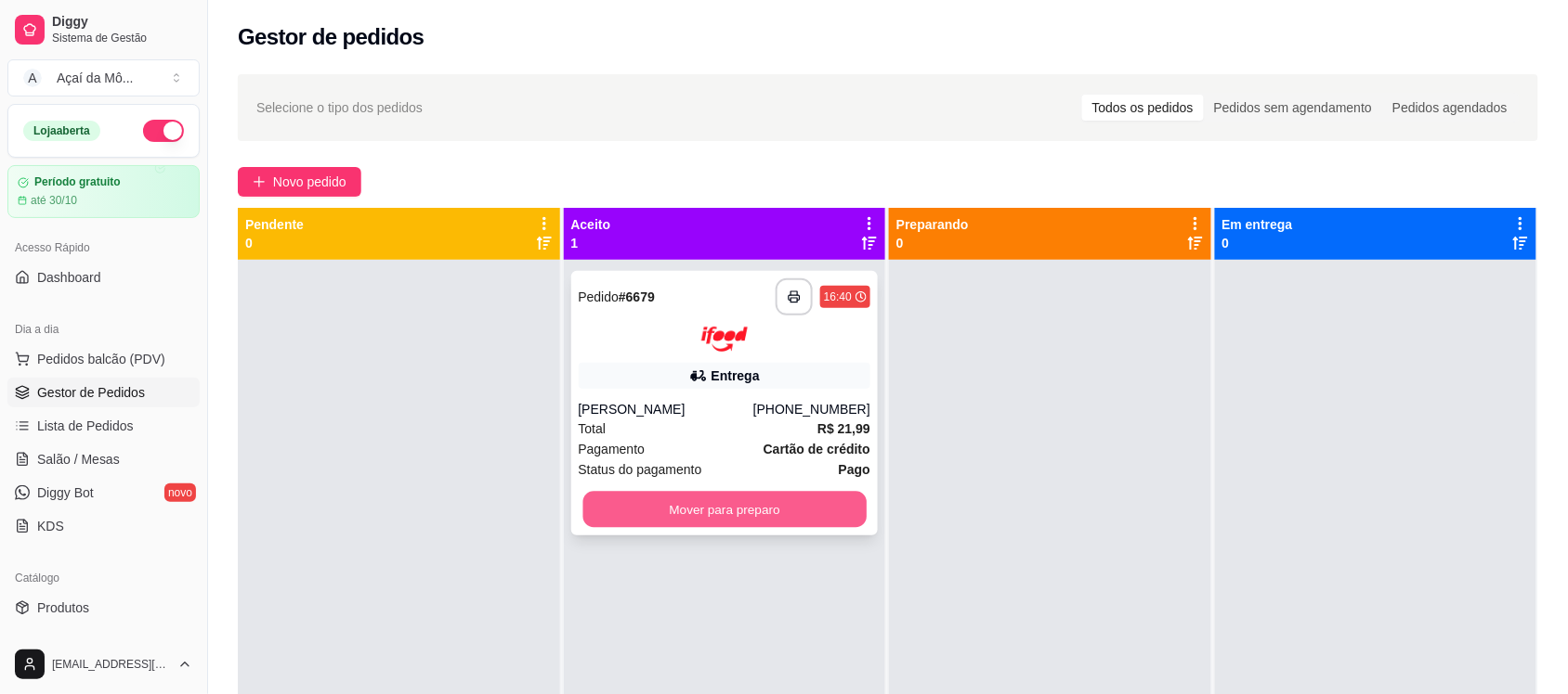
click at [697, 516] on button "Mover para preparo" at bounding box center [723, 510] width 283 height 36
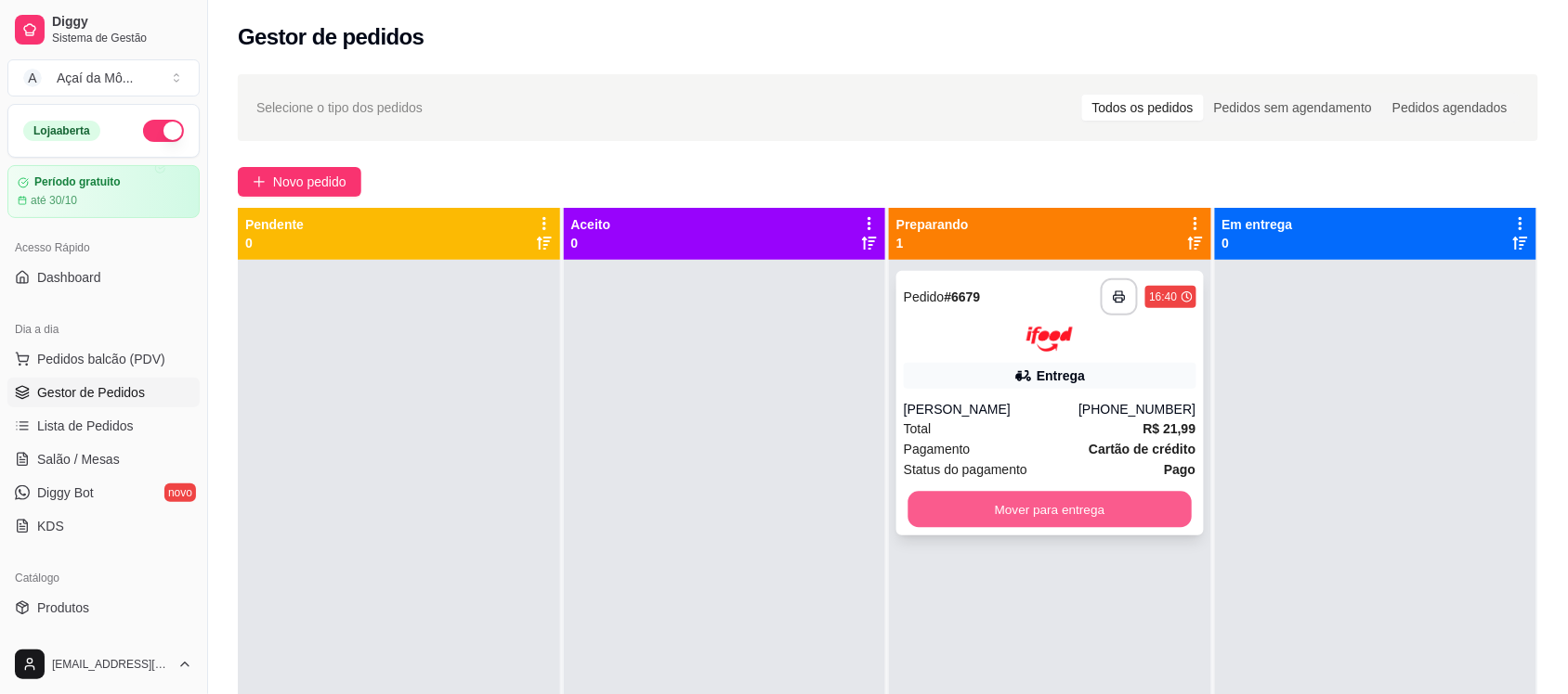
click at [1025, 507] on button "Mover para entrega" at bounding box center [1049, 510] width 283 height 36
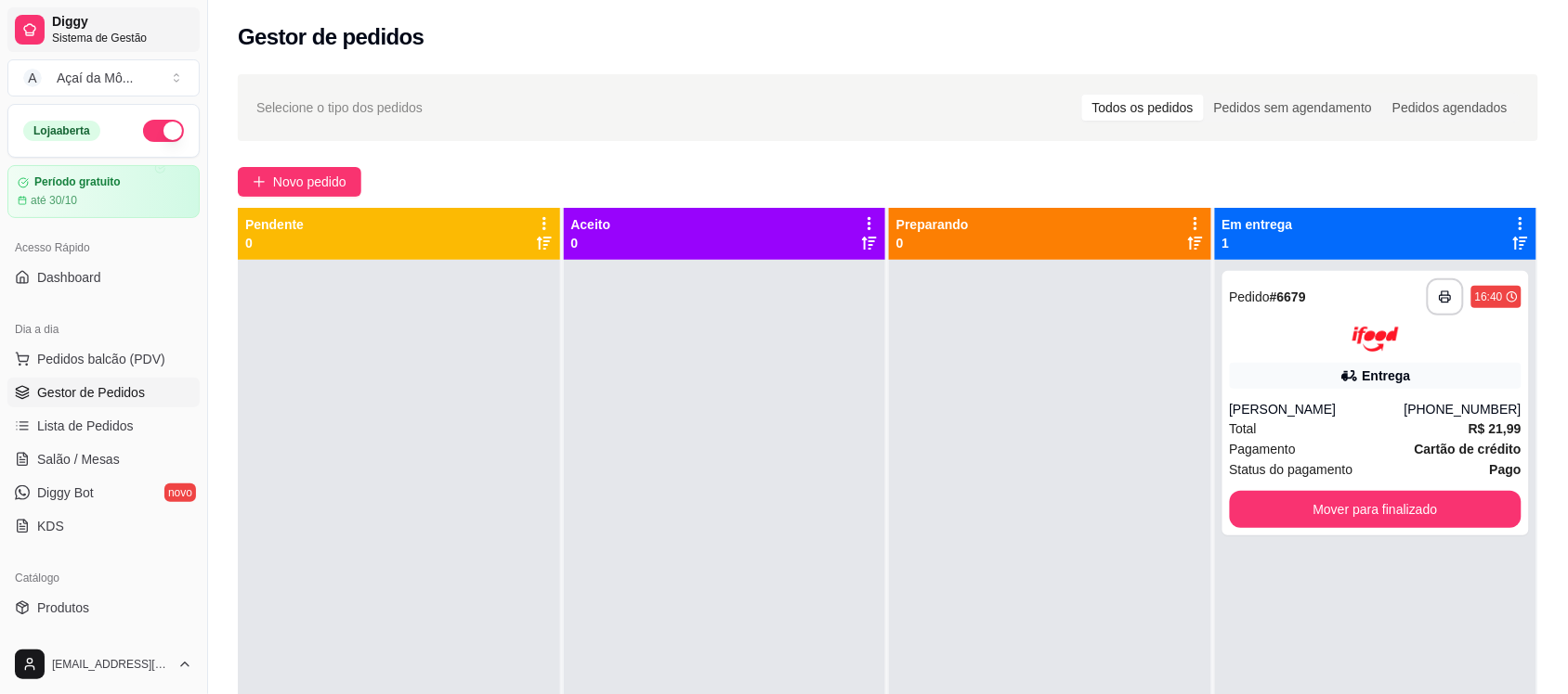
click at [111, 31] on span "Sistema de Gestão" at bounding box center [122, 37] width 140 height 14
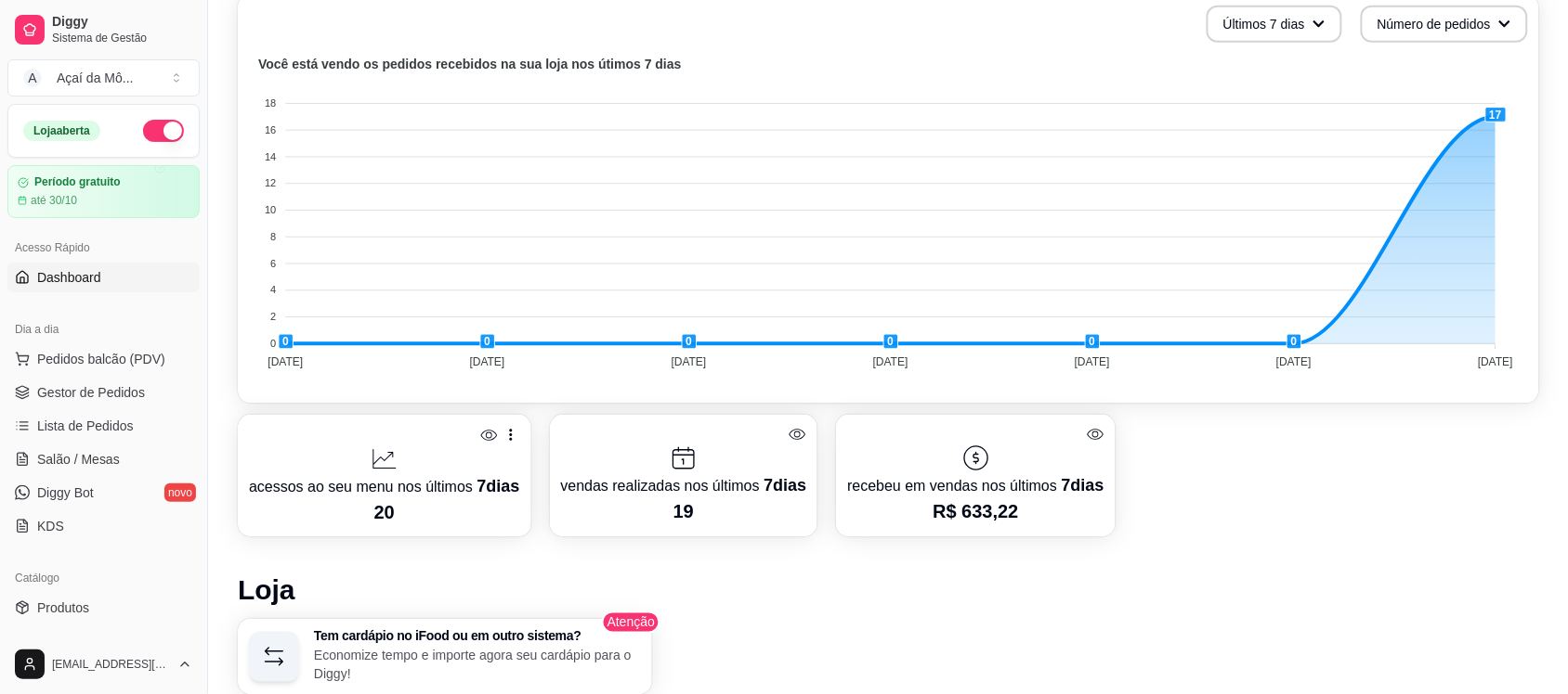
scroll to position [578, 0]
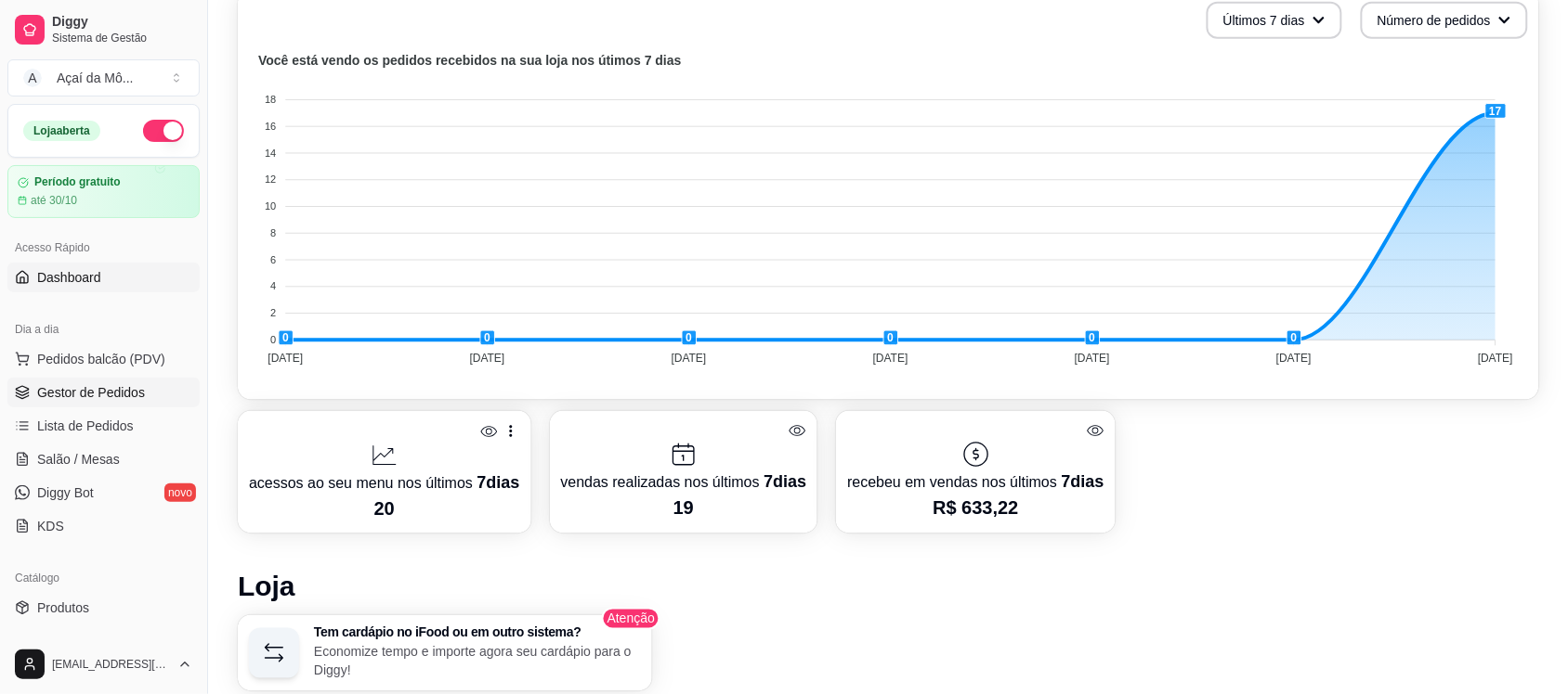
click at [124, 392] on span "Gestor de Pedidos" at bounding box center [91, 392] width 108 height 18
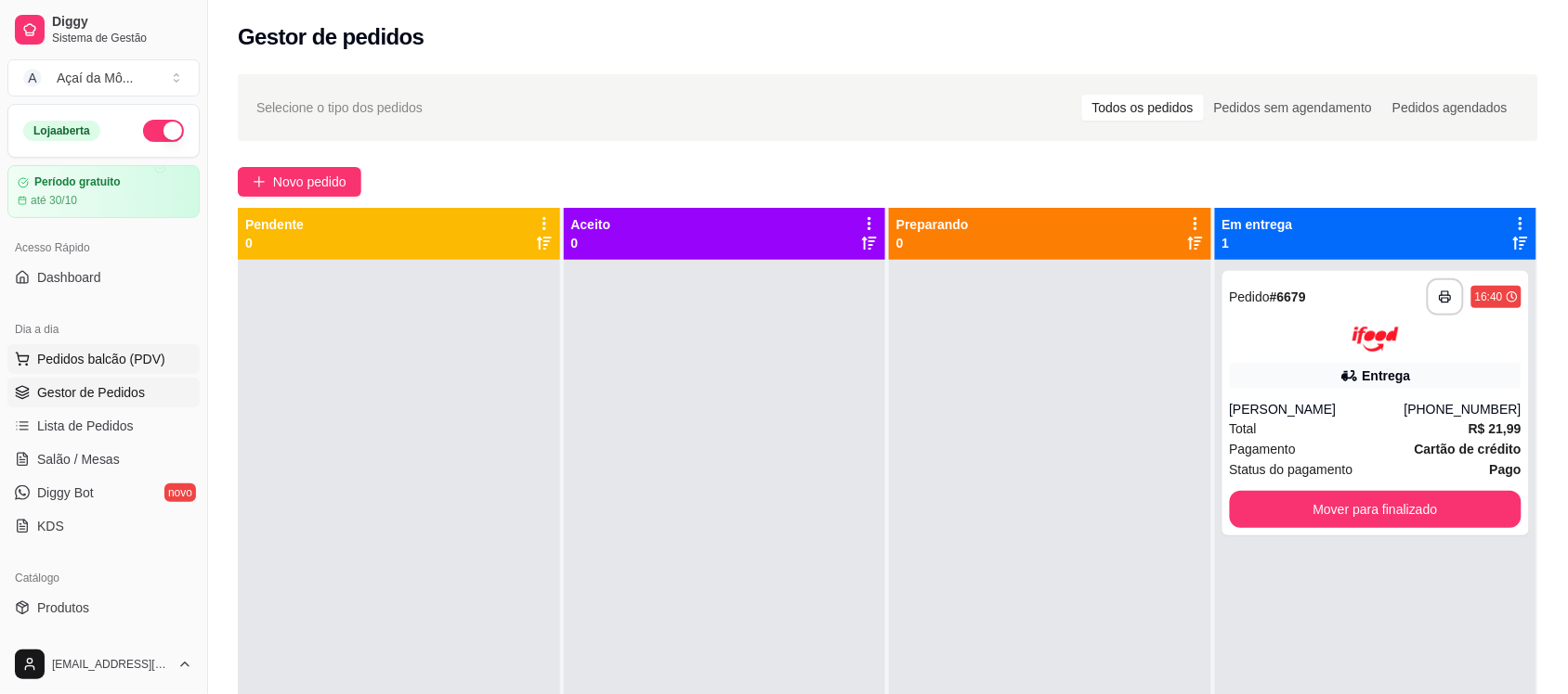
click at [119, 358] on span "Pedidos balcão (PDV)" at bounding box center [101, 359] width 128 height 18
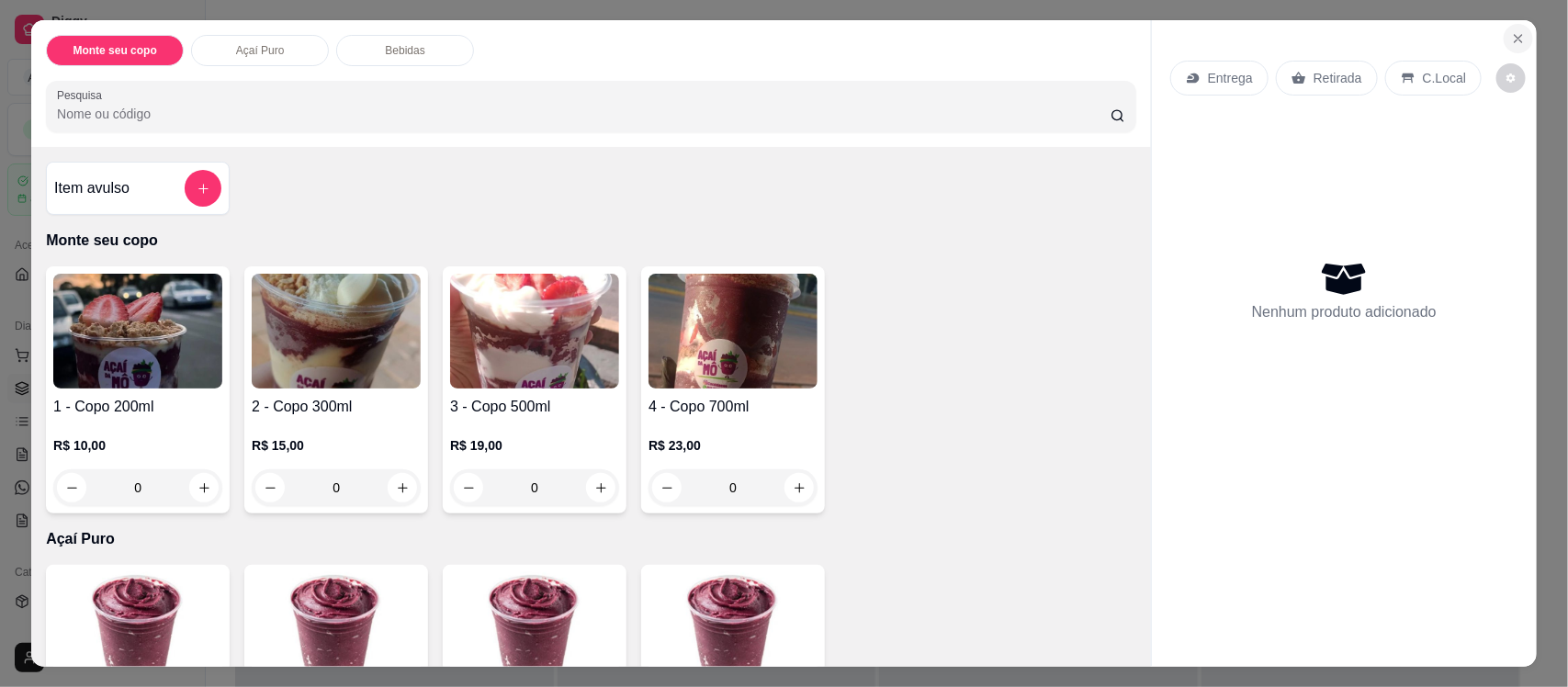
click at [1511, 38] on icon "Close" at bounding box center [1518, 38] width 14 height 14
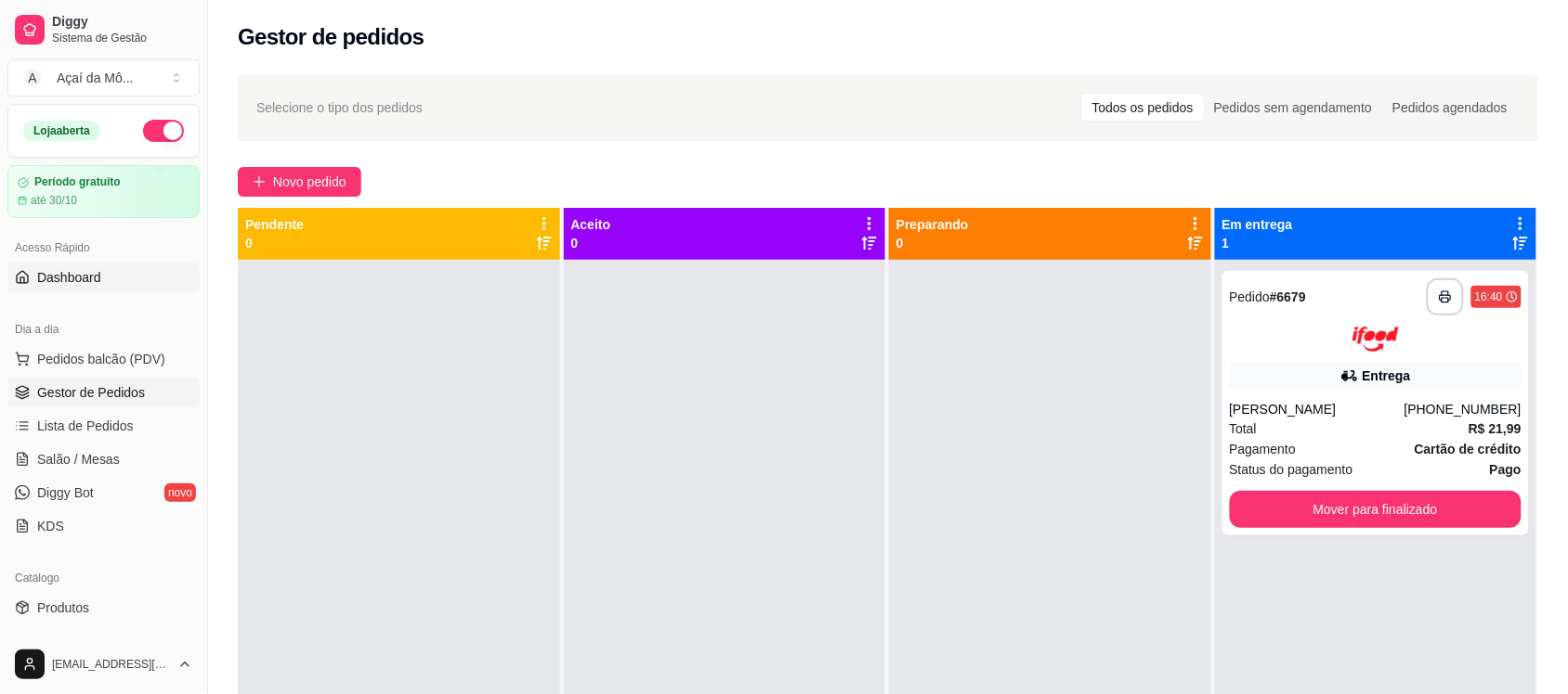
click at [139, 275] on link "Dashboard" at bounding box center [104, 277] width 192 height 30
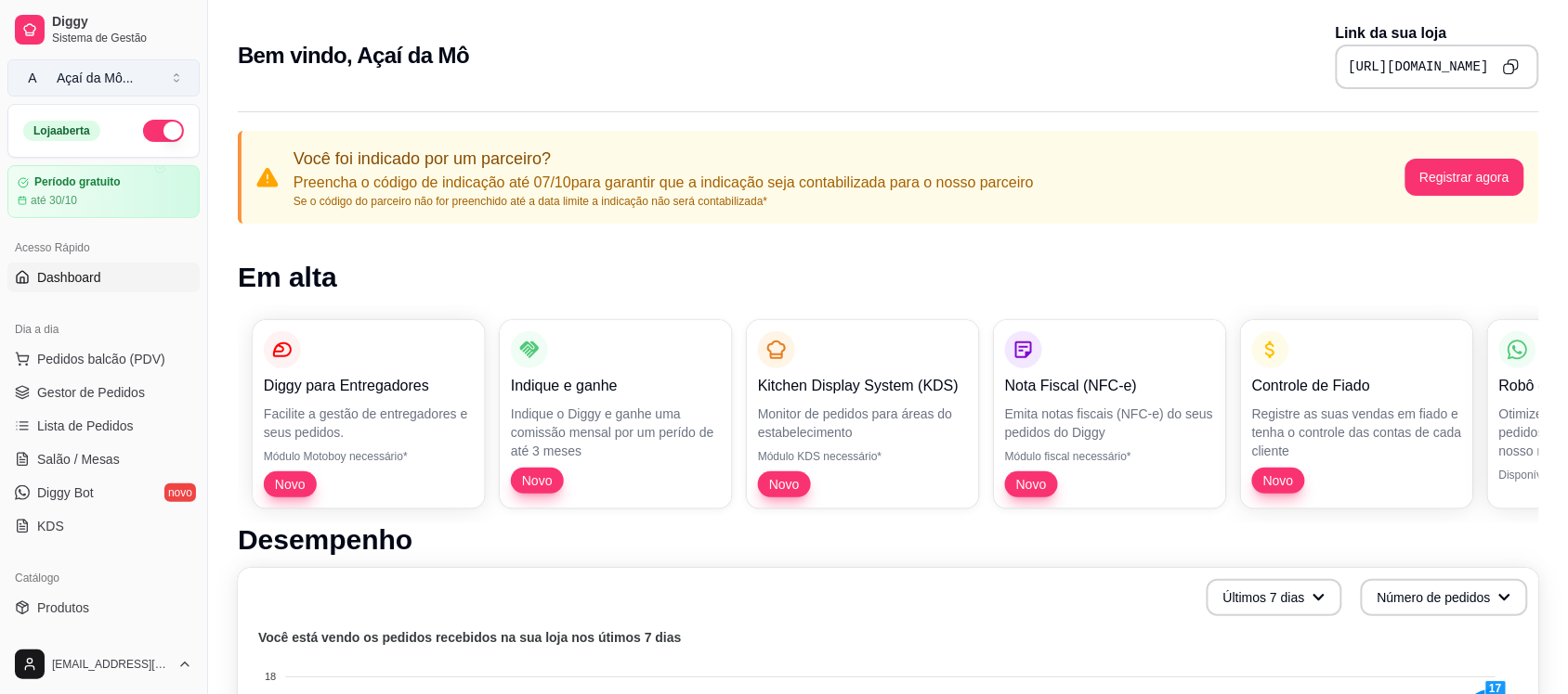
click at [109, 80] on div "Açaí da Mô ..." at bounding box center [95, 78] width 77 height 18
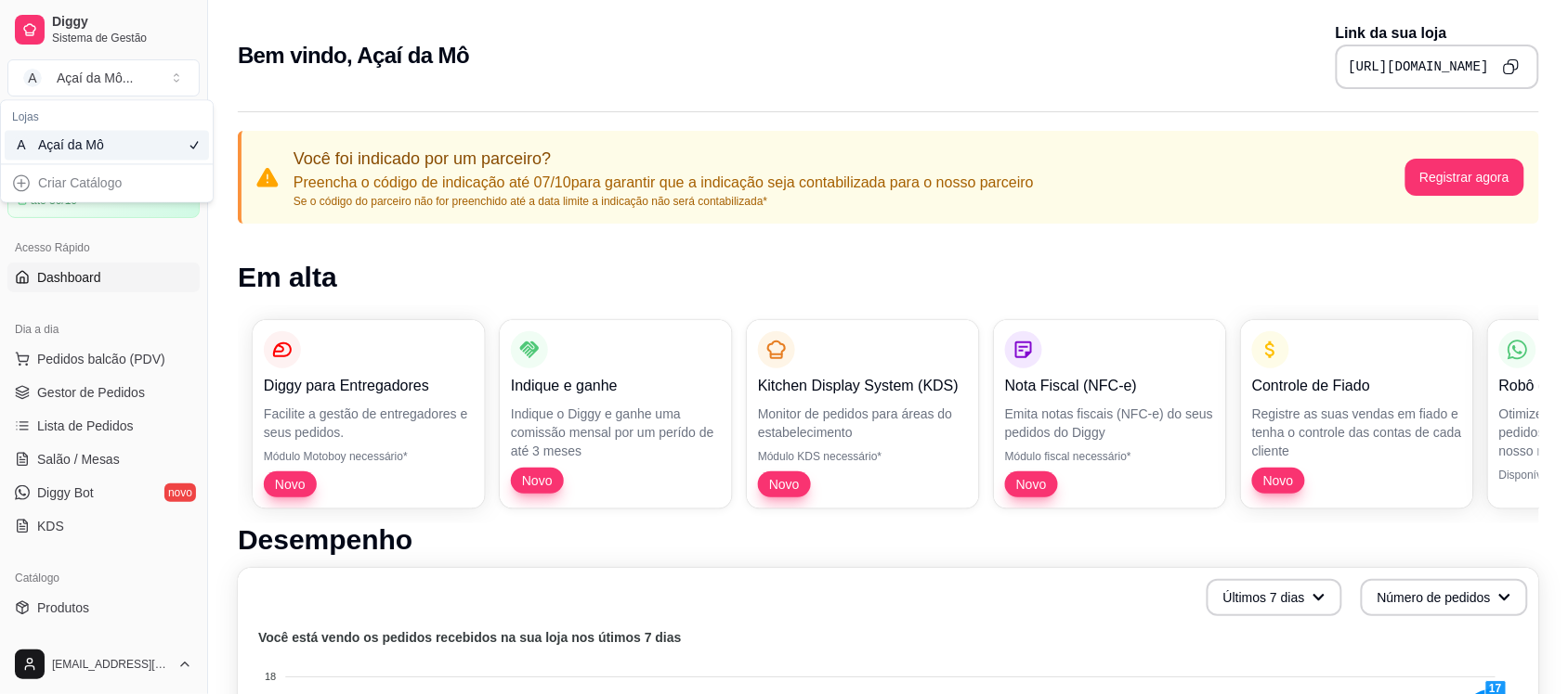
click at [111, 156] on div "A Açaí da Mô" at bounding box center [107, 145] width 205 height 30
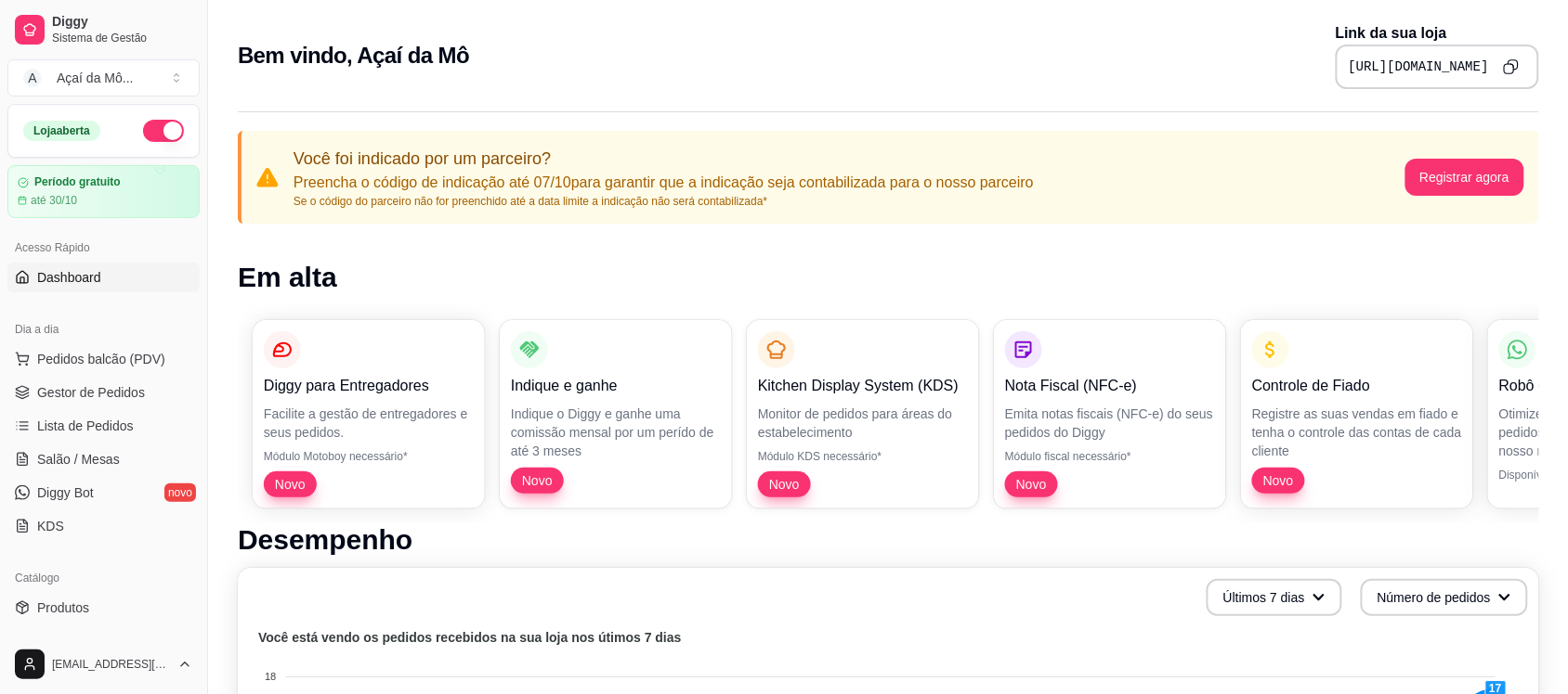
click at [1514, 62] on icon "Copy to clipboard" at bounding box center [1510, 66] width 15 height 15
click at [1418, 61] on pre "[URL][DOMAIN_NAME]" at bounding box center [1418, 66] width 140 height 18
click at [1511, 66] on icon "Copy to clipboard" at bounding box center [1510, 66] width 15 height 15
click at [39, 400] on span "Gestor de Pedidos" at bounding box center [91, 392] width 108 height 18
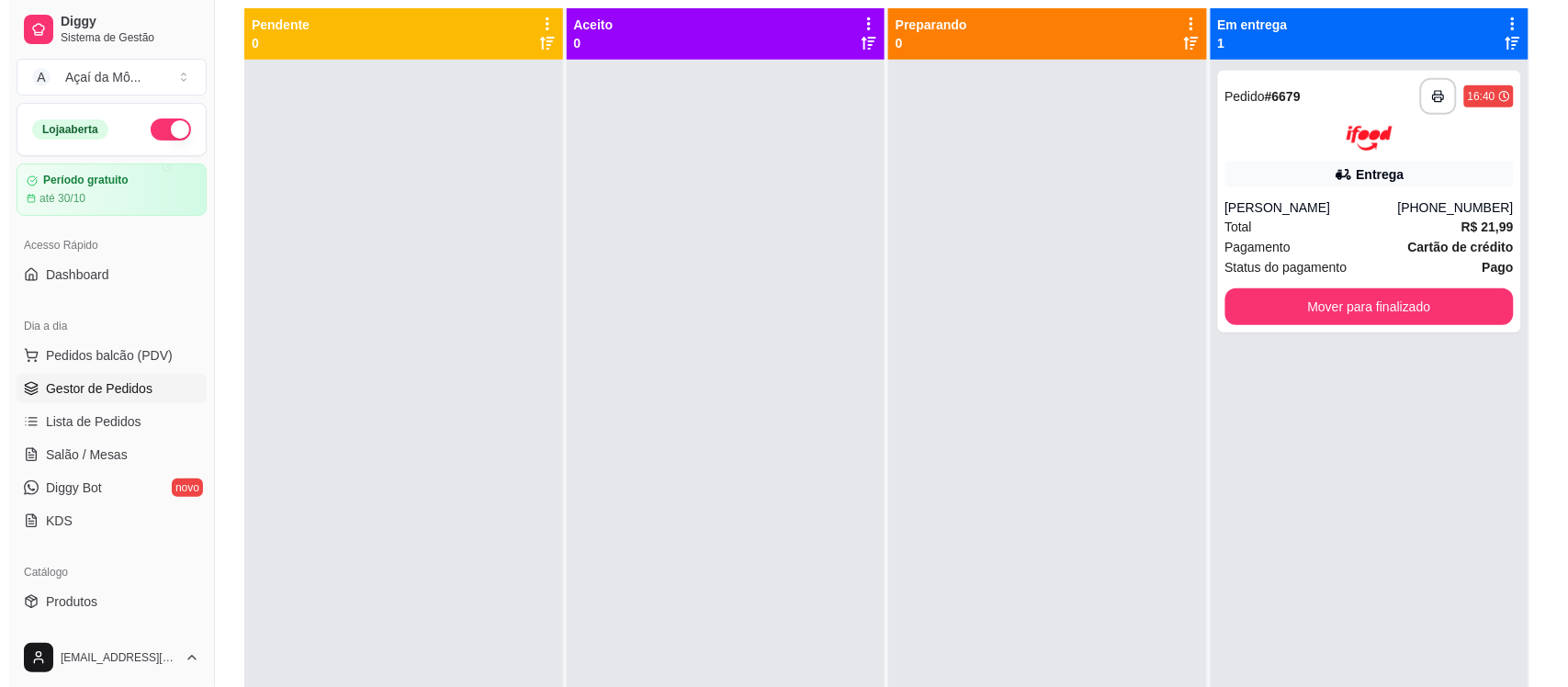
scroll to position [213, 0]
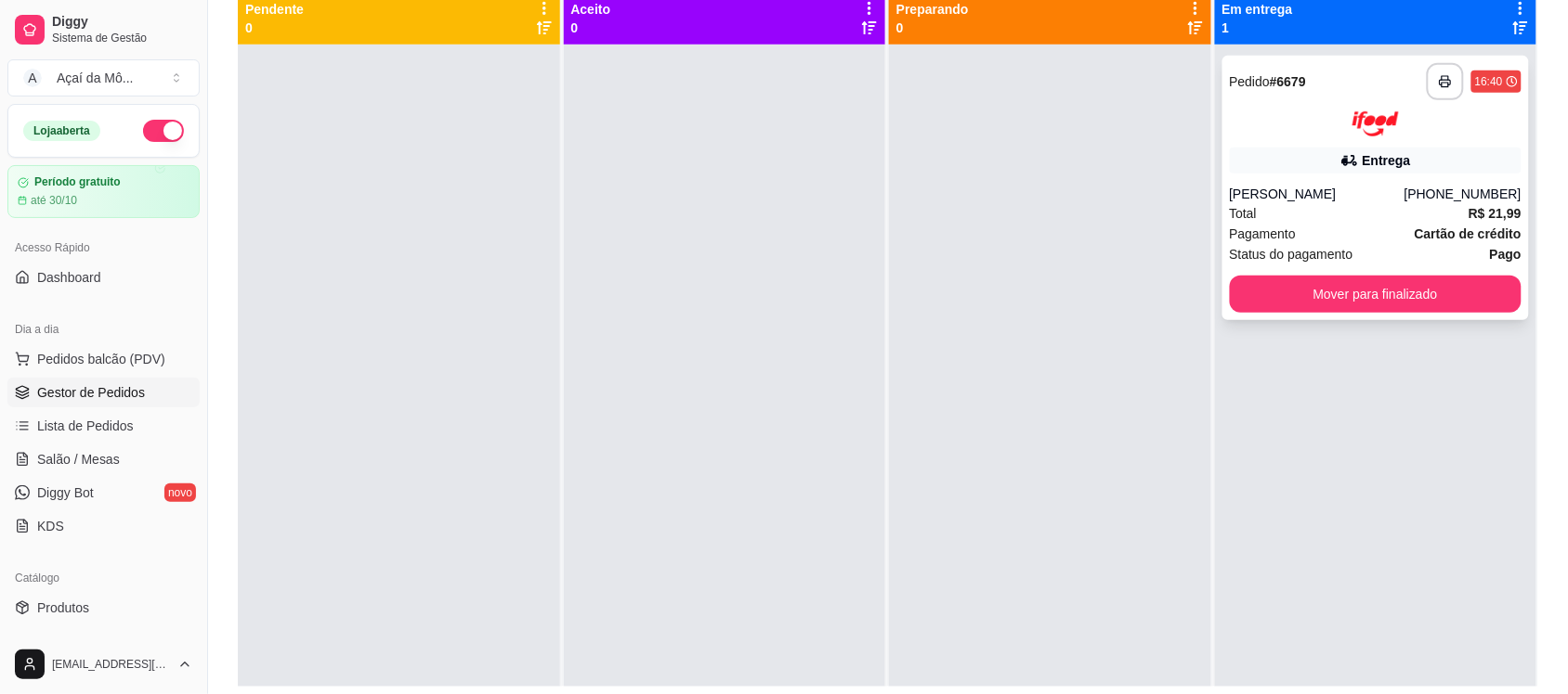
click at [1375, 193] on div "[PERSON_NAME]" at bounding box center [1316, 193] width 175 height 18
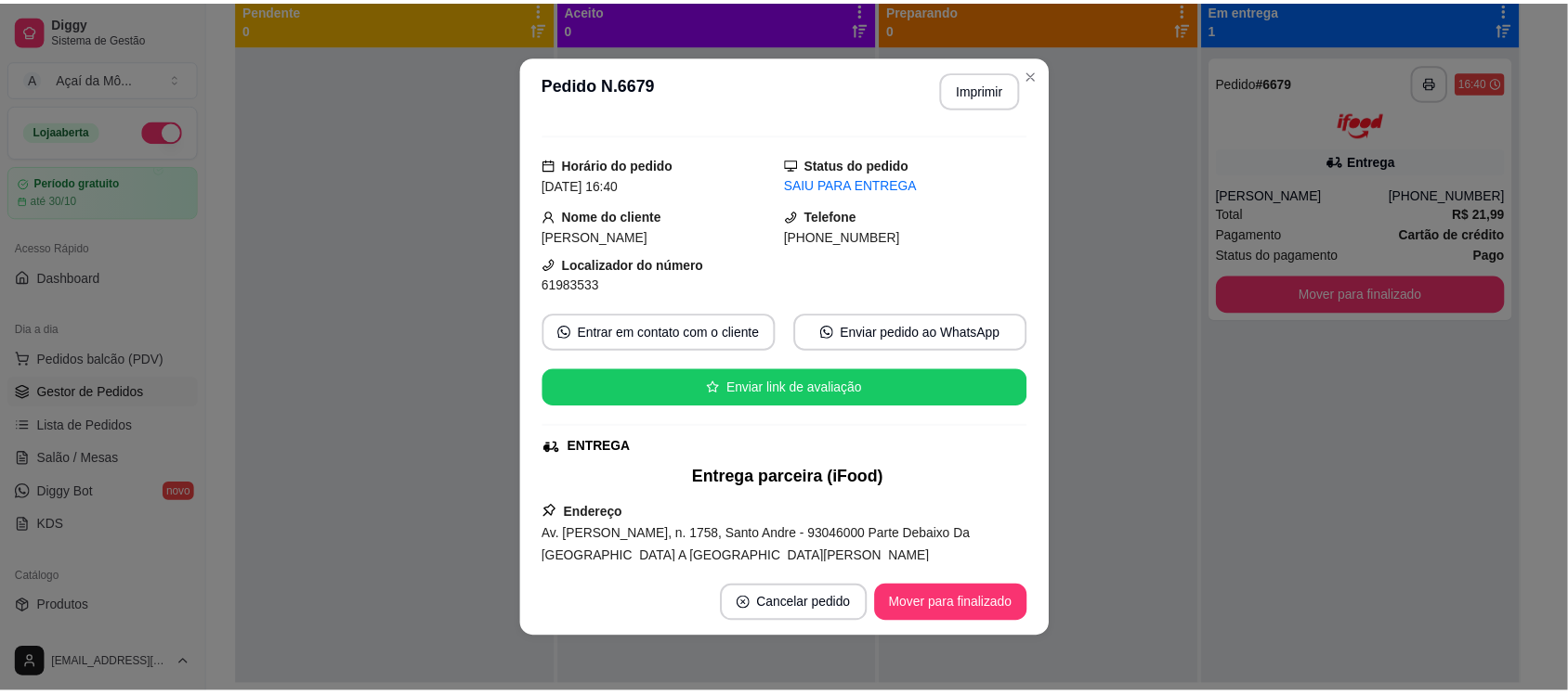
scroll to position [0, 0]
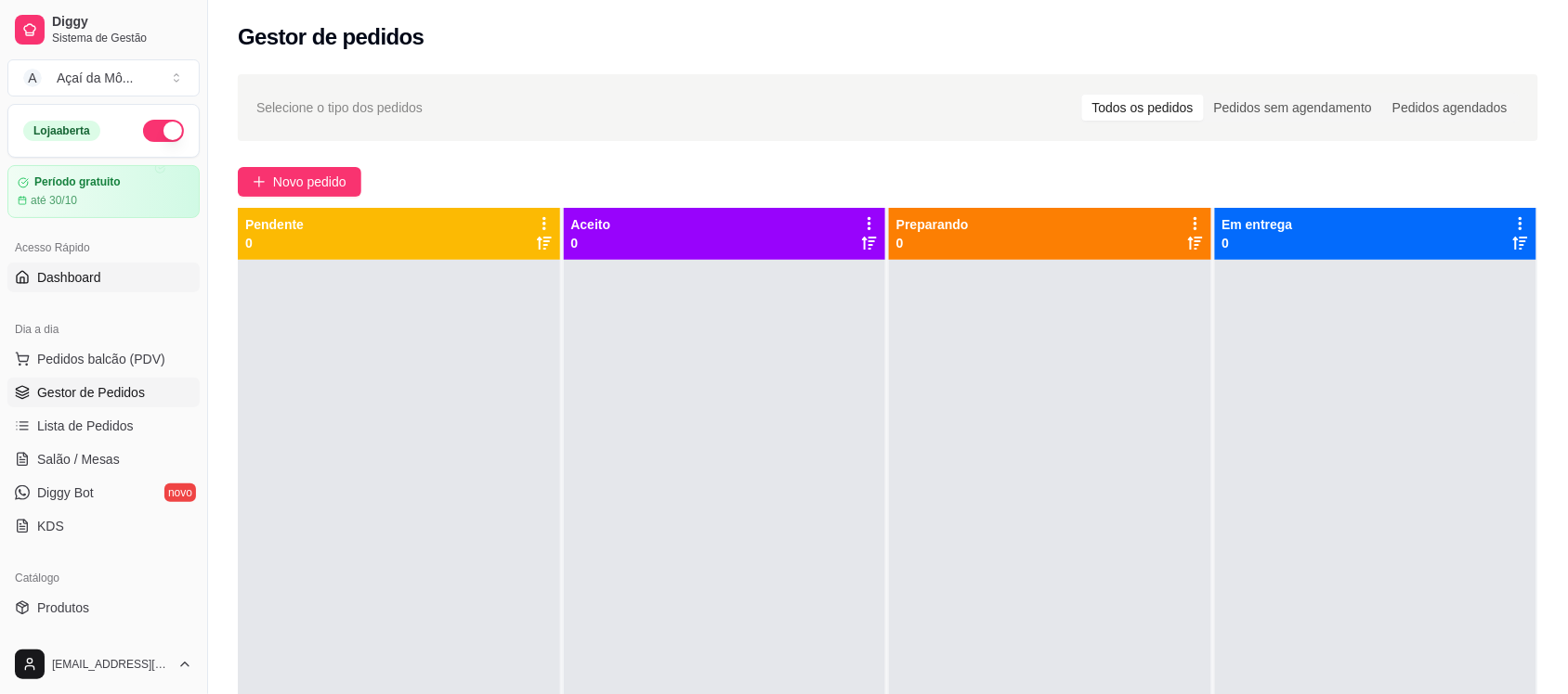
click at [136, 276] on link "Dashboard" at bounding box center [104, 277] width 192 height 30
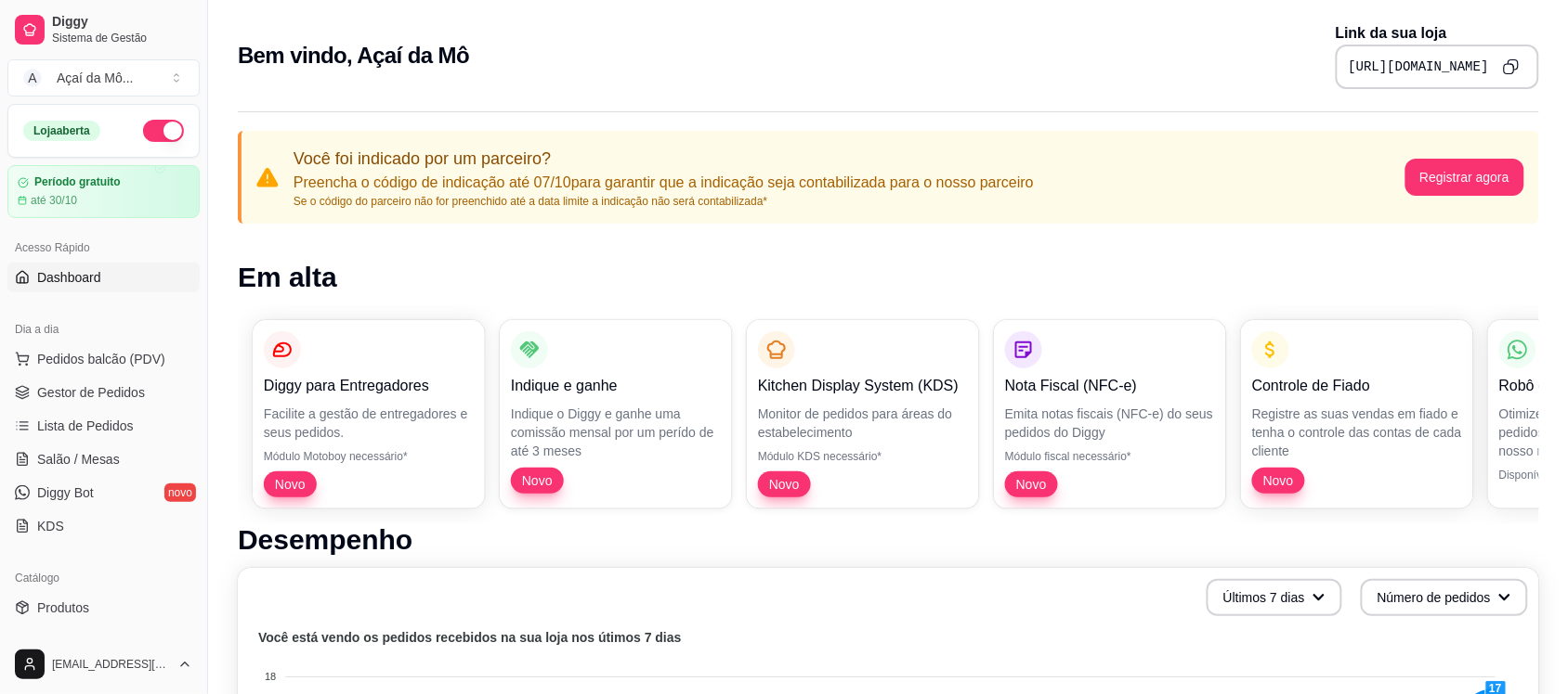
click at [1507, 59] on icon "Copy to clipboard" at bounding box center [1510, 66] width 16 height 16
click at [30, 386] on link "Gestor de Pedidos" at bounding box center [104, 393] width 192 height 30
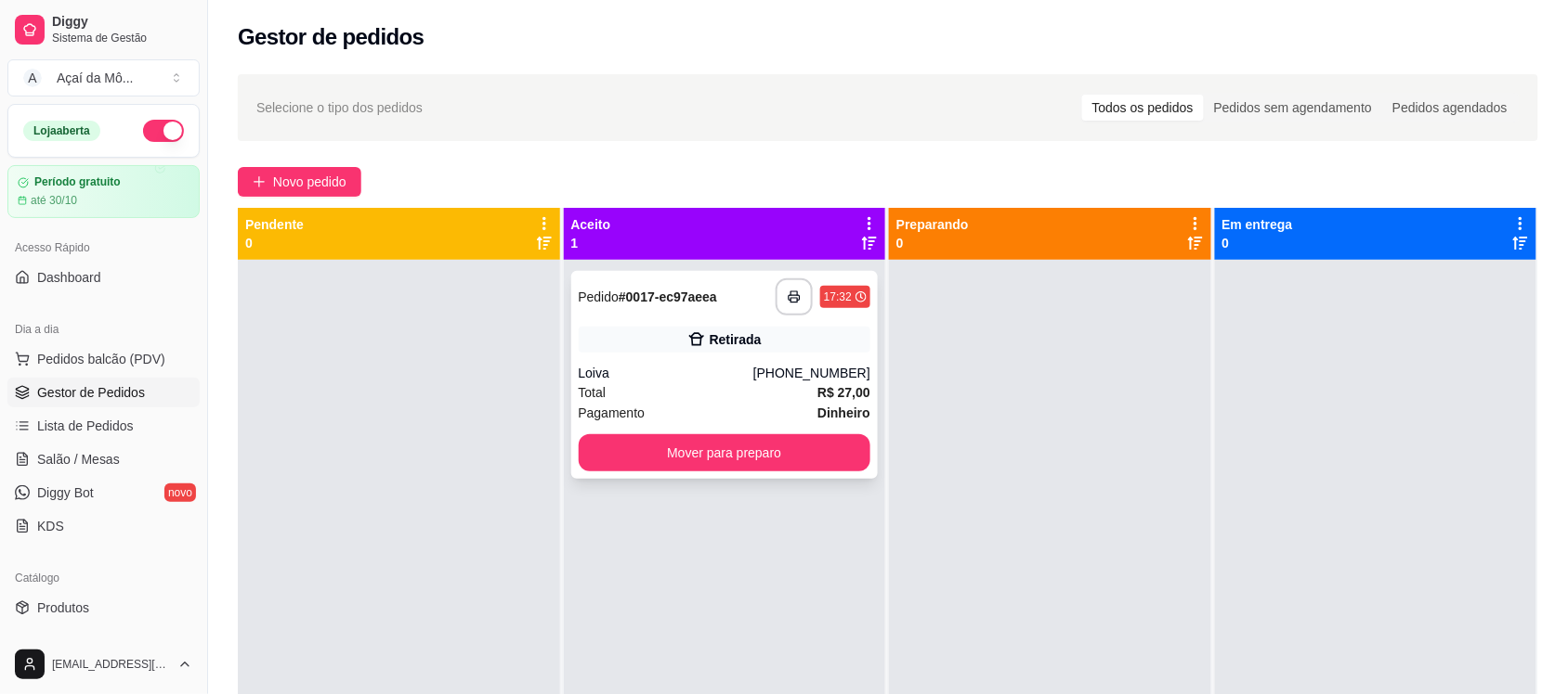
click at [670, 379] on div "Loiva" at bounding box center [666, 372] width 175 height 18
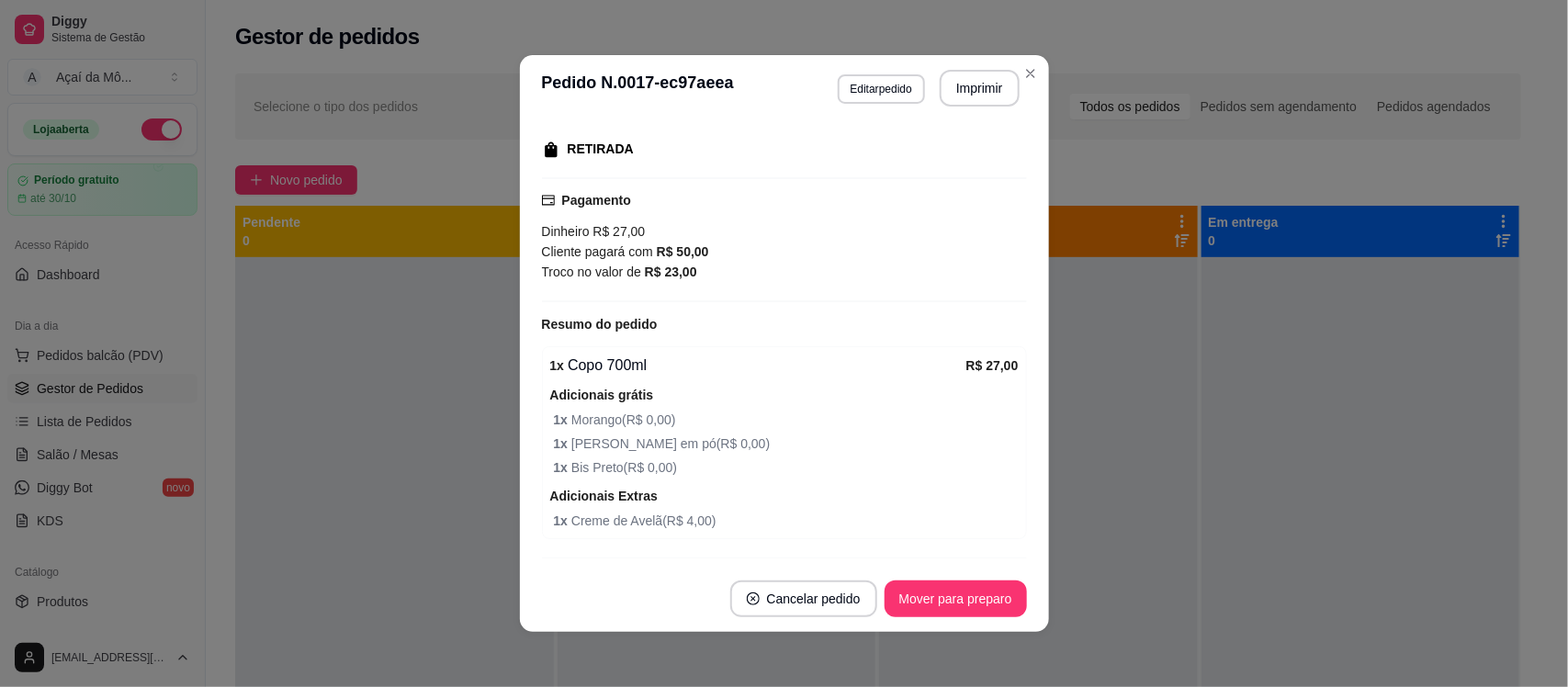
scroll to position [341, 0]
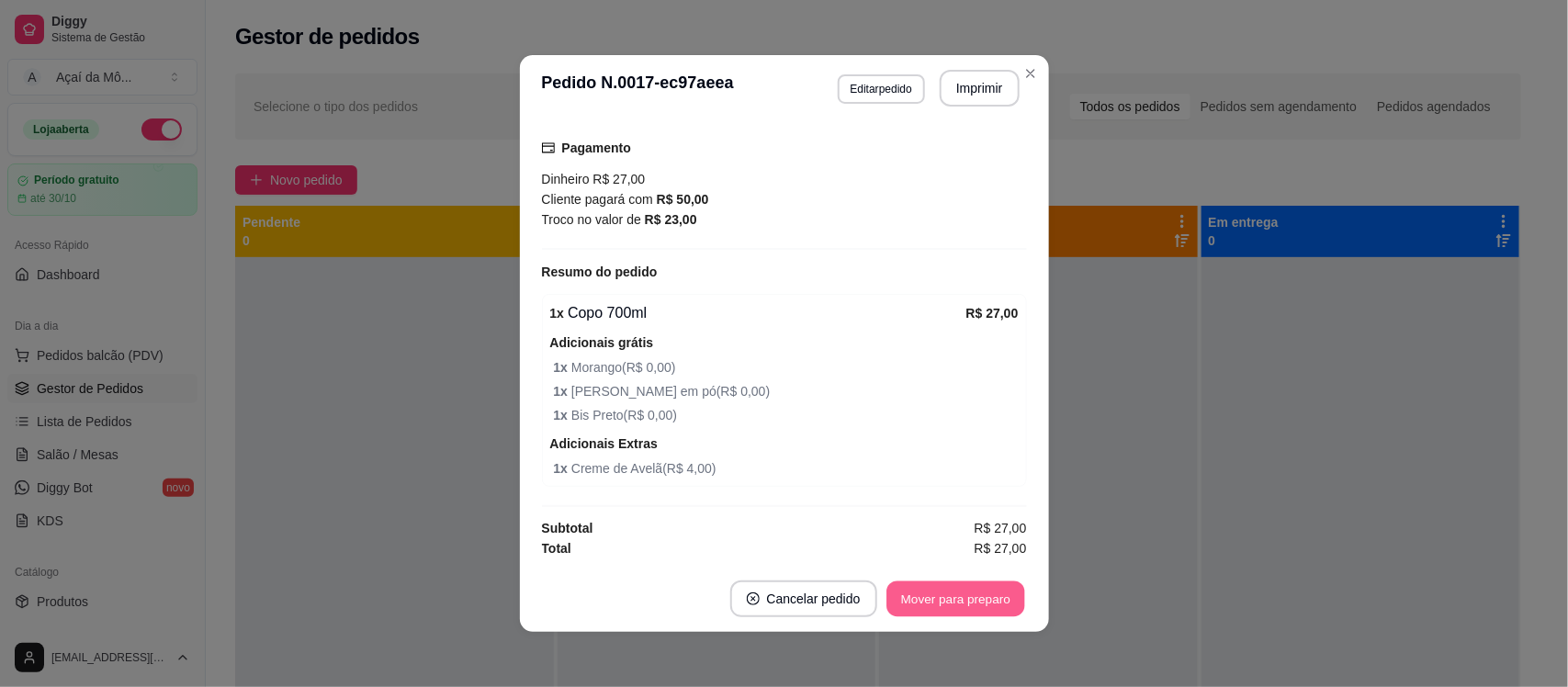
click at [981, 603] on button "Mover para preparo" at bounding box center [954, 600] width 138 height 36
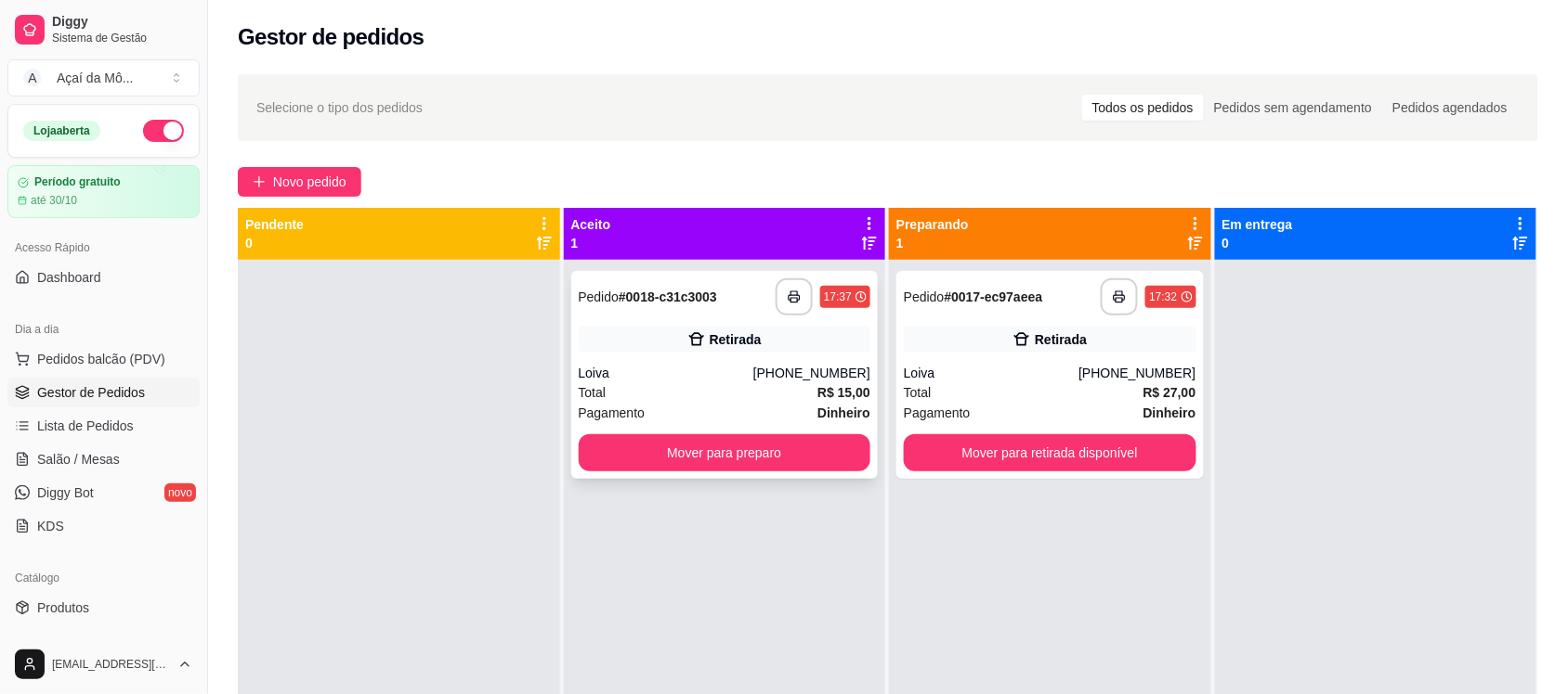
click at [718, 401] on div "Total R$ 15,00" at bounding box center [725, 392] width 293 height 20
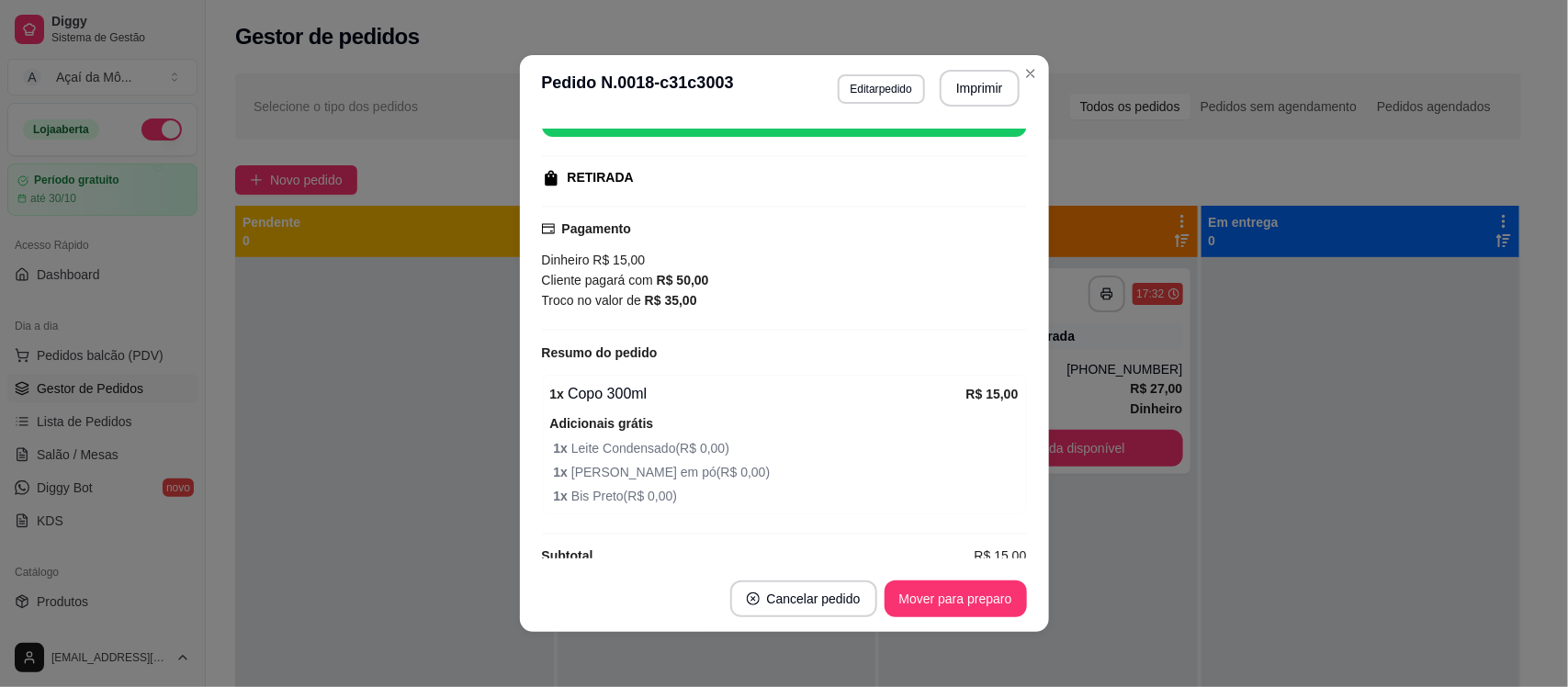
scroll to position [287, 0]
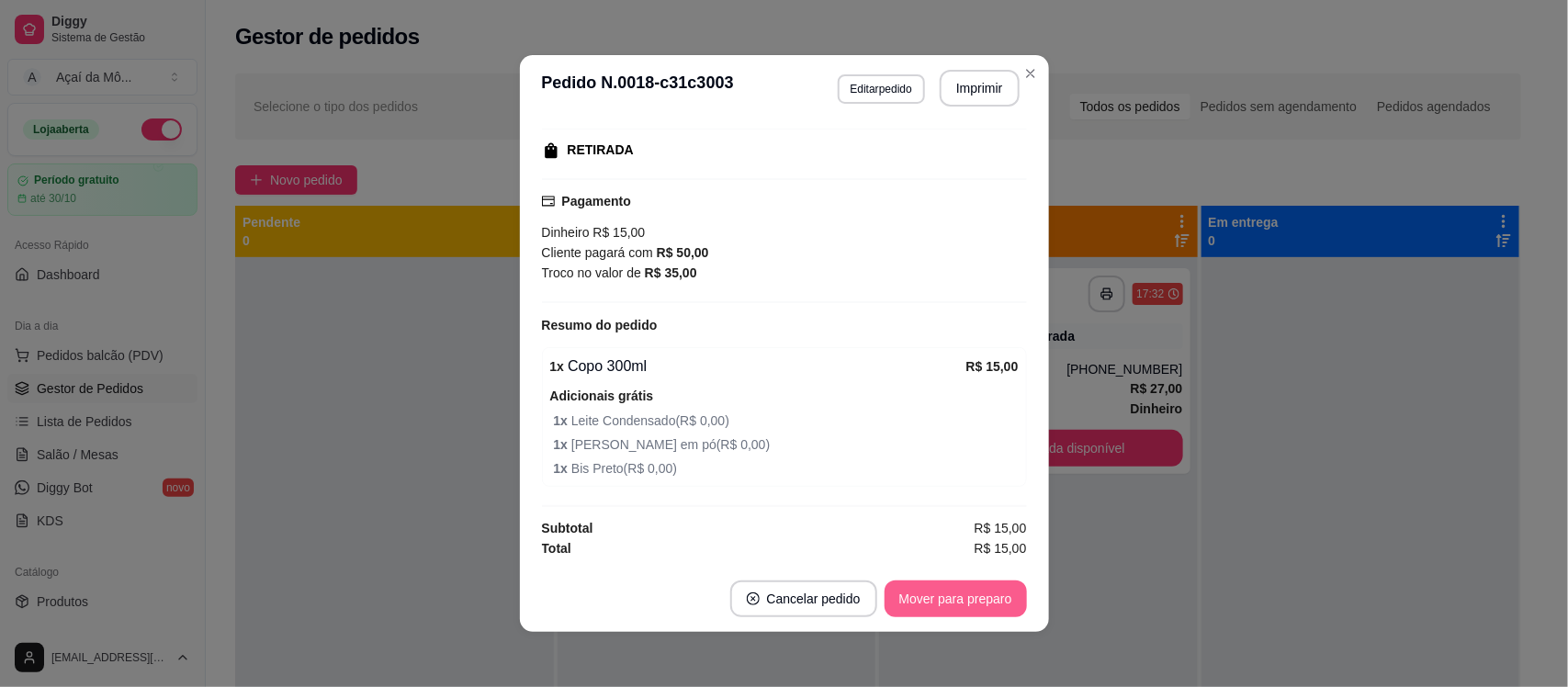
click at [992, 594] on button "Mover para preparo" at bounding box center [955, 599] width 142 height 37
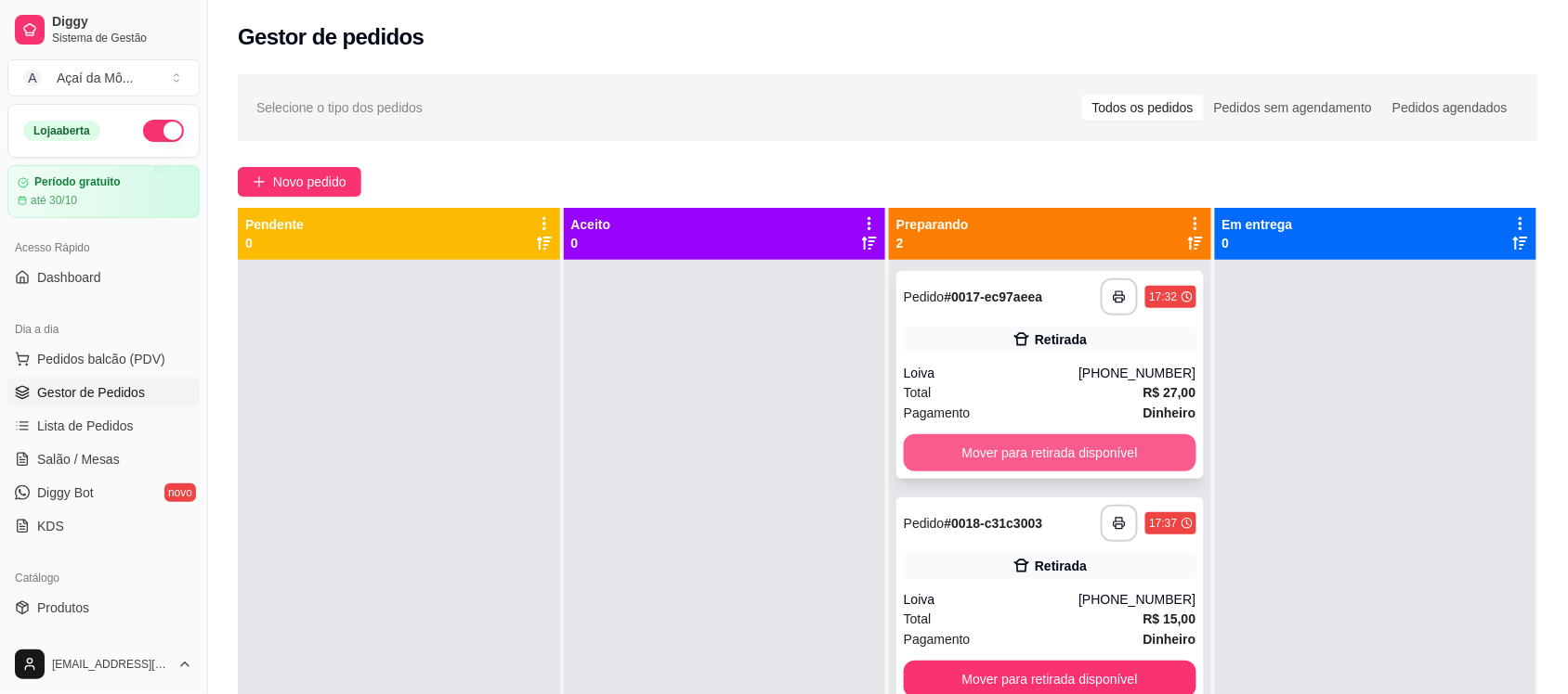
click at [1038, 439] on button "Mover para retirada disponível" at bounding box center [1049, 453] width 293 height 37
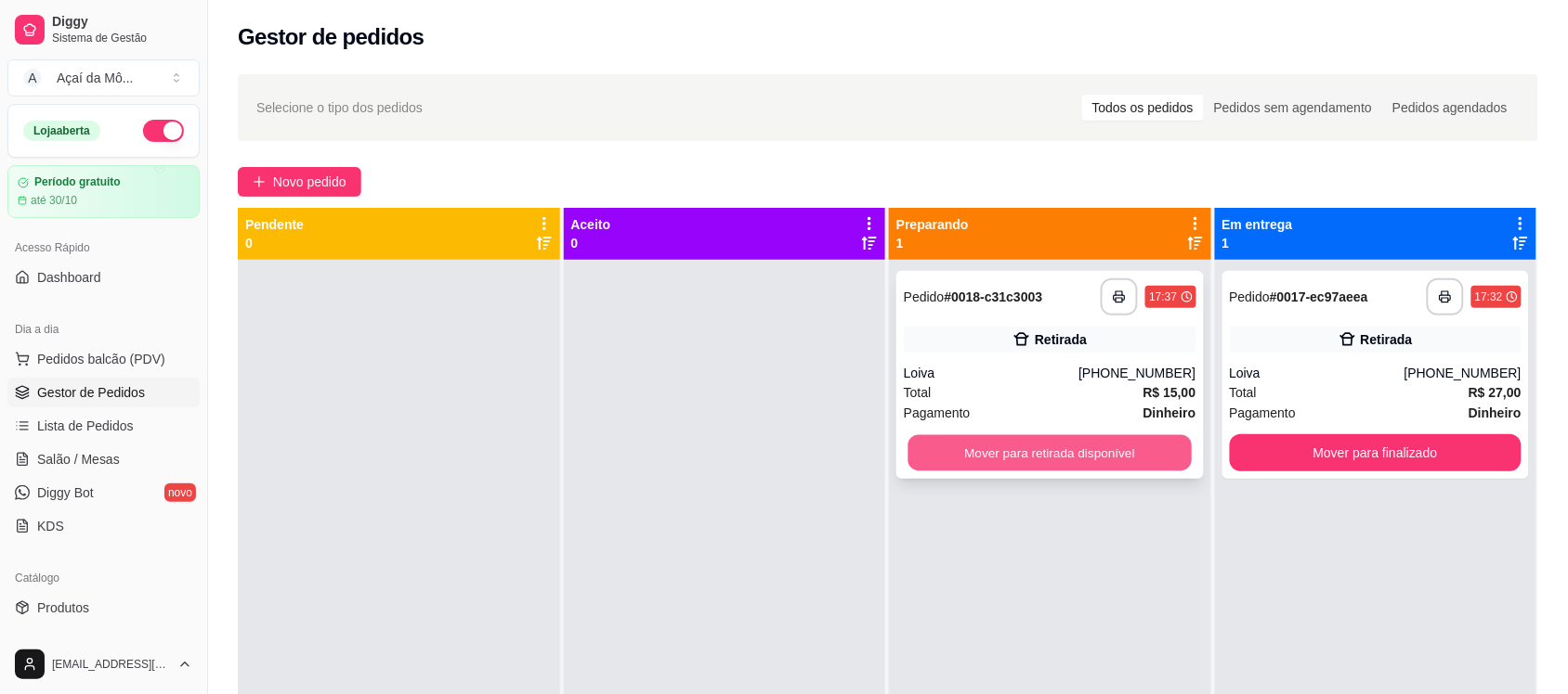
click at [1032, 441] on button "Mover para retirada disponível" at bounding box center [1049, 454] width 283 height 36
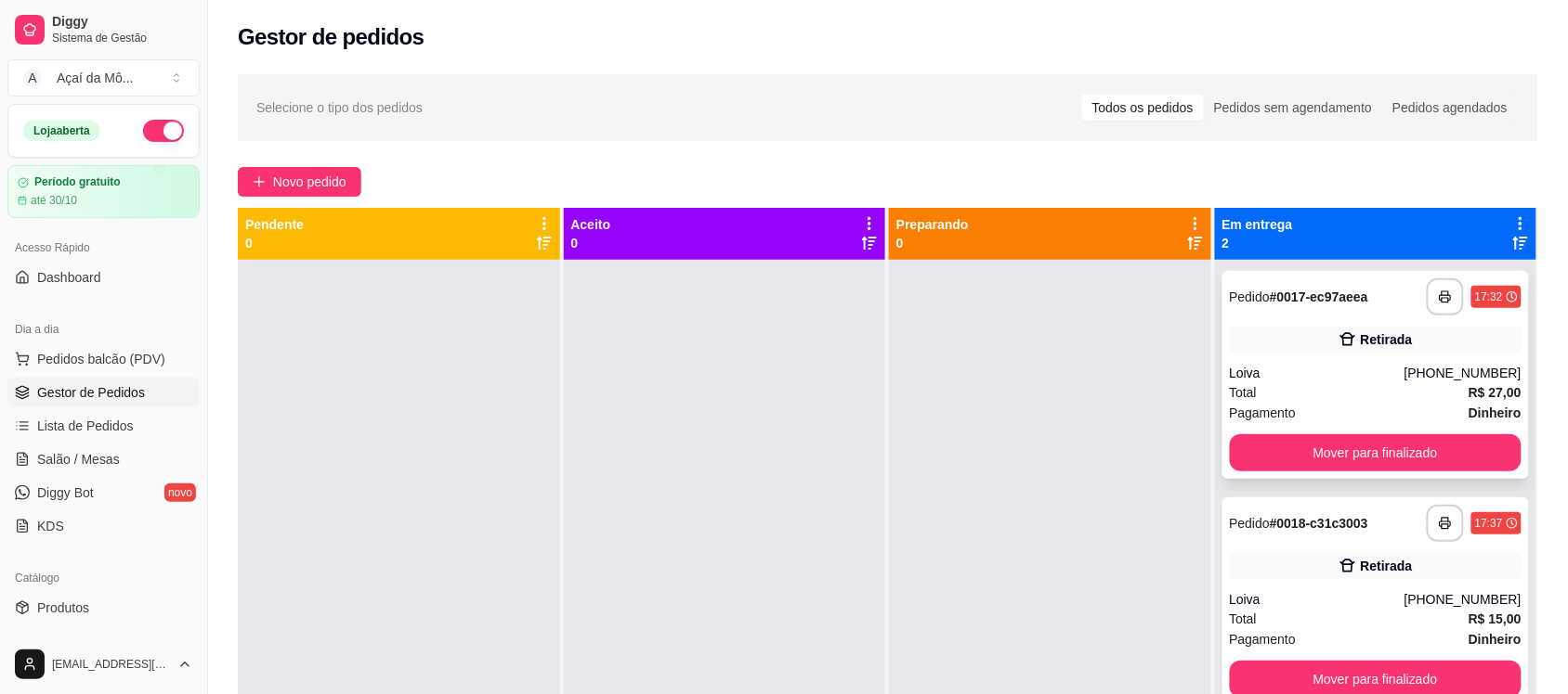
click at [1251, 433] on div "**********" at bounding box center [1376, 374] width 307 height 208
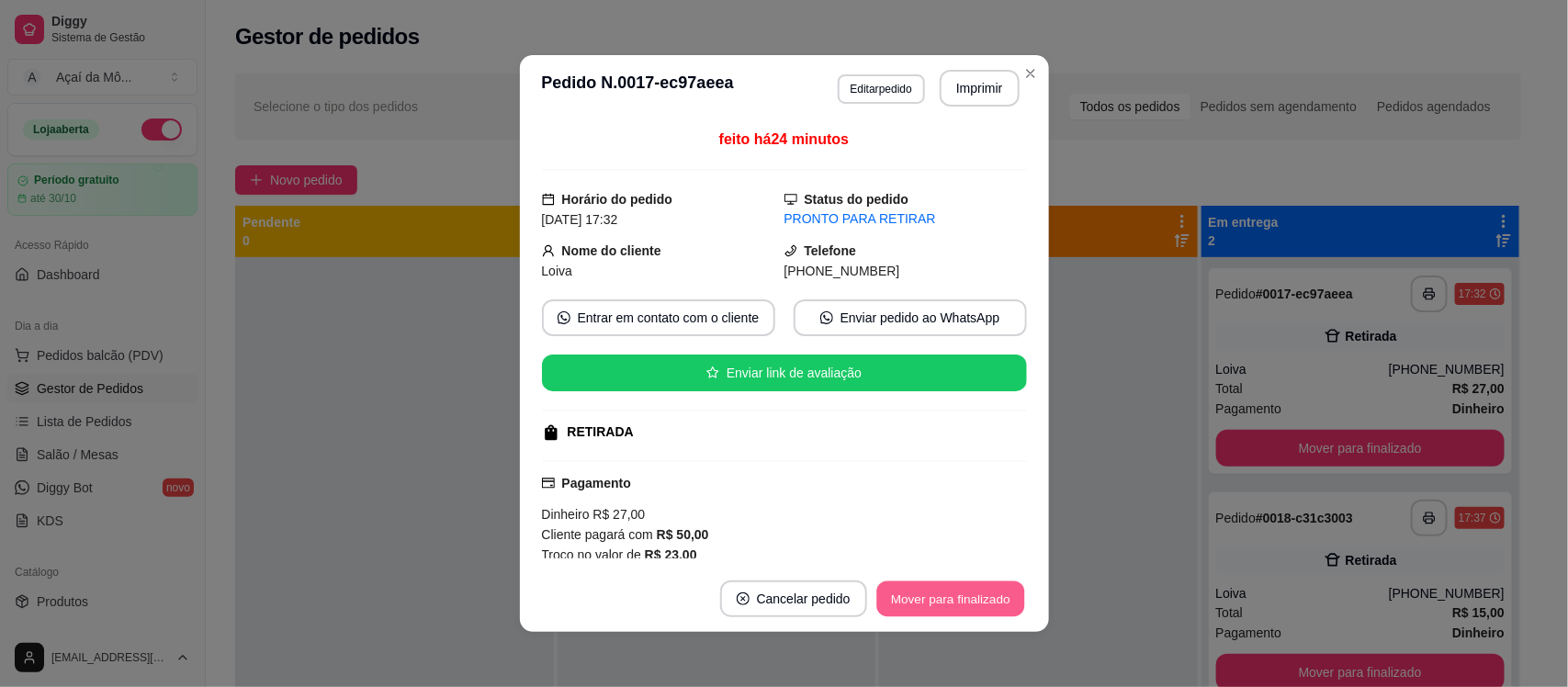
click at [964, 595] on button "Mover para finalizado" at bounding box center [951, 600] width 148 height 36
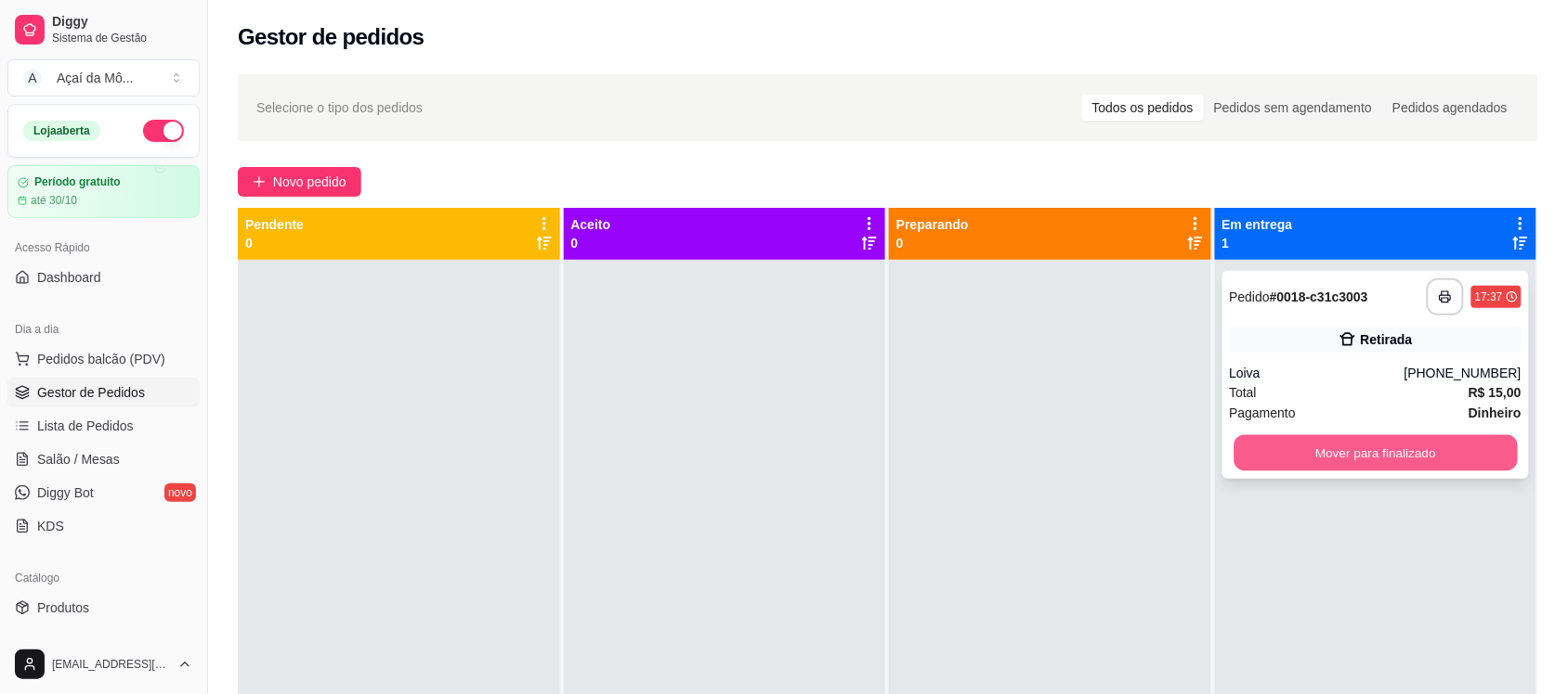
click at [1431, 442] on button "Mover para finalizado" at bounding box center [1374, 454] width 283 height 36
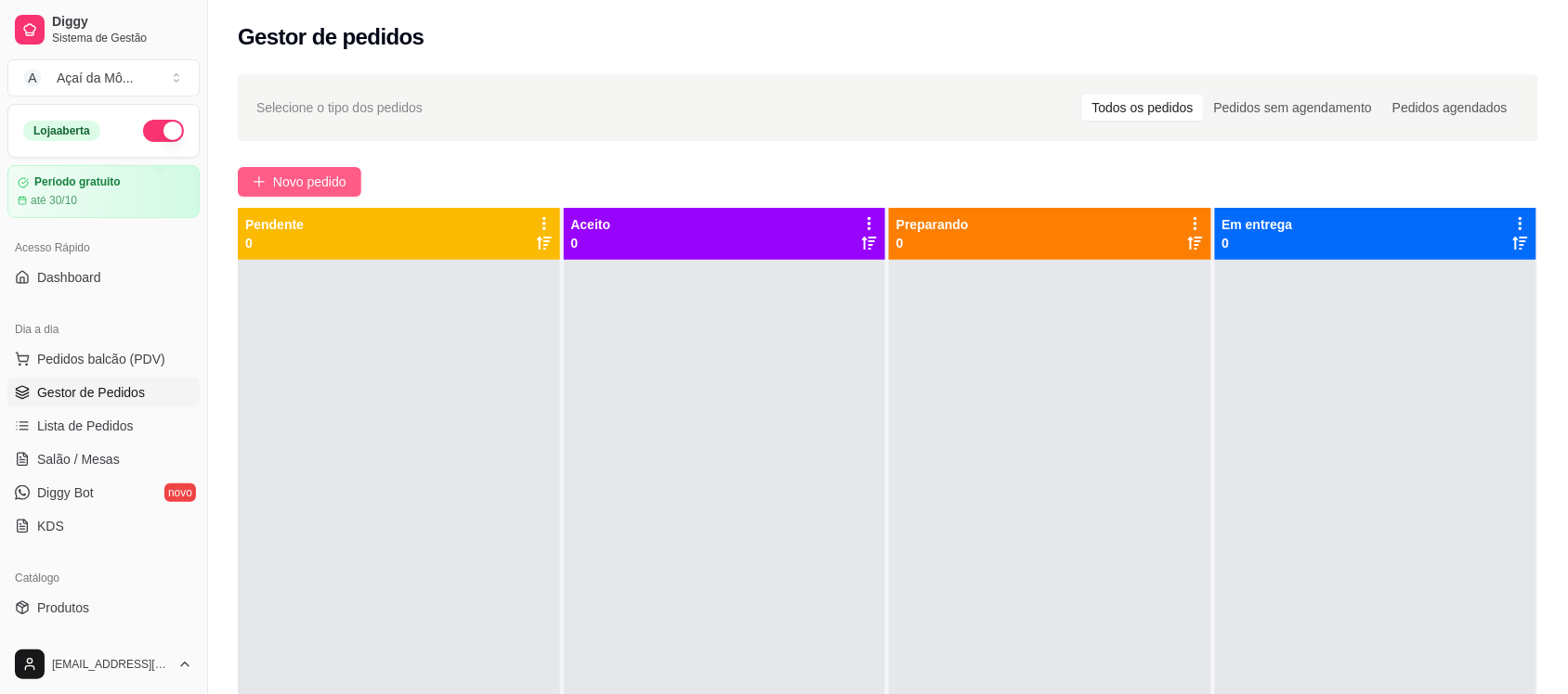
click at [322, 167] on button "Novo pedido" at bounding box center [300, 181] width 124 height 30
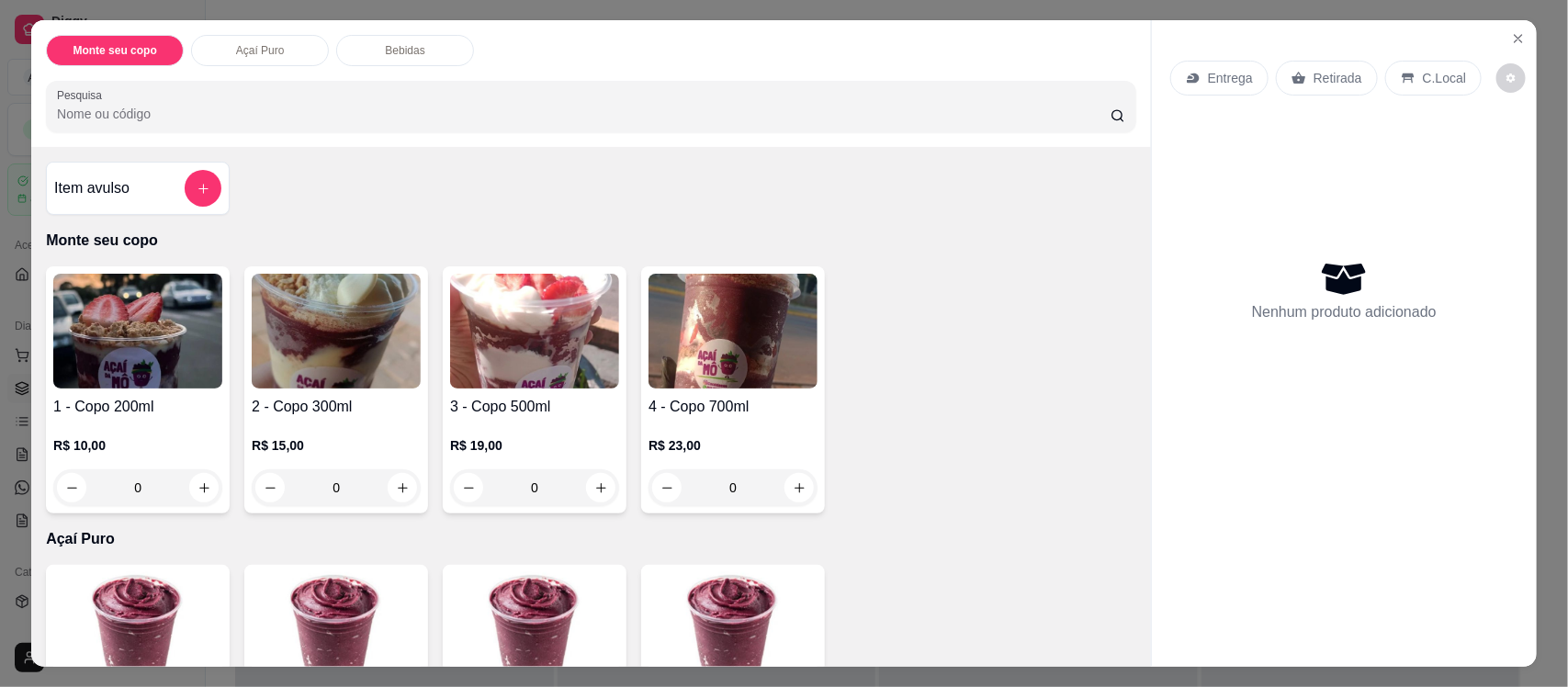
click at [478, 433] on div "R$ 19,00 0" at bounding box center [535, 462] width 169 height 88
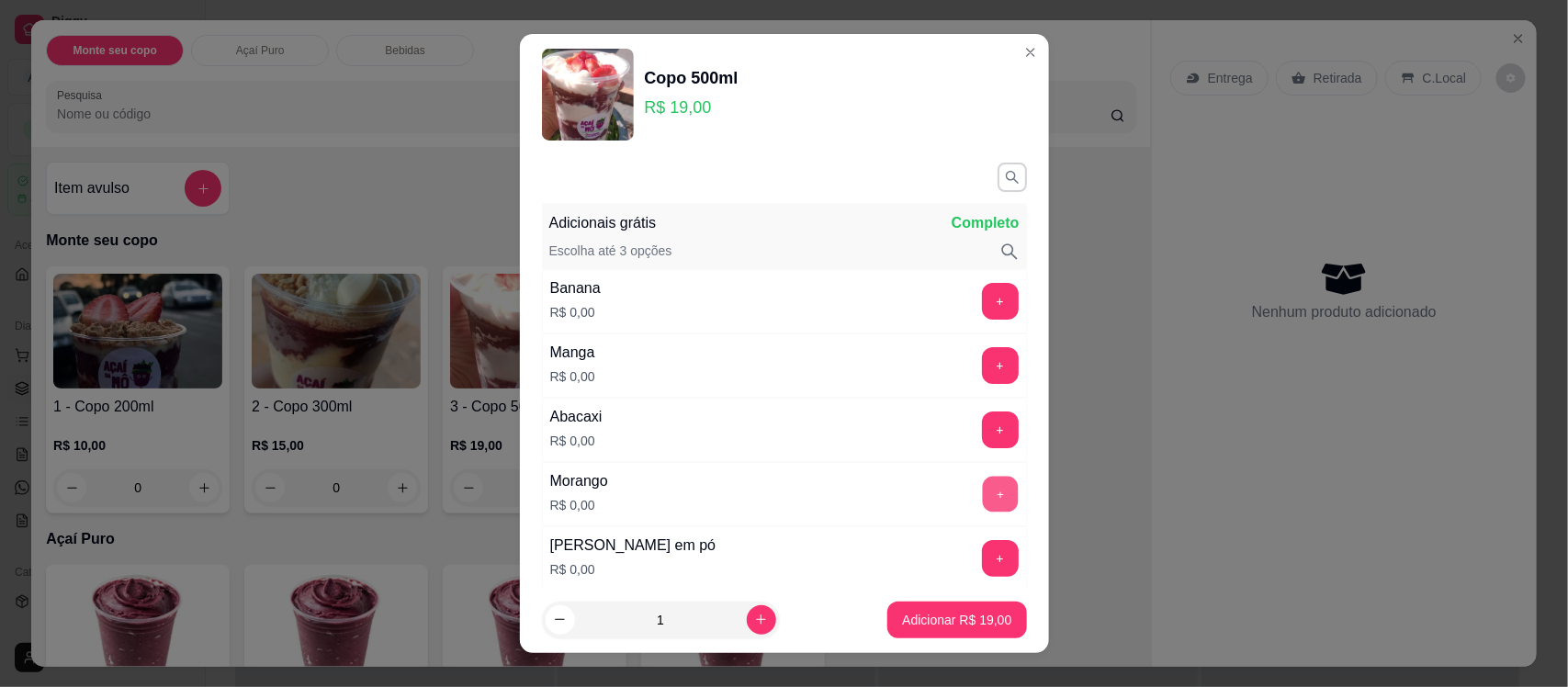
click at [982, 497] on button "+" at bounding box center [1000, 495] width 36 height 36
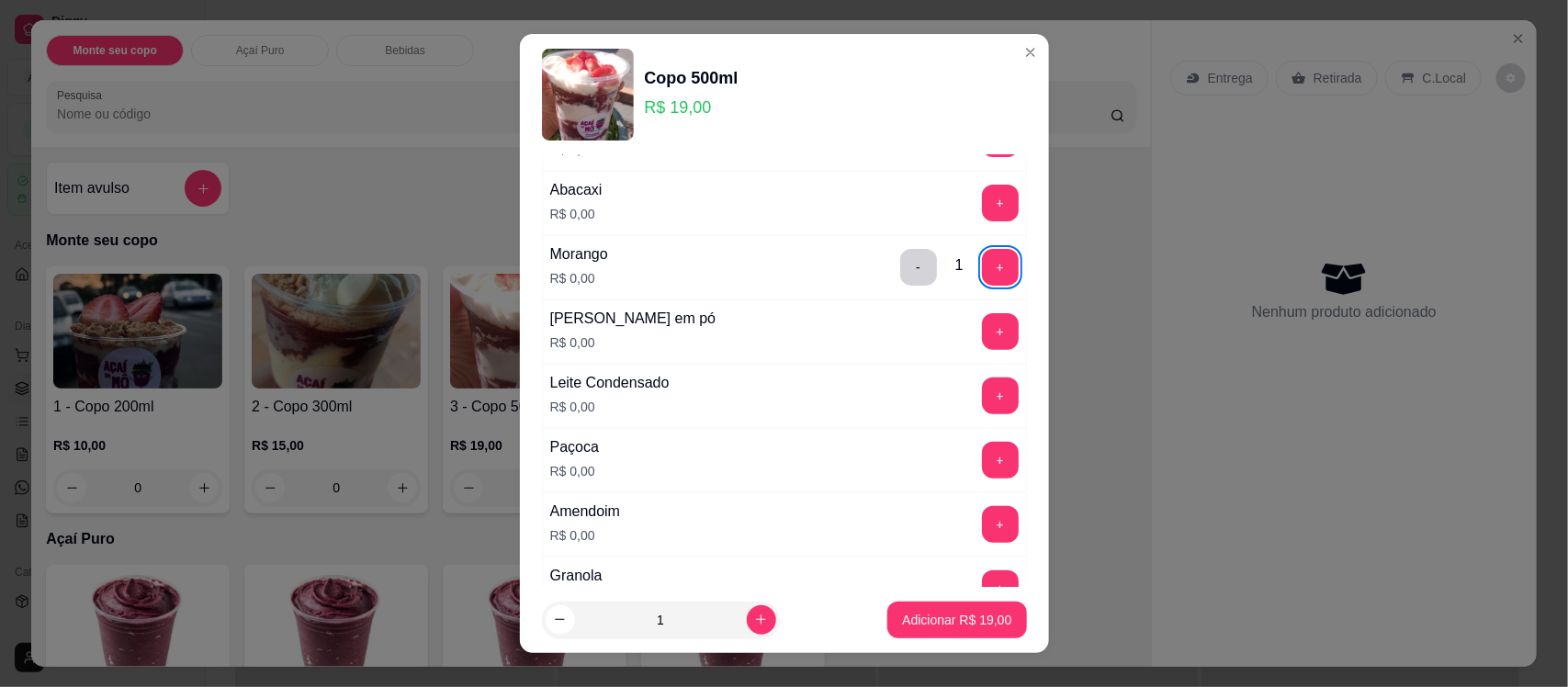
scroll to position [230, 0]
click at [982, 469] on button "+" at bounding box center [1000, 458] width 36 height 36
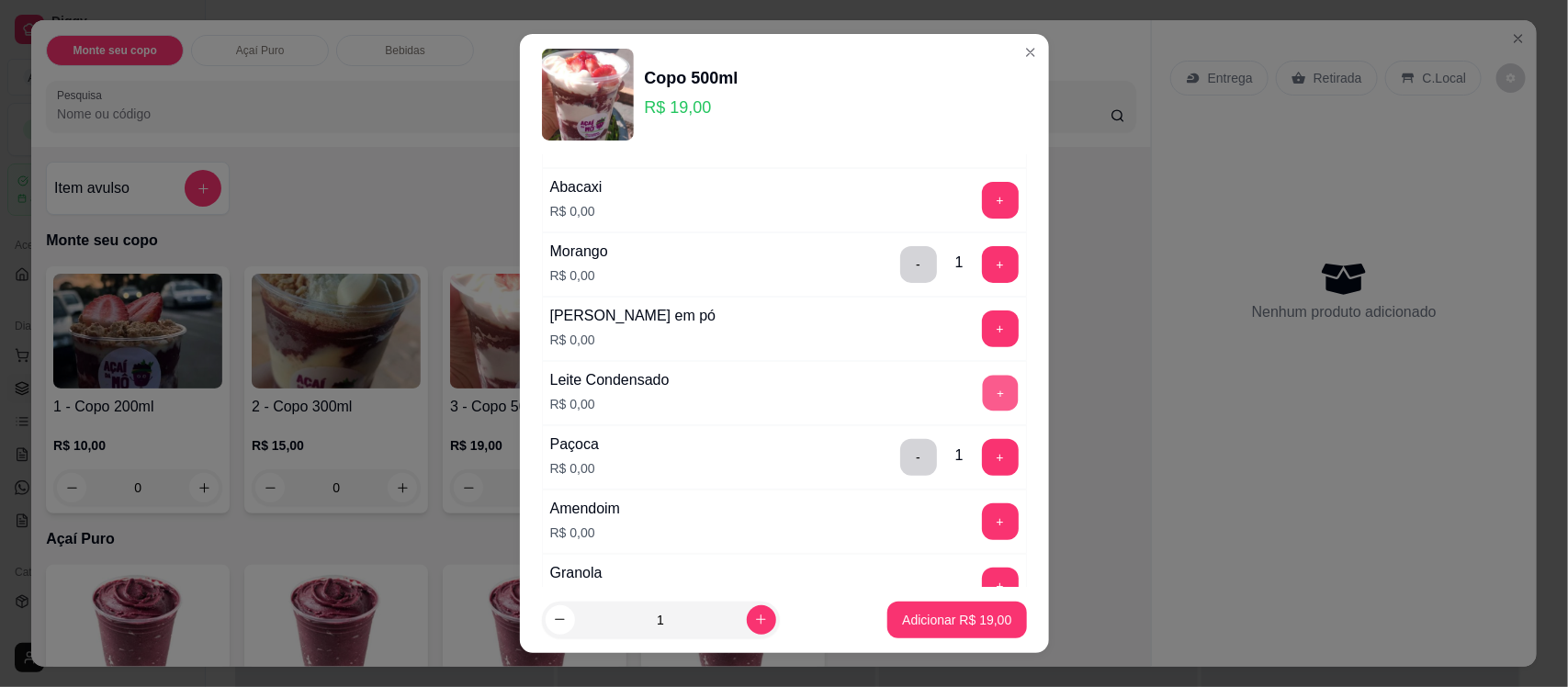
click at [982, 396] on button "+" at bounding box center [1000, 394] width 36 height 36
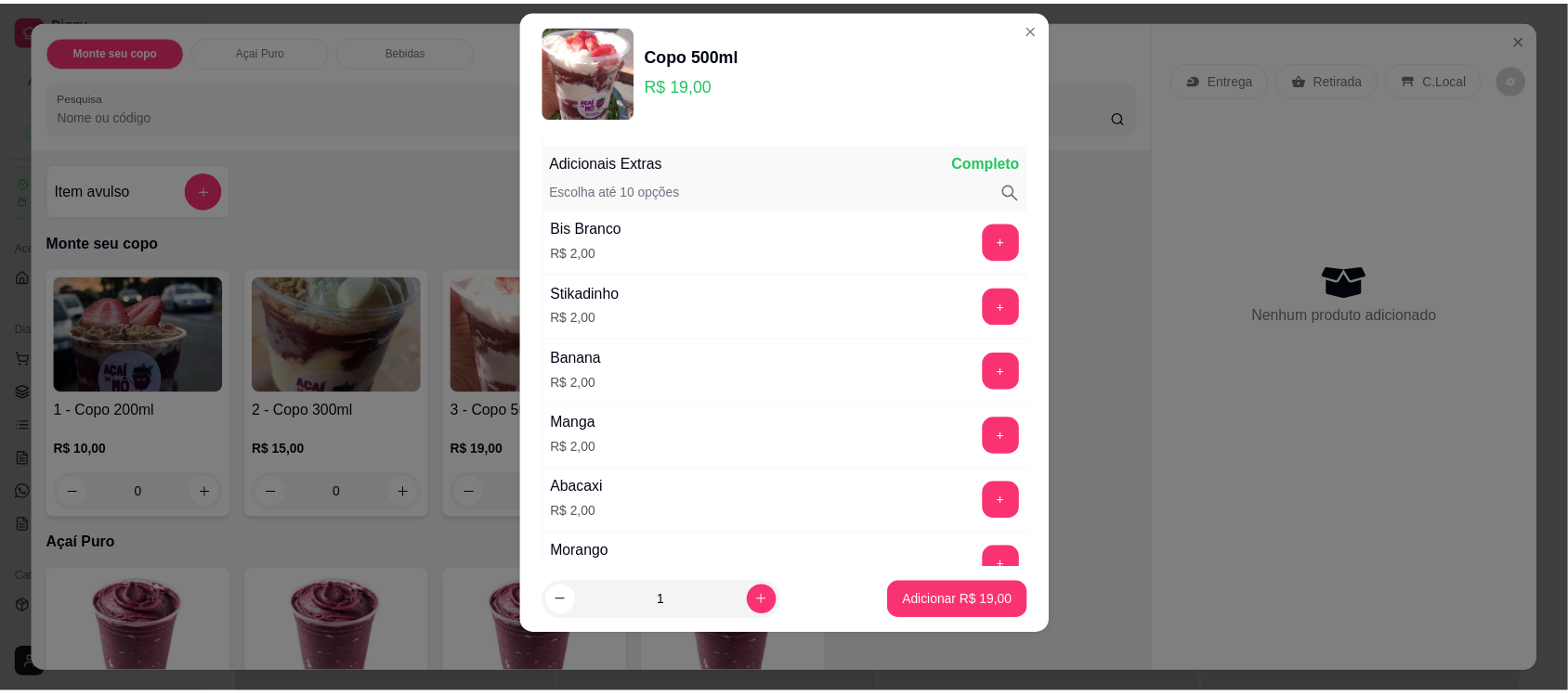
scroll to position [1096, 0]
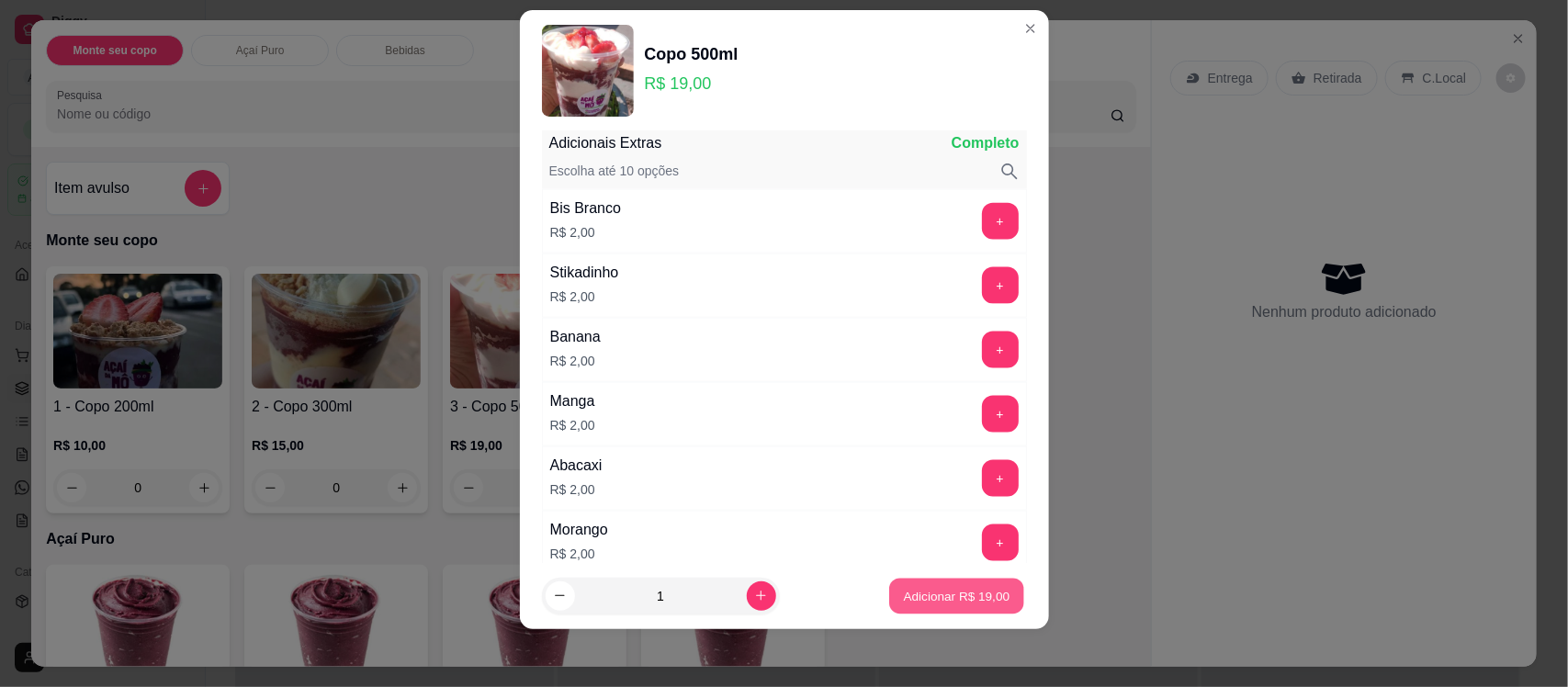
click at [938, 595] on p "Adicionar R$ 19,00" at bounding box center [957, 596] width 106 height 17
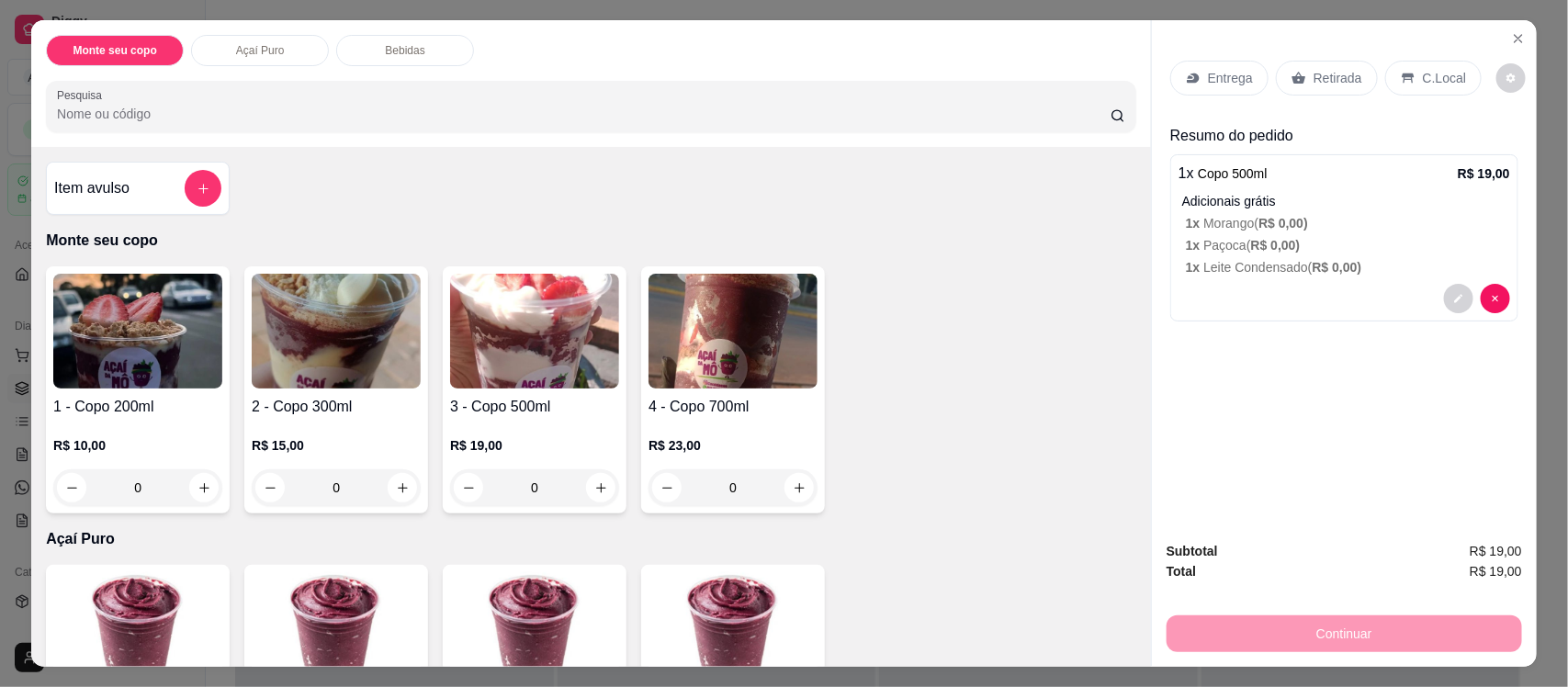
click at [1408, 73] on div "C.Local" at bounding box center [1433, 78] width 97 height 35
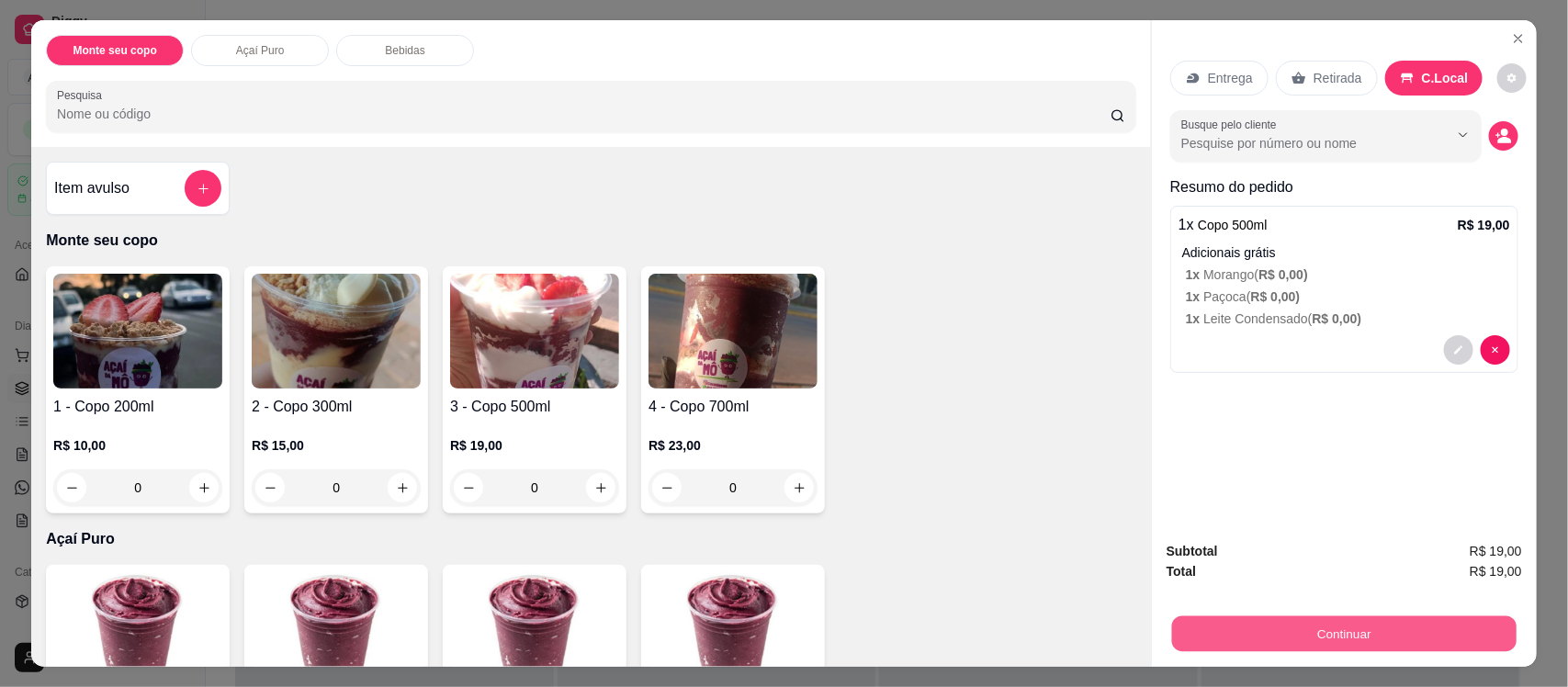
click at [1334, 640] on button "Continuar" at bounding box center [1344, 634] width 345 height 36
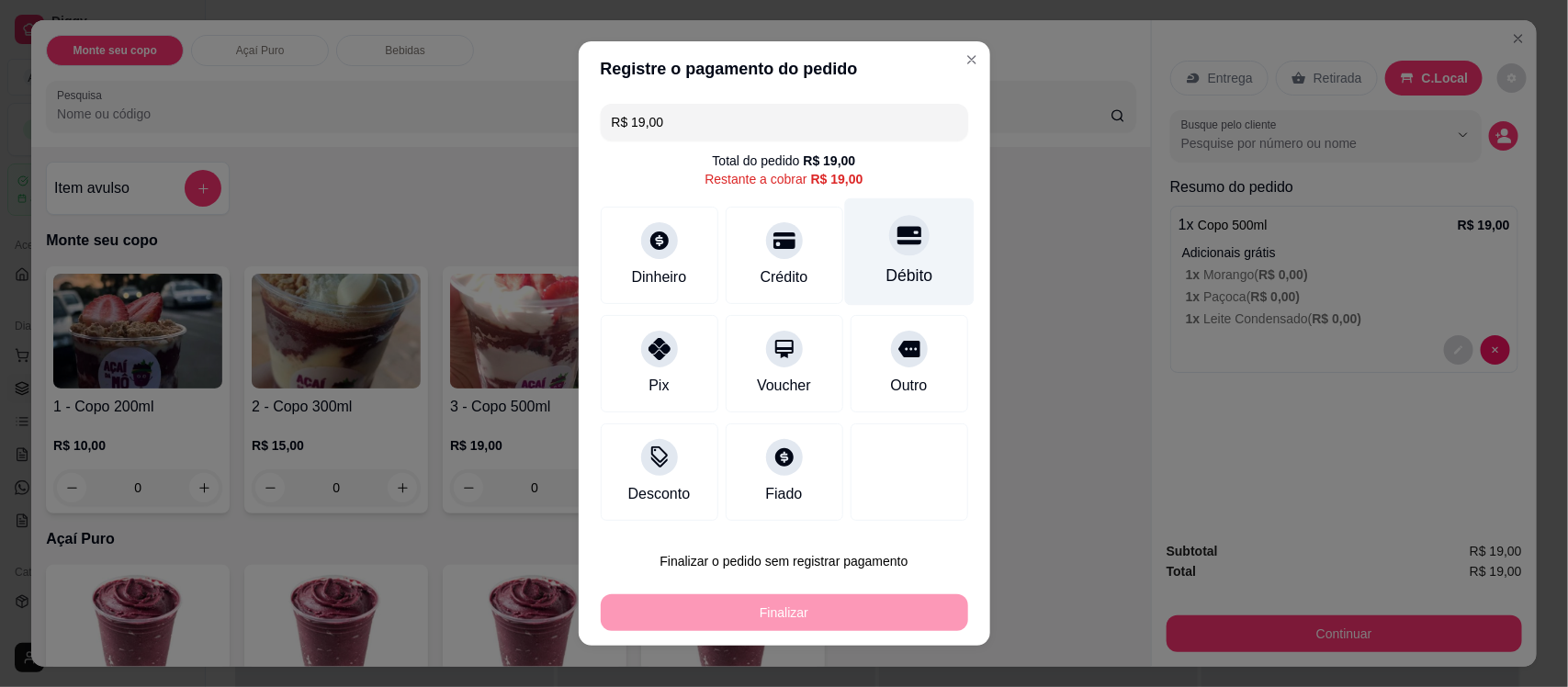
click at [885, 277] on div "Débito" at bounding box center [908, 276] width 47 height 24
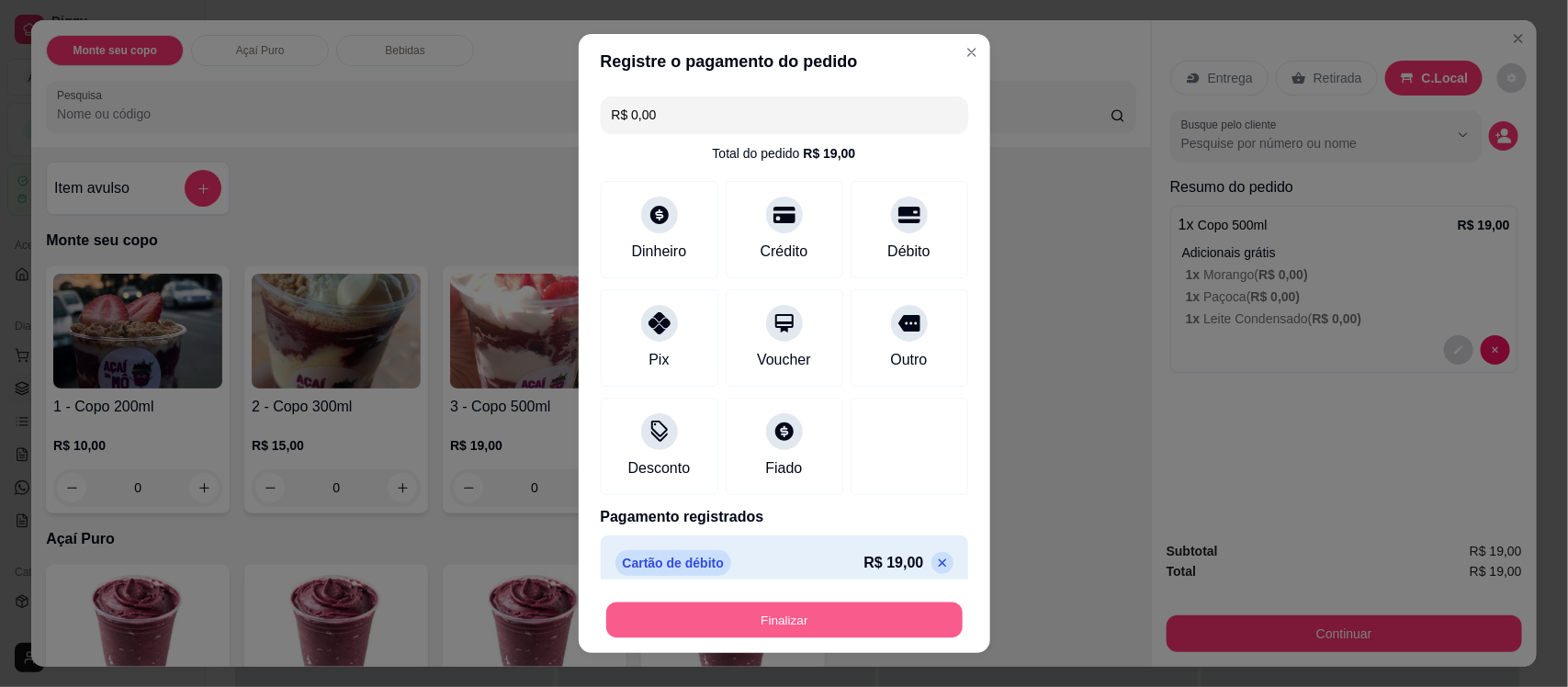
click at [838, 619] on button "Finalizar" at bounding box center [784, 620] width 356 height 36
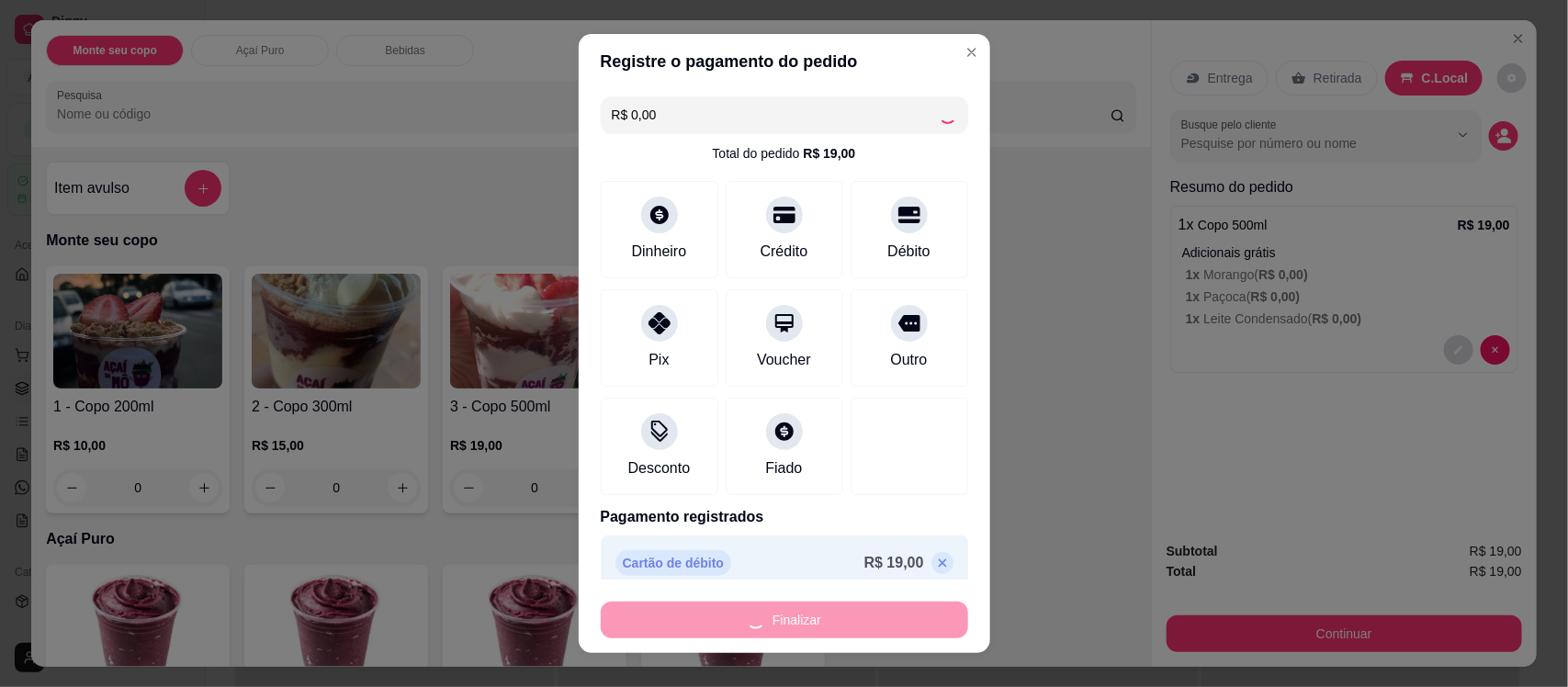
type input "-R$ 19,00"
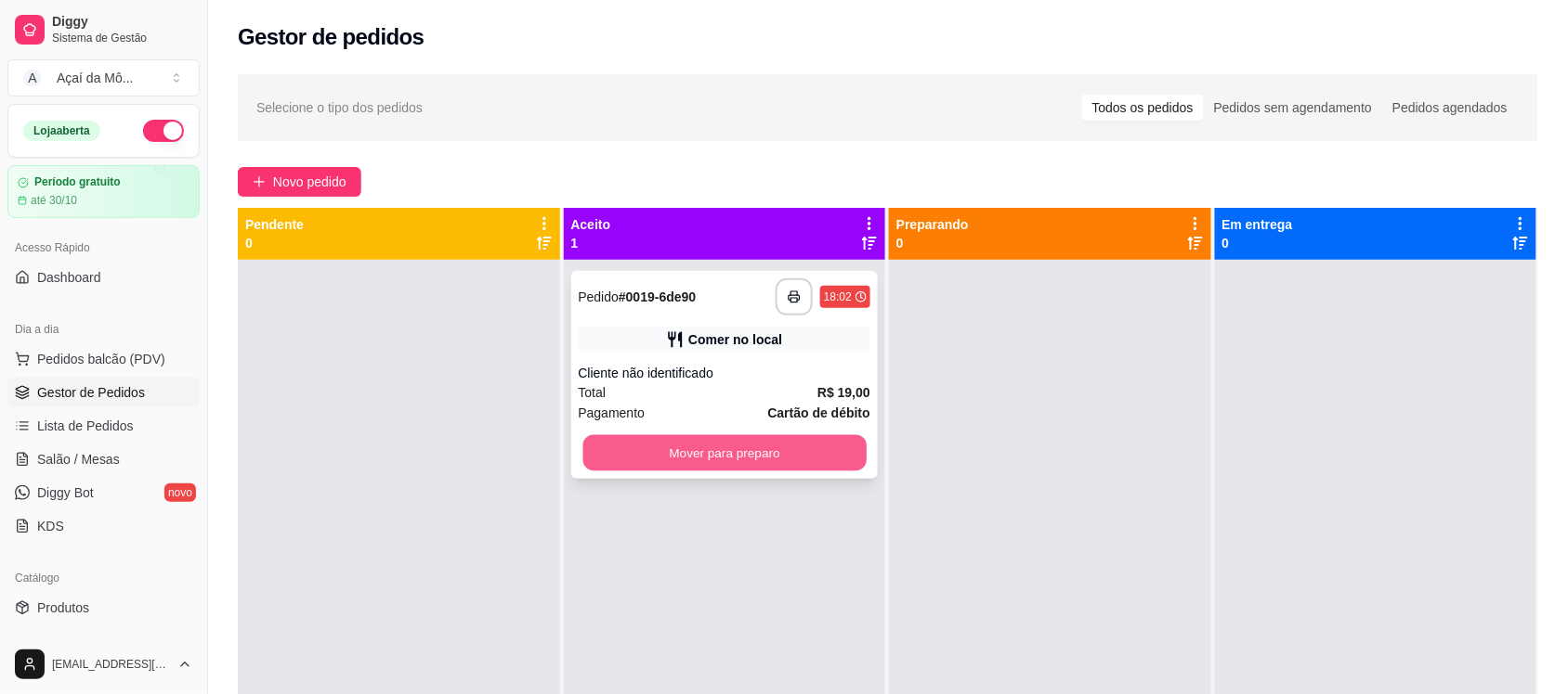
click at [729, 447] on button "Mover para preparo" at bounding box center [723, 454] width 283 height 36
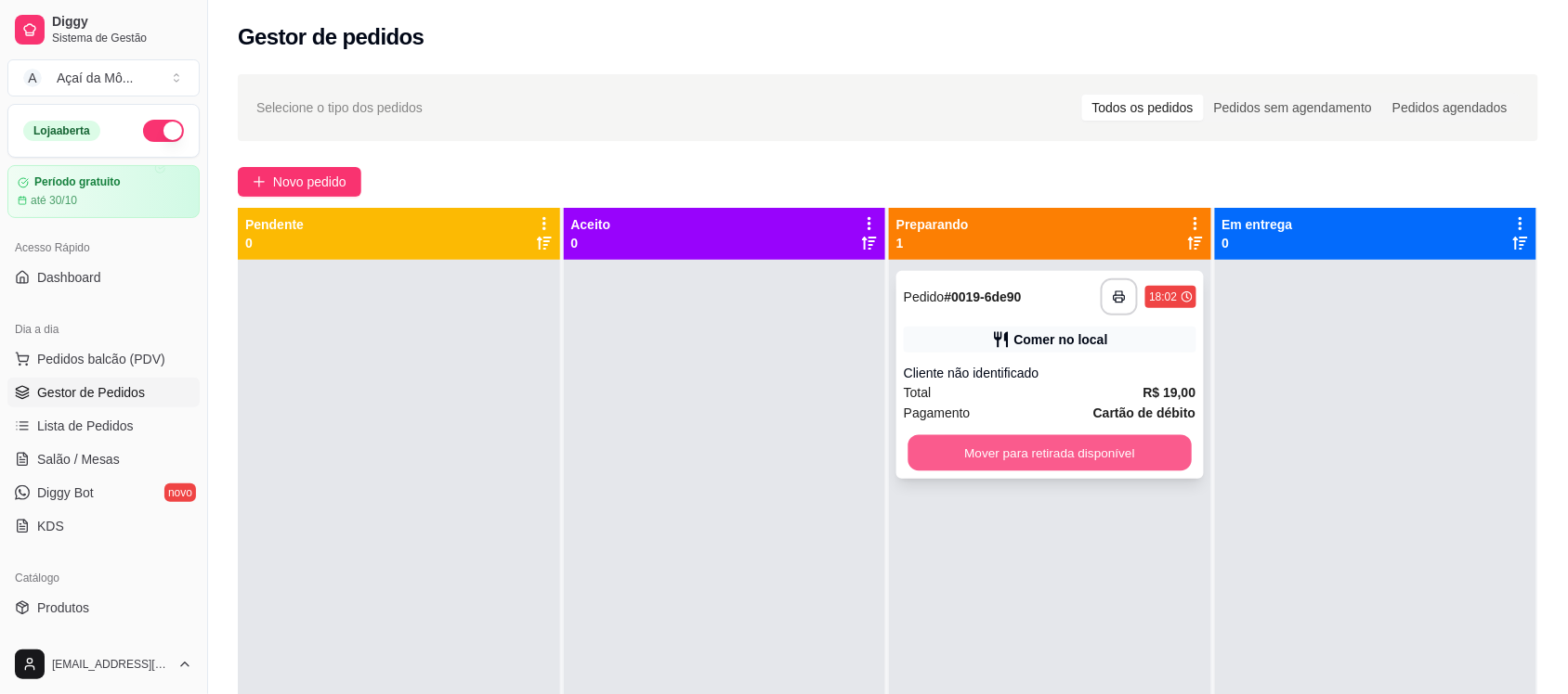
click at [1068, 453] on button "Mover para retirada disponível" at bounding box center [1049, 454] width 283 height 36
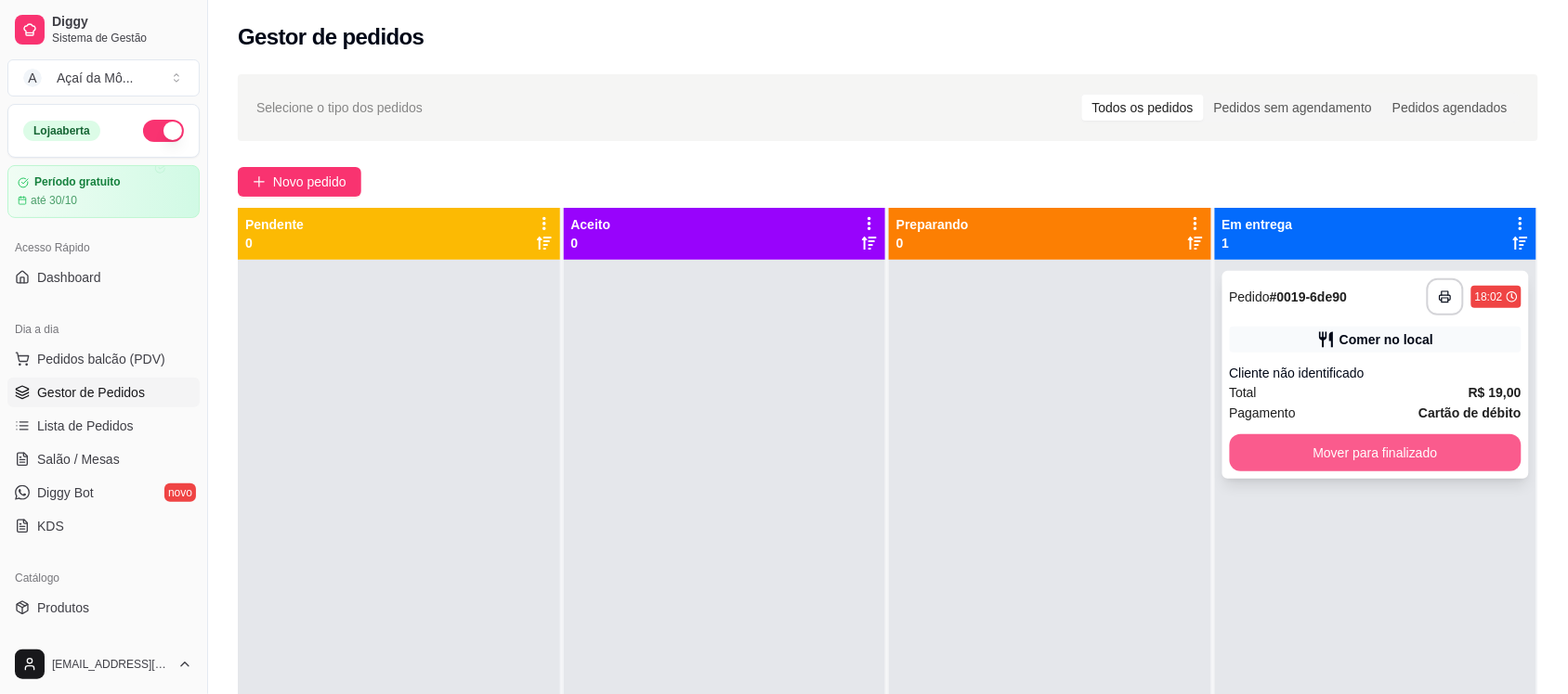
click at [1335, 447] on button "Mover para finalizado" at bounding box center [1375, 453] width 293 height 37
